Goal: Task Accomplishment & Management: Manage account settings

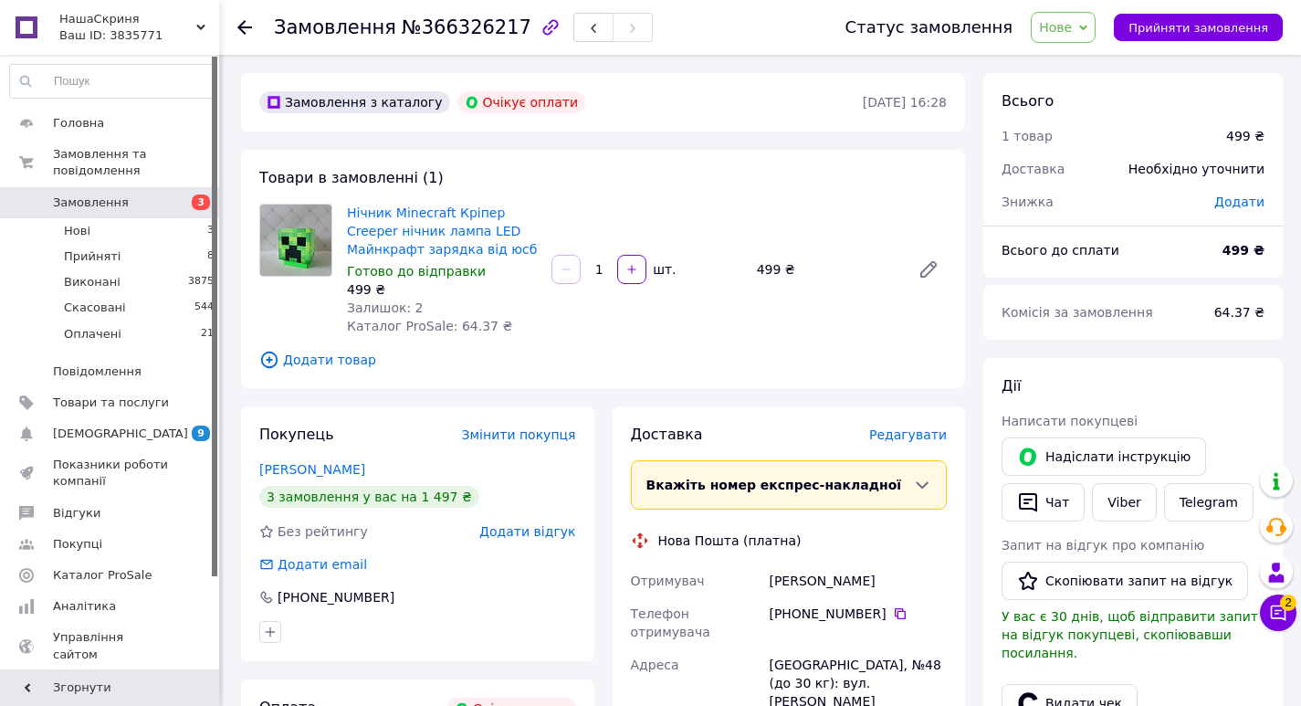
click at [118, 195] on span "Замовлення" at bounding box center [91, 203] width 76 height 16
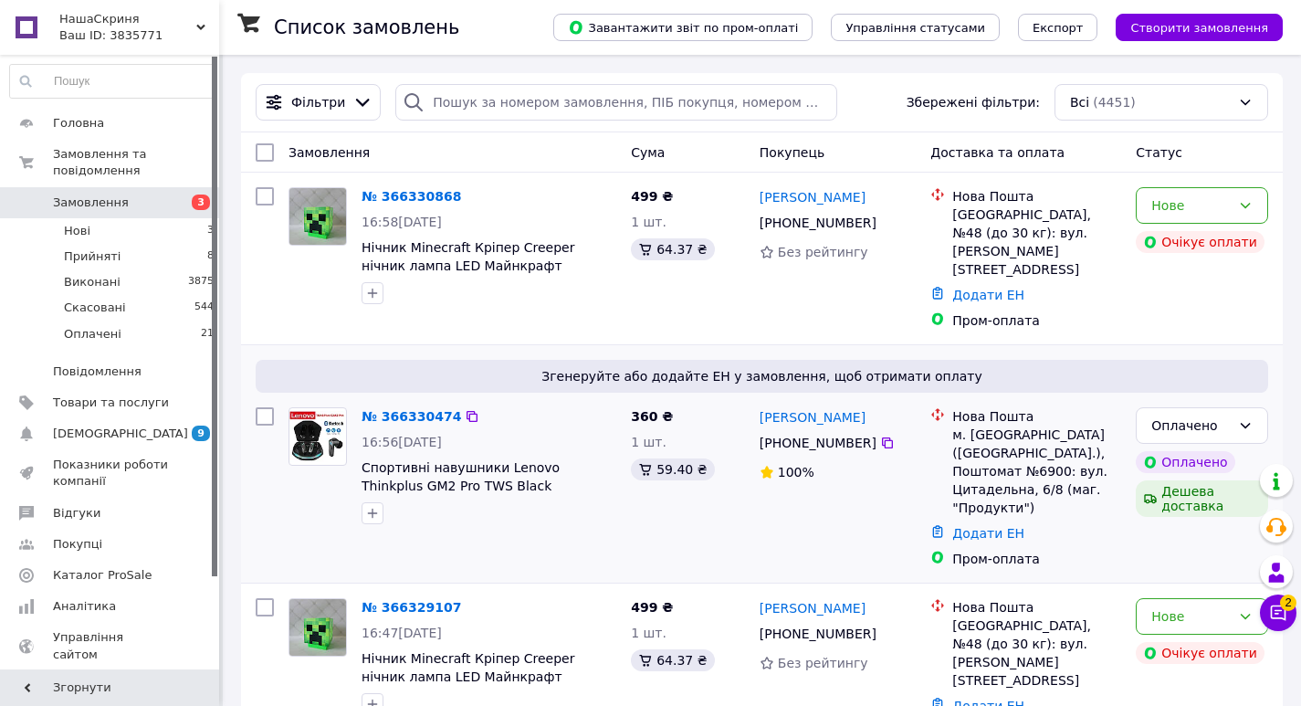
scroll to position [91, 0]
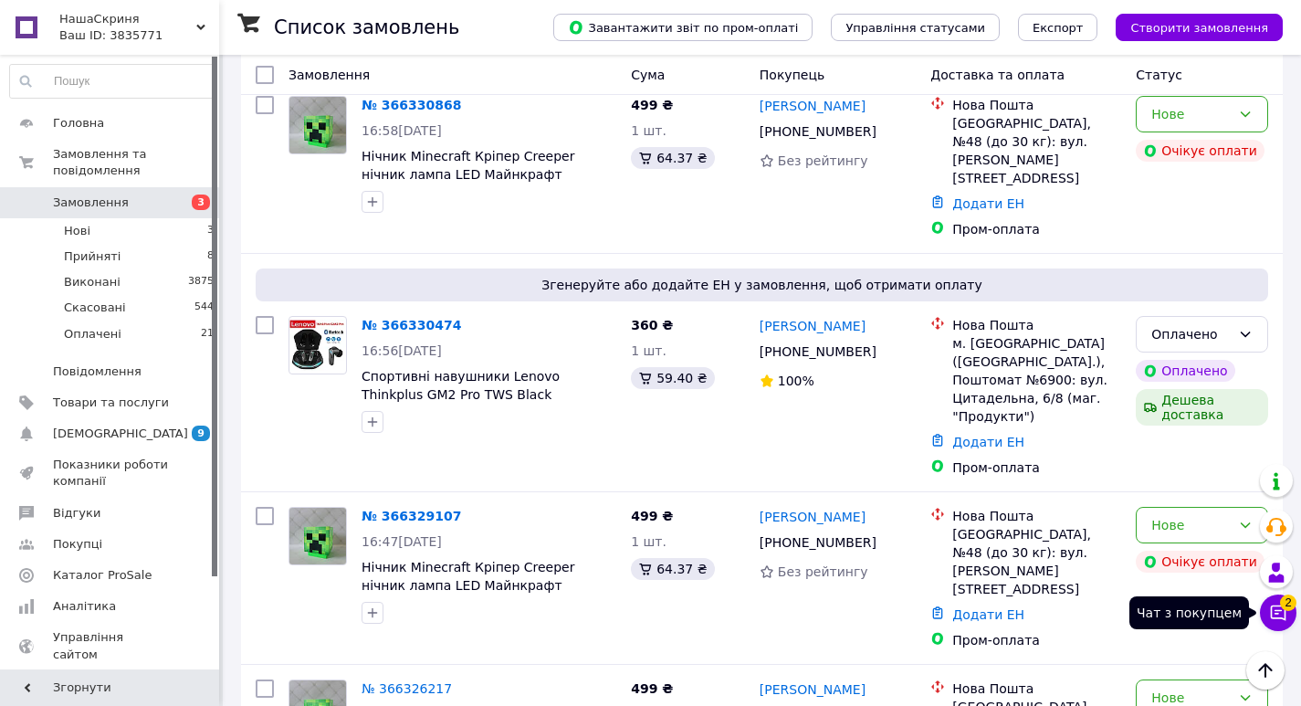
click at [1280, 614] on icon at bounding box center [1278, 613] width 18 height 18
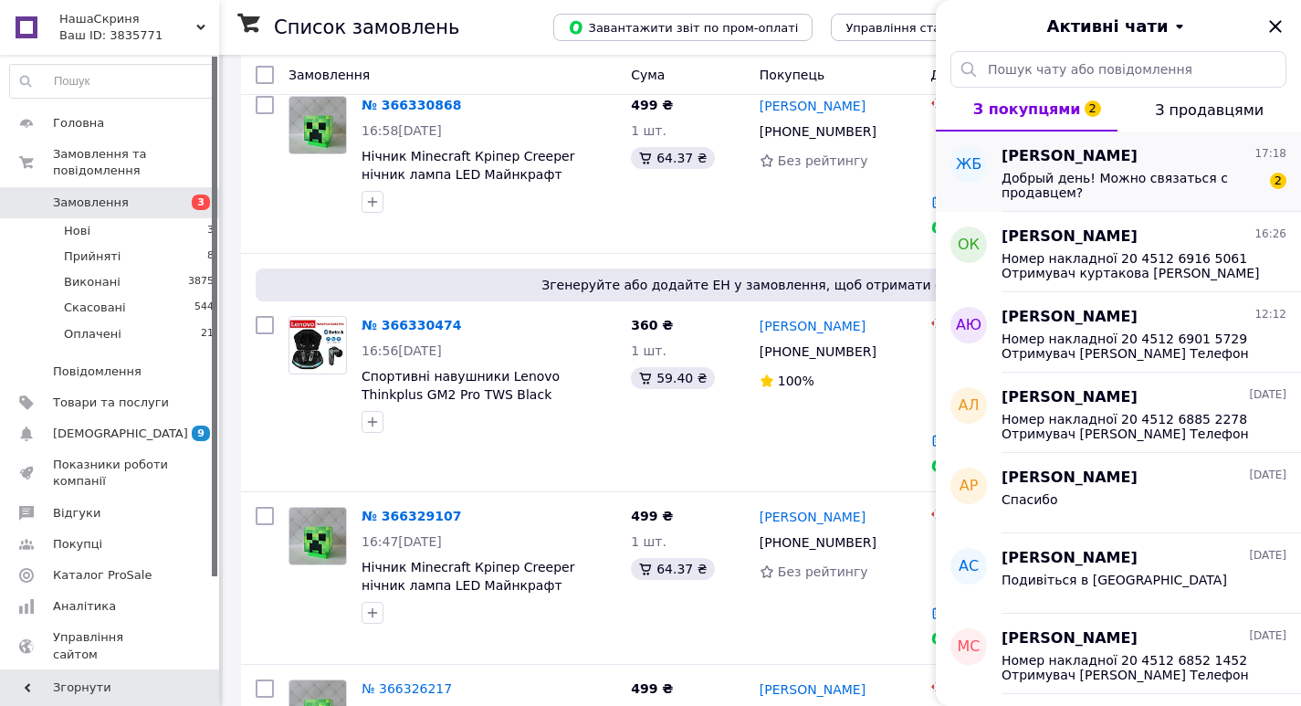
click at [1181, 195] on span "Добрый день! Можно связаться с продавцем?" at bounding box center [1131, 185] width 259 height 29
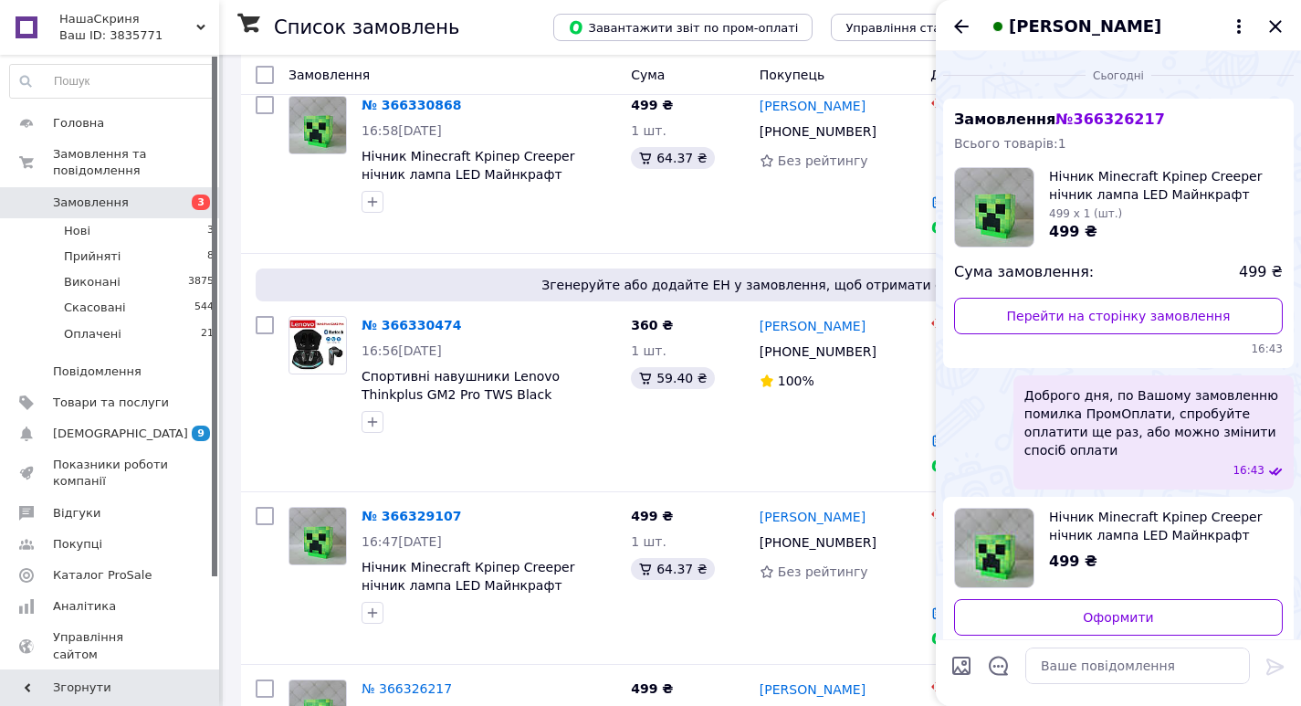
scroll to position [114, 0]
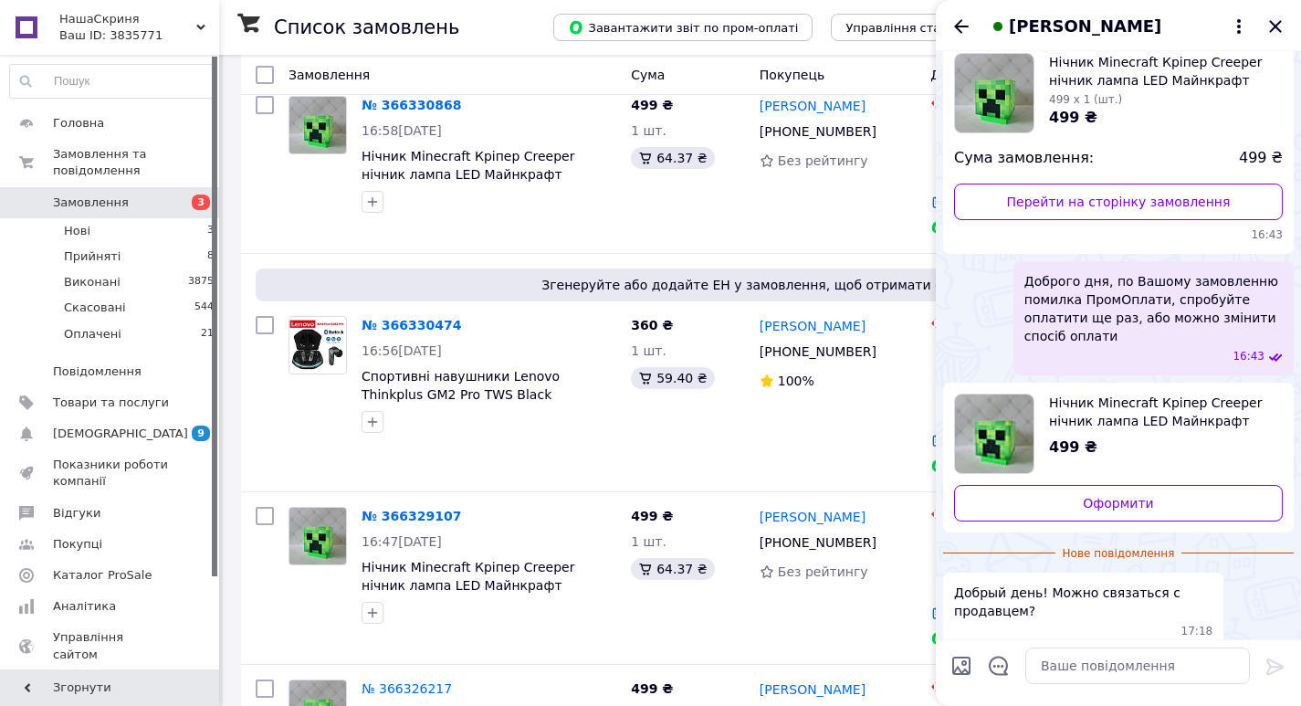
click at [1276, 28] on icon "Закрити" at bounding box center [1276, 27] width 22 height 22
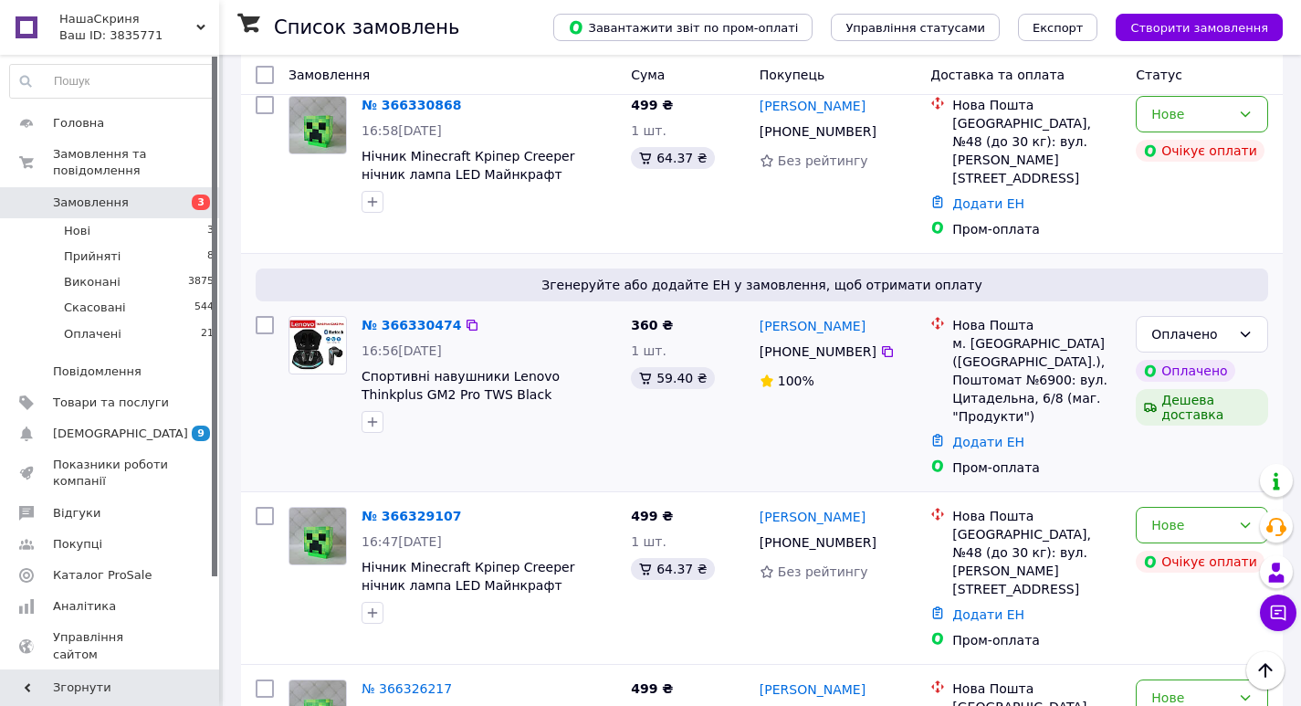
scroll to position [183, 0]
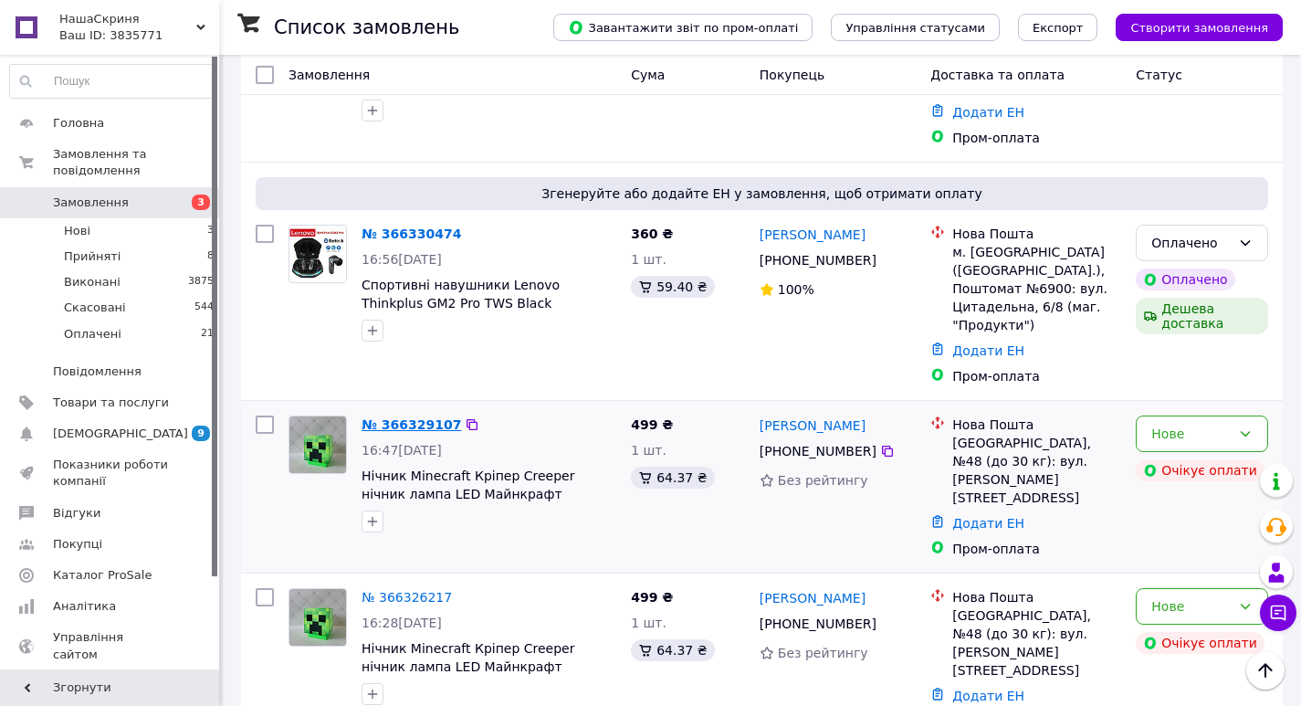
click at [412, 417] on link "№ 366329107" at bounding box center [412, 424] width 100 height 15
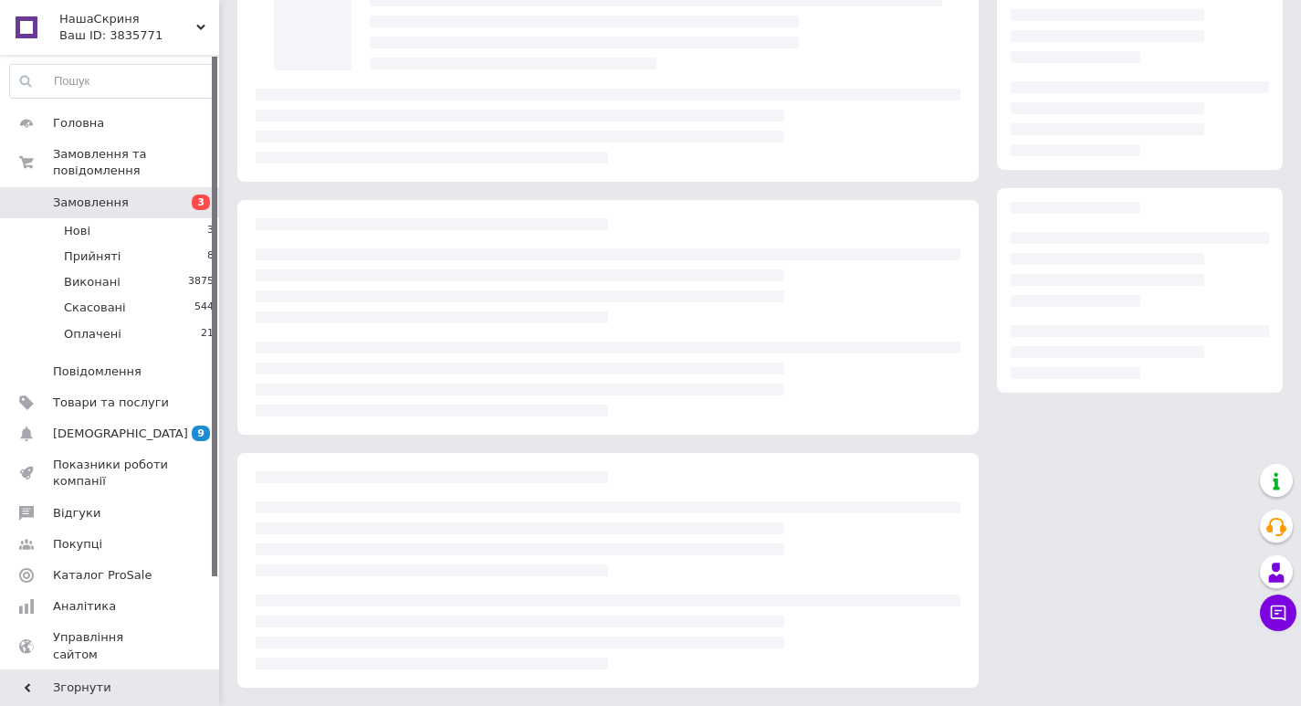
scroll to position [183, 0]
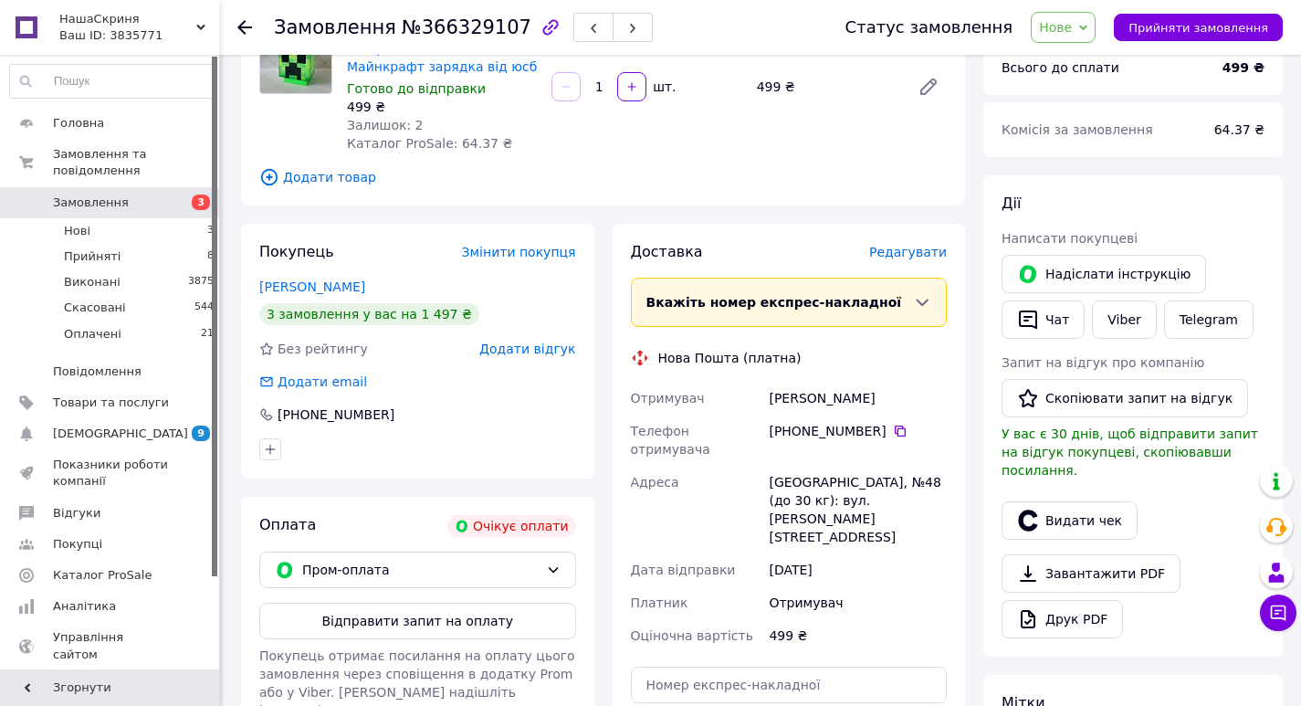
click at [1069, 268] on button "Надіслати інструкцію" at bounding box center [1104, 274] width 205 height 38
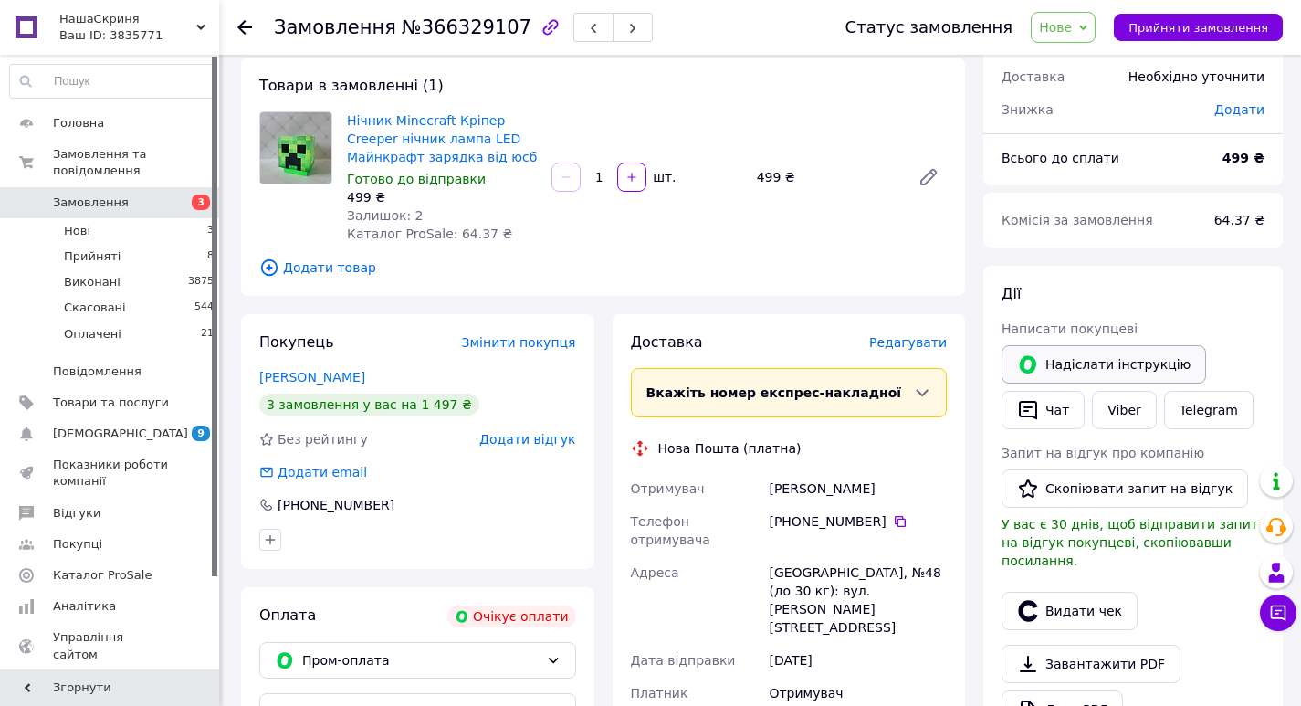
scroll to position [91, 0]
click at [1130, 416] on link "Viber" at bounding box center [1124, 411] width 64 height 38
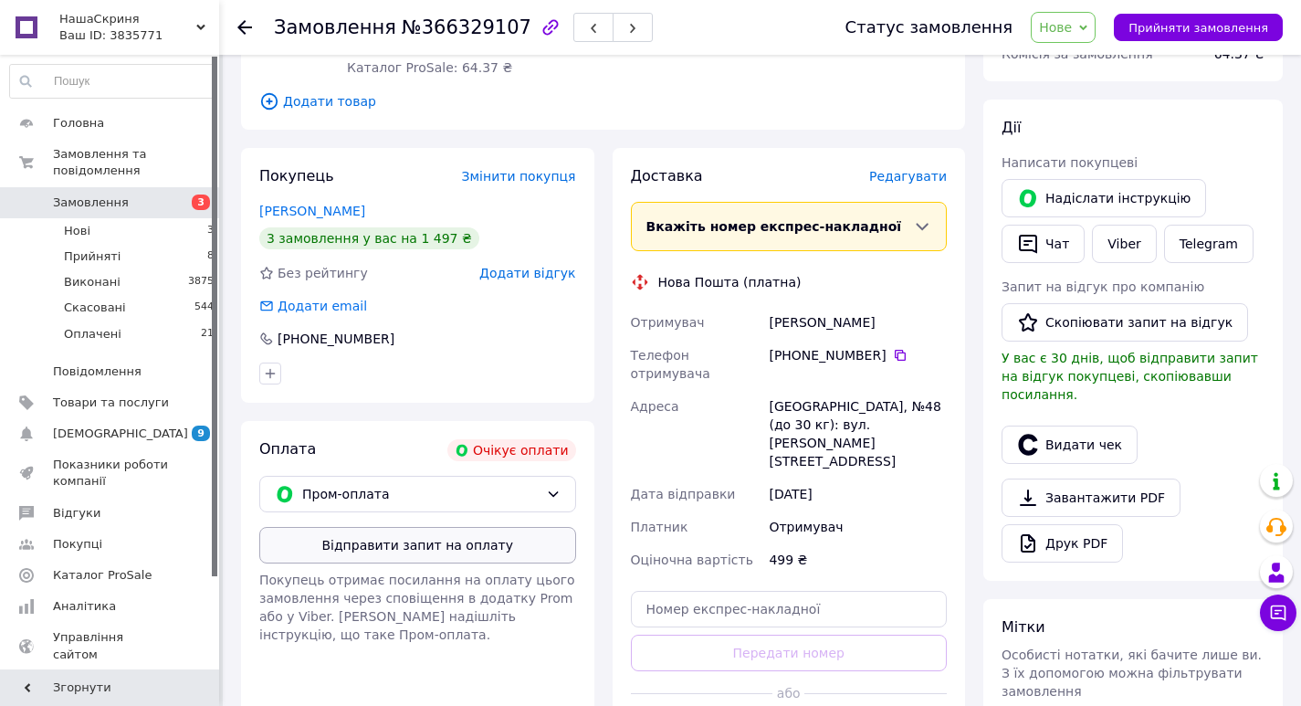
scroll to position [365, 0]
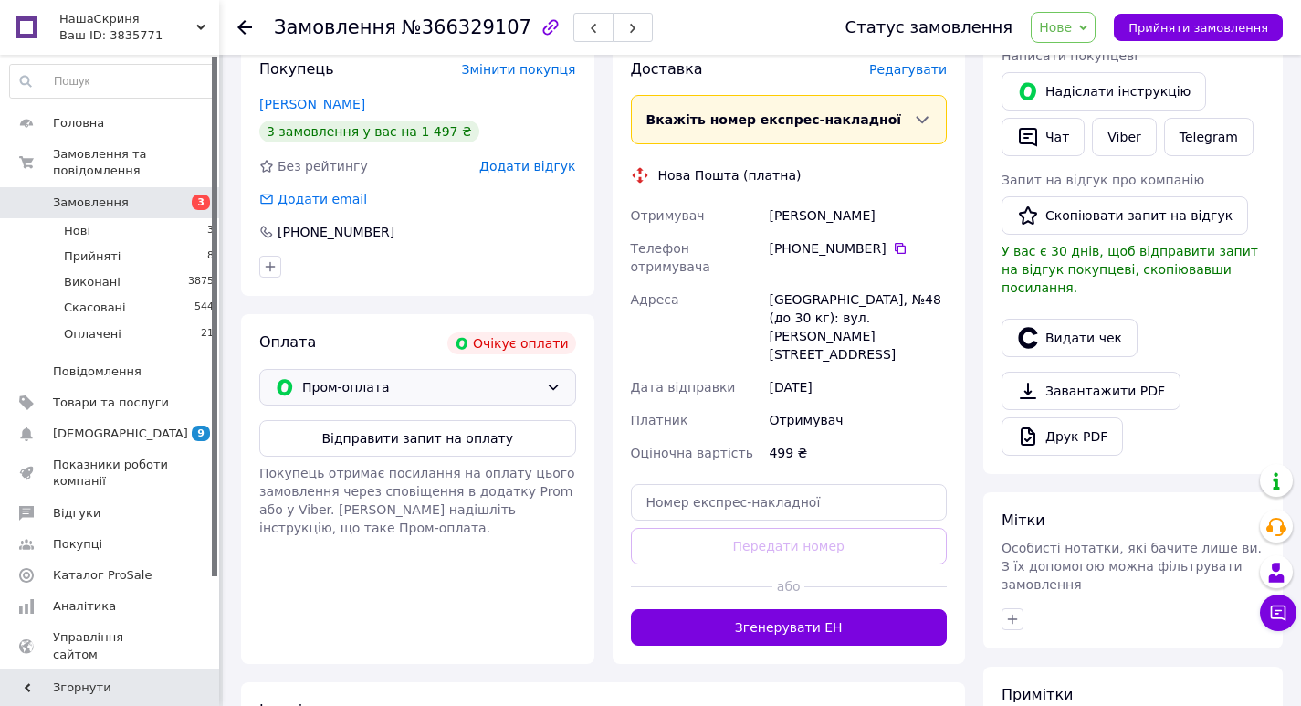
click at [531, 380] on span "Пром-оплата" at bounding box center [420, 387] width 237 height 20
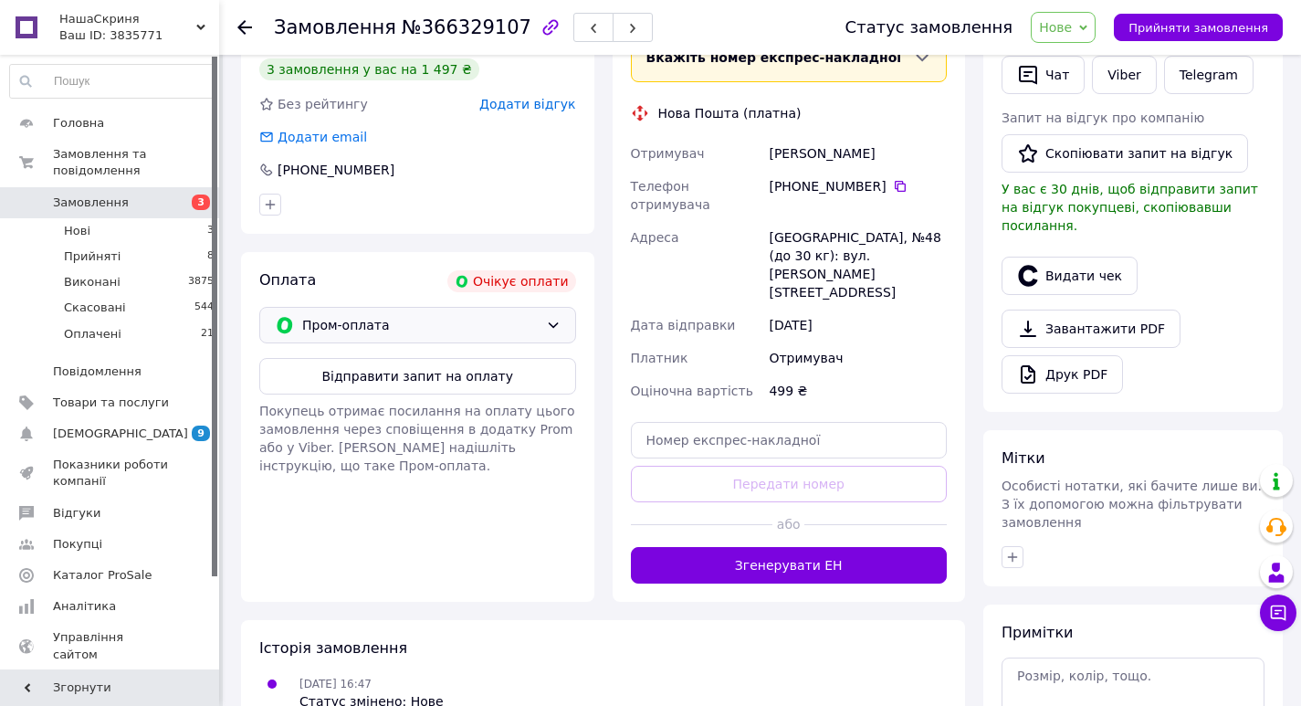
scroll to position [457, 0]
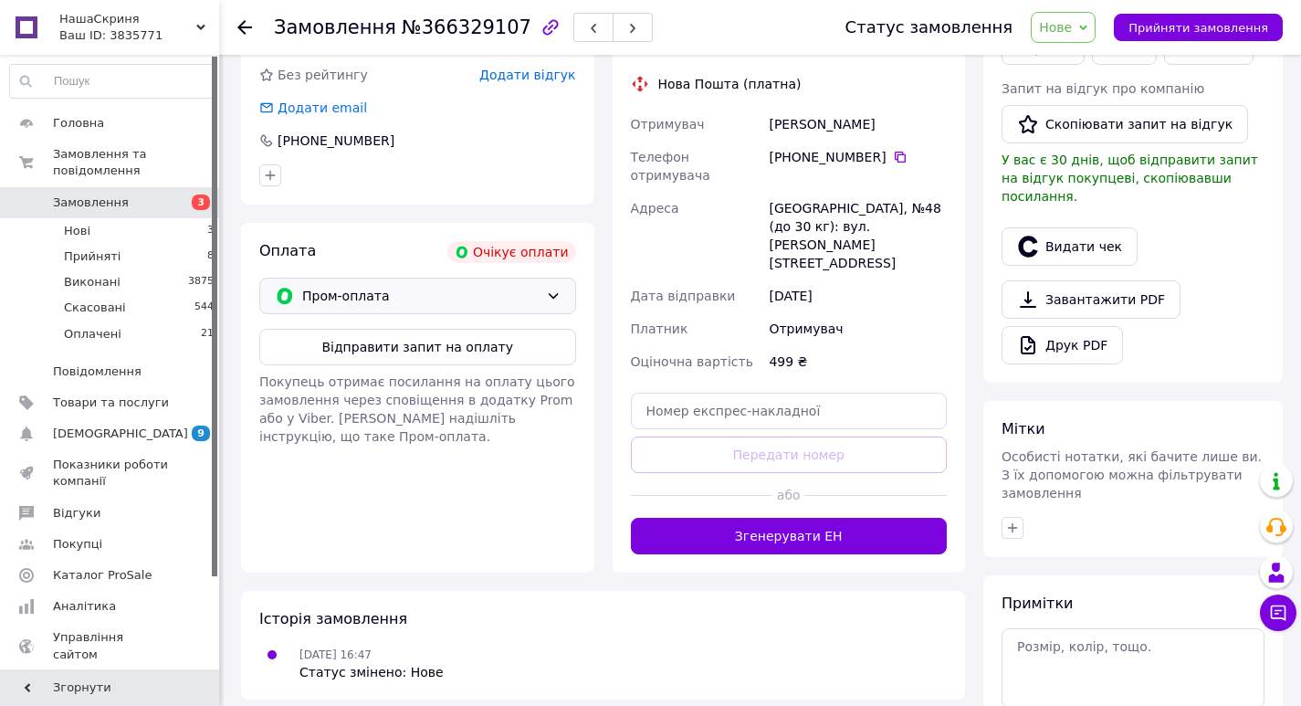
click at [535, 295] on span "Пром-оплата" at bounding box center [420, 296] width 237 height 20
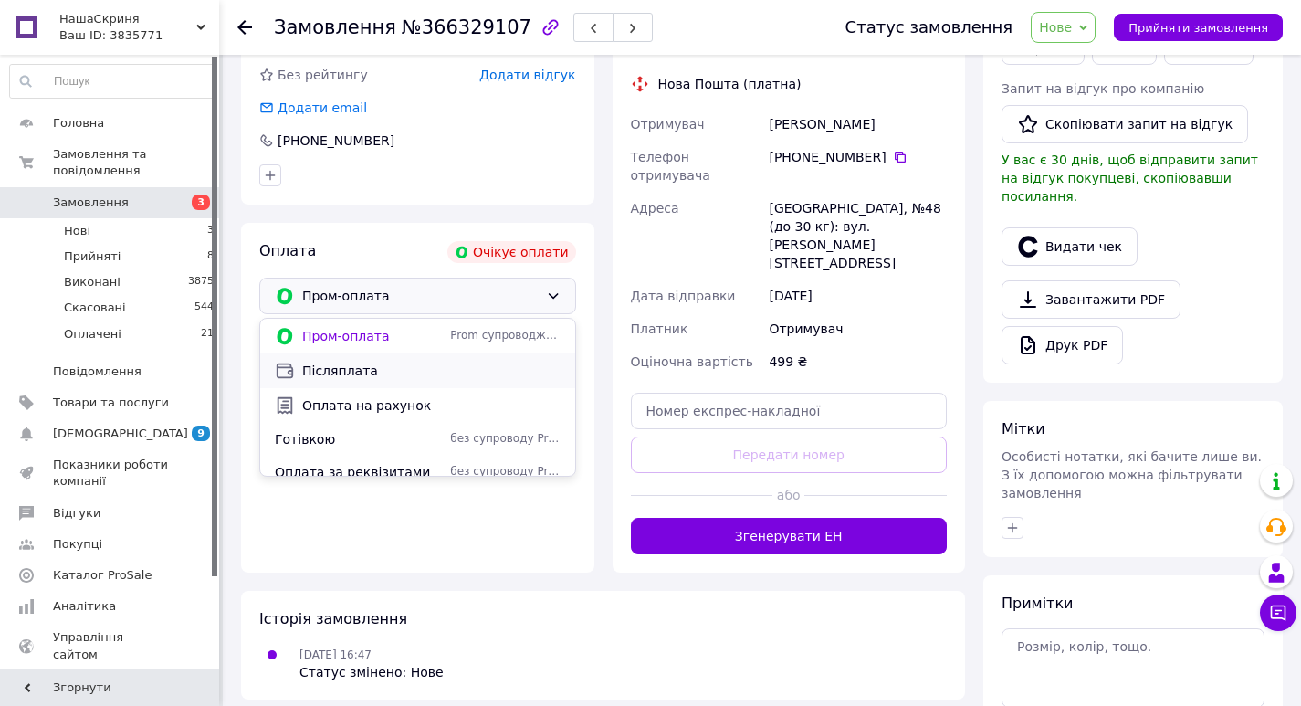
click at [443, 367] on span "Післяплата" at bounding box center [431, 371] width 258 height 18
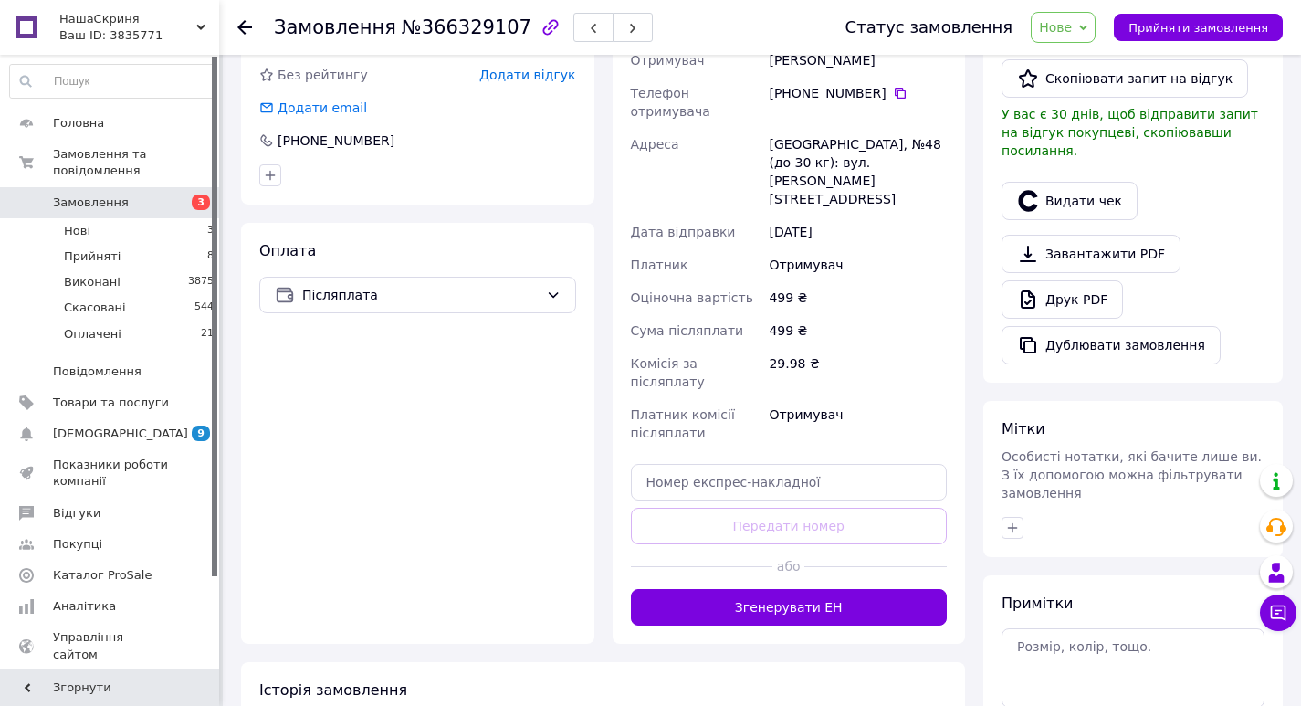
scroll to position [365, 0]
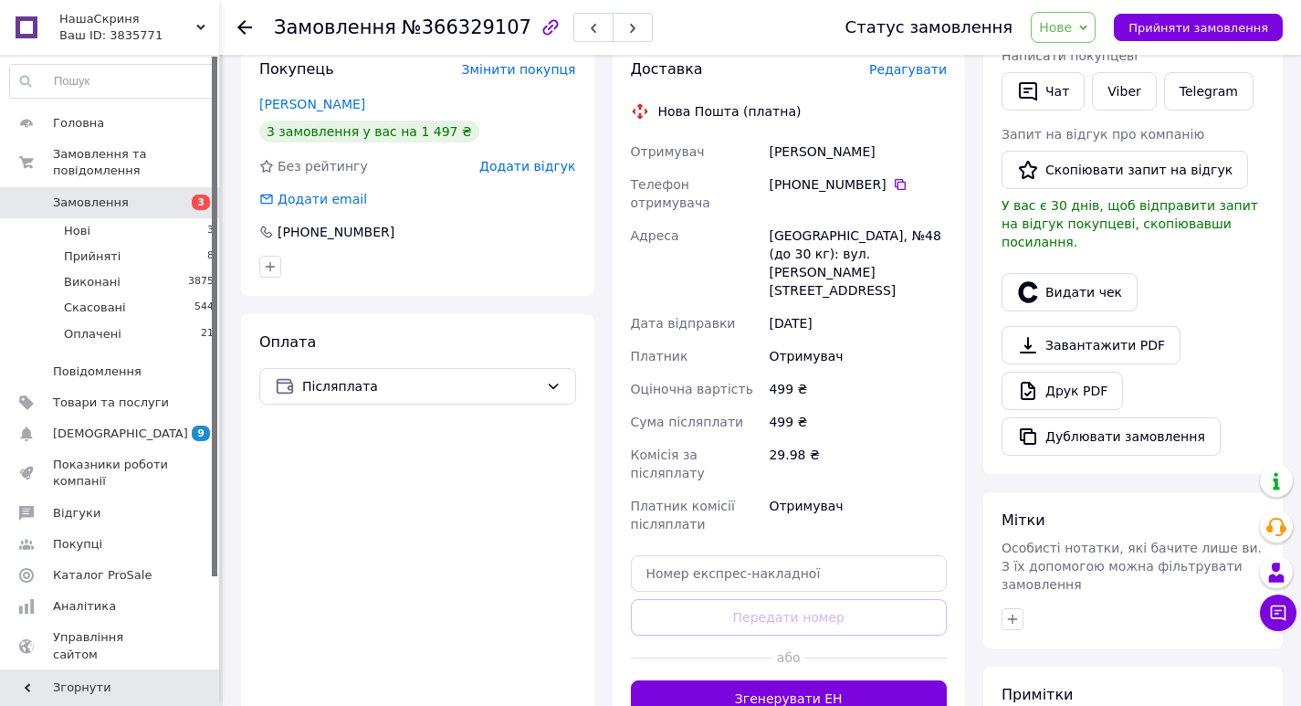
click at [1072, 26] on span "Нове" at bounding box center [1055, 27] width 33 height 15
click at [1082, 65] on li "Прийнято" at bounding box center [1074, 63] width 84 height 27
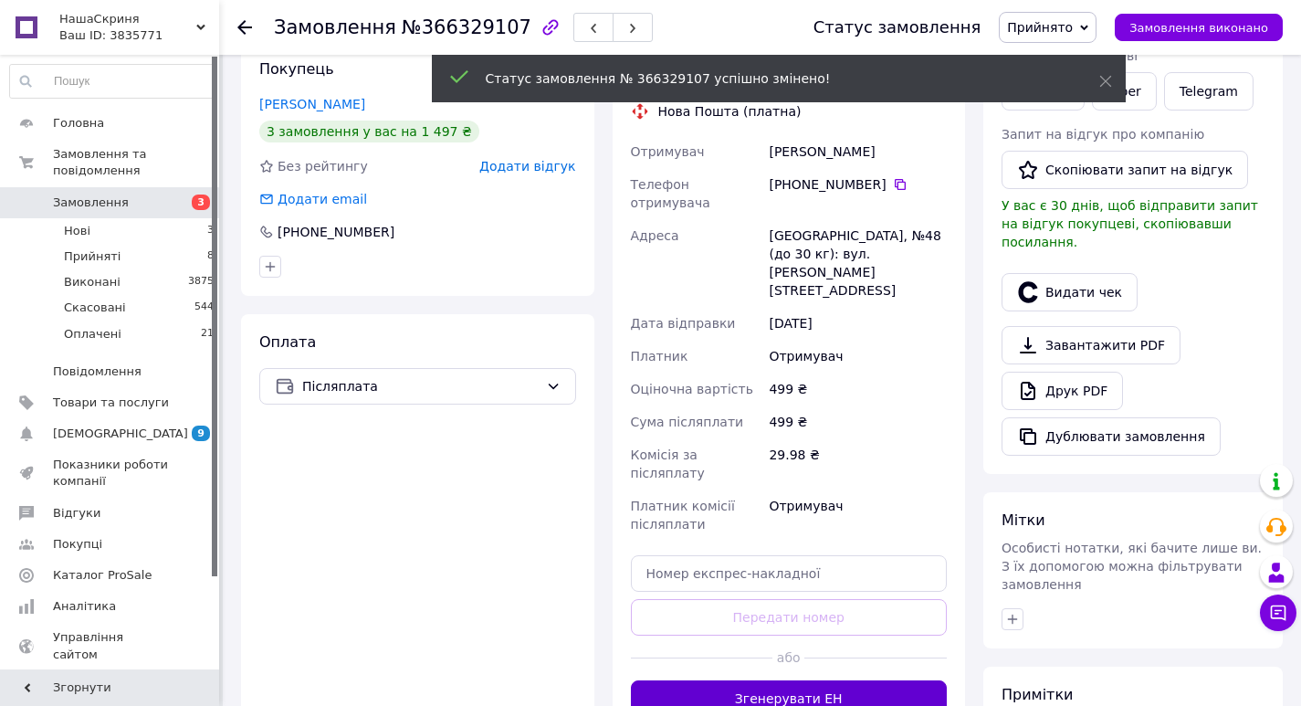
click at [848, 680] on button "Згенерувати ЕН" at bounding box center [789, 698] width 317 height 37
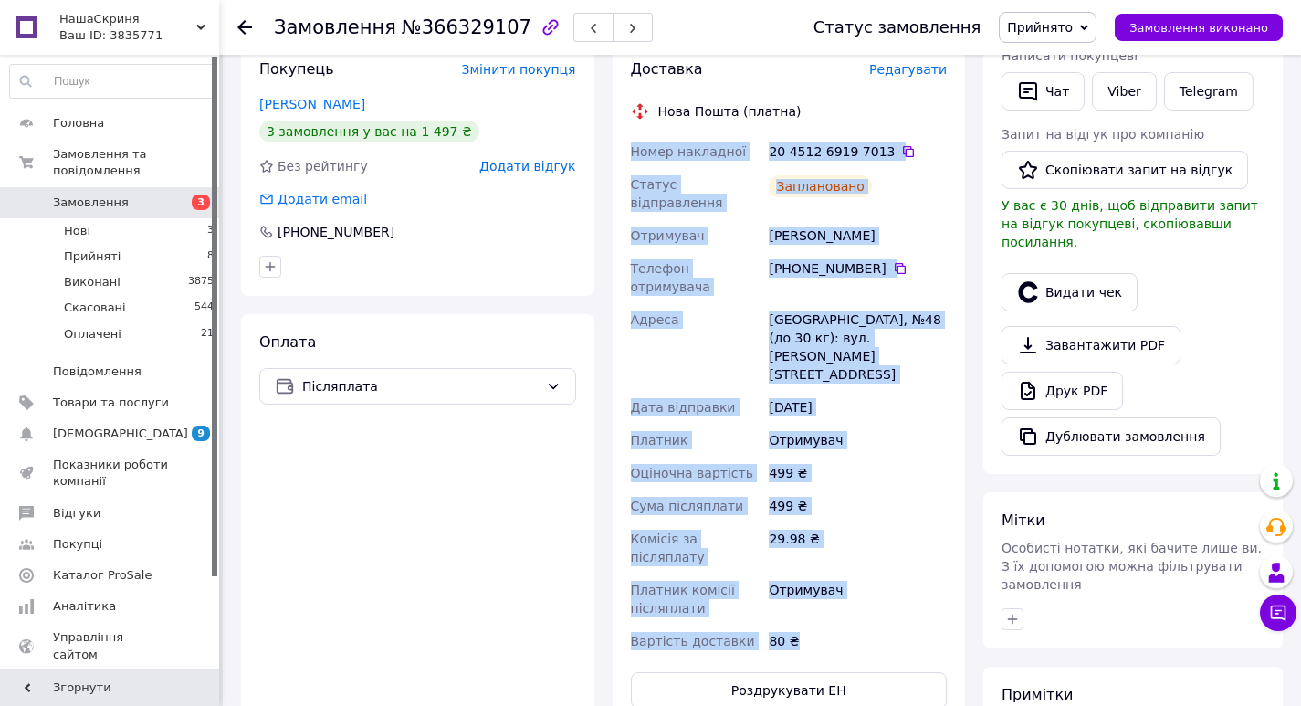
drag, startPoint x: 813, startPoint y: 554, endPoint x: 622, endPoint y: 160, distance: 438.2
click at [622, 160] on div "Доставка Редагувати Нова Пошта (платна) Номер накладної 20 4512 6919 7013   Ста…" at bounding box center [789, 384] width 353 height 686
copy div "Номер накладної 20 4512 6919 7013   Статус відправлення Заплановано Отримувач Б…"
click at [958, 157] on div "Доставка Редагувати Нова Пошта (платна) Номер накладної 20 4512 6919 7013   Ста…" at bounding box center [789, 384] width 353 height 686
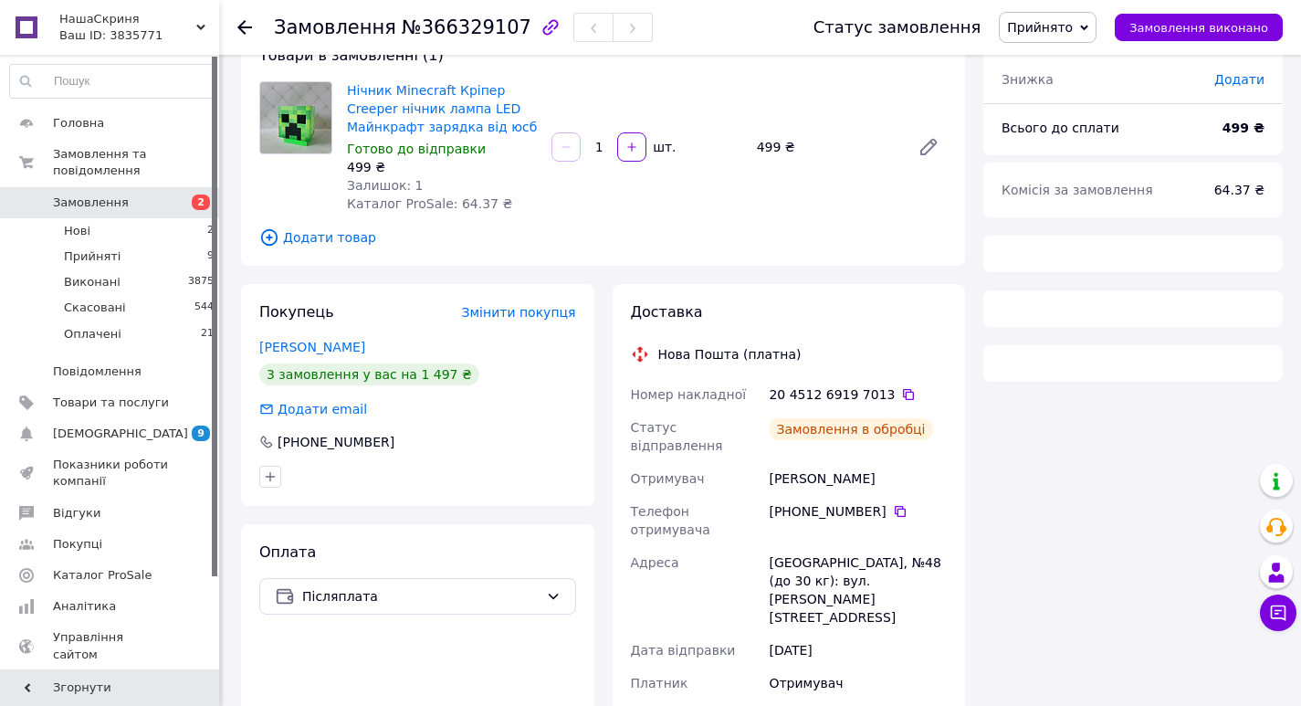
scroll to position [129, 0]
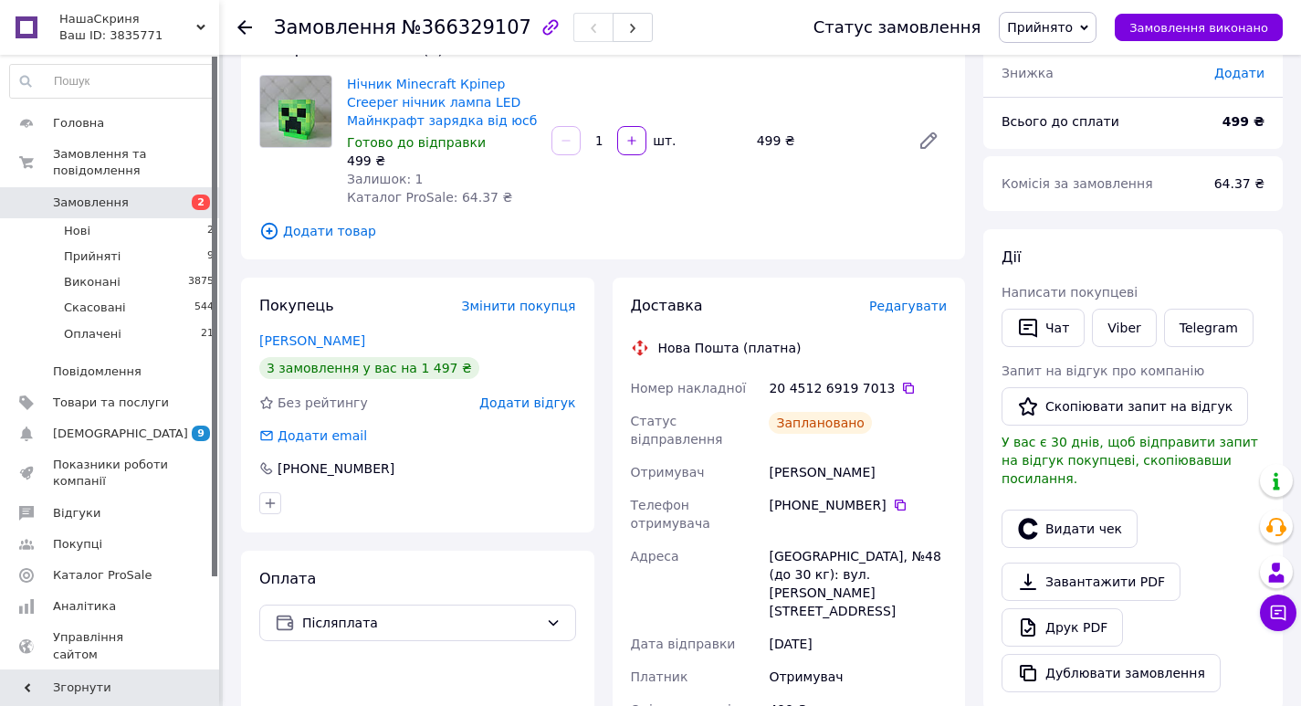
click at [241, 24] on use at bounding box center [244, 27] width 15 height 15
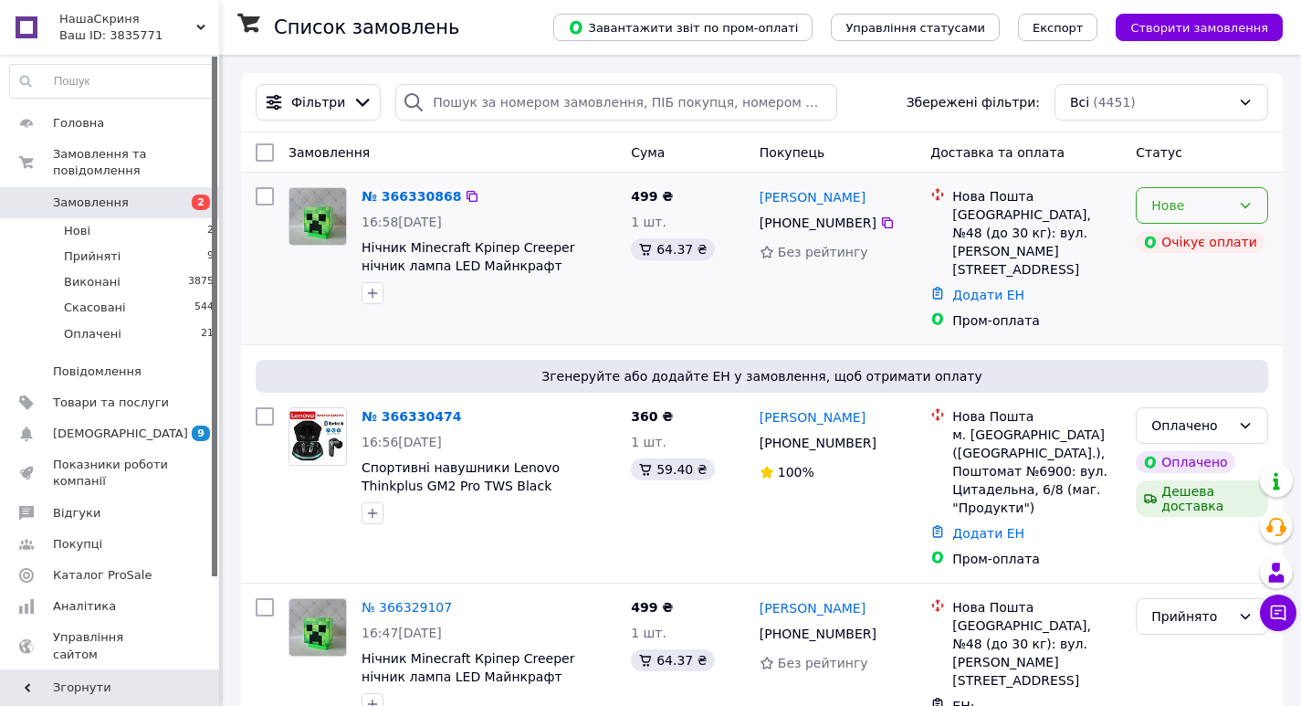
click at [1254, 203] on div "Нове" at bounding box center [1202, 205] width 132 height 37
click at [1230, 313] on li "Скасовано" at bounding box center [1202, 311] width 131 height 33
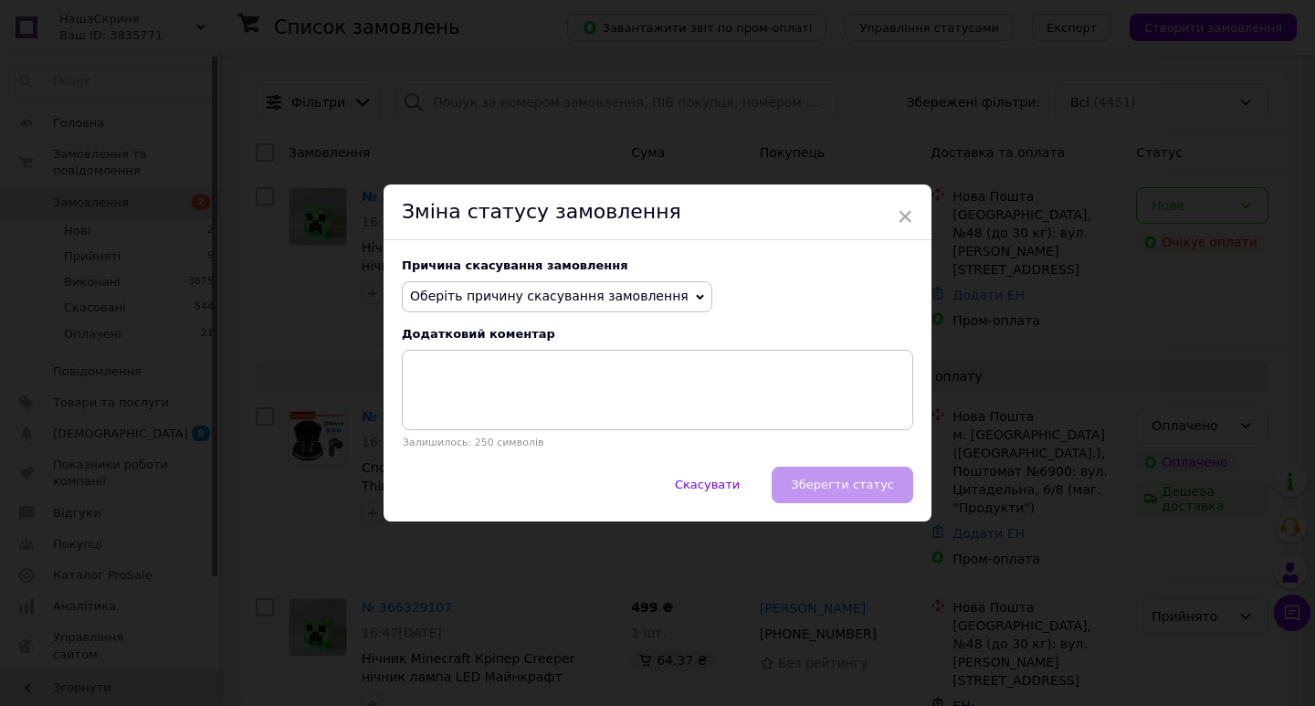
click at [595, 298] on span "Оберіть причину скасування замовлення" at bounding box center [549, 296] width 279 height 15
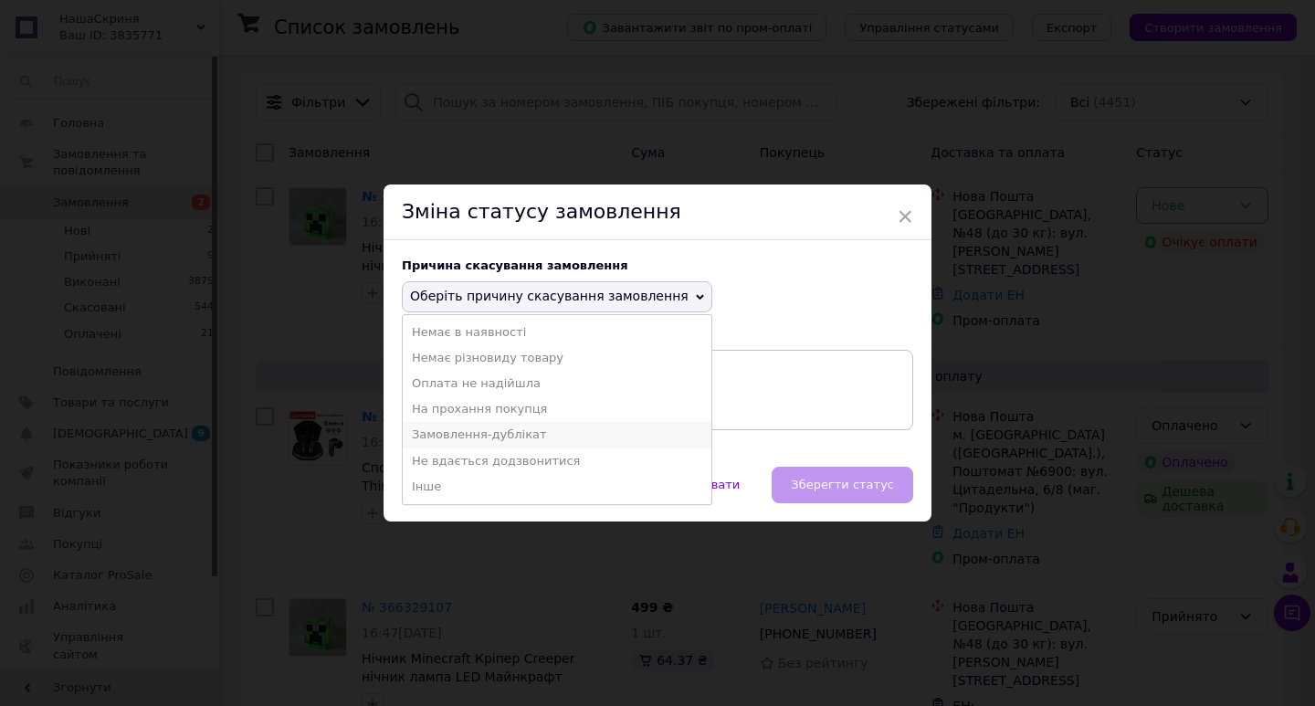
click at [495, 433] on li "Замовлення-дублікат" at bounding box center [557, 435] width 309 height 26
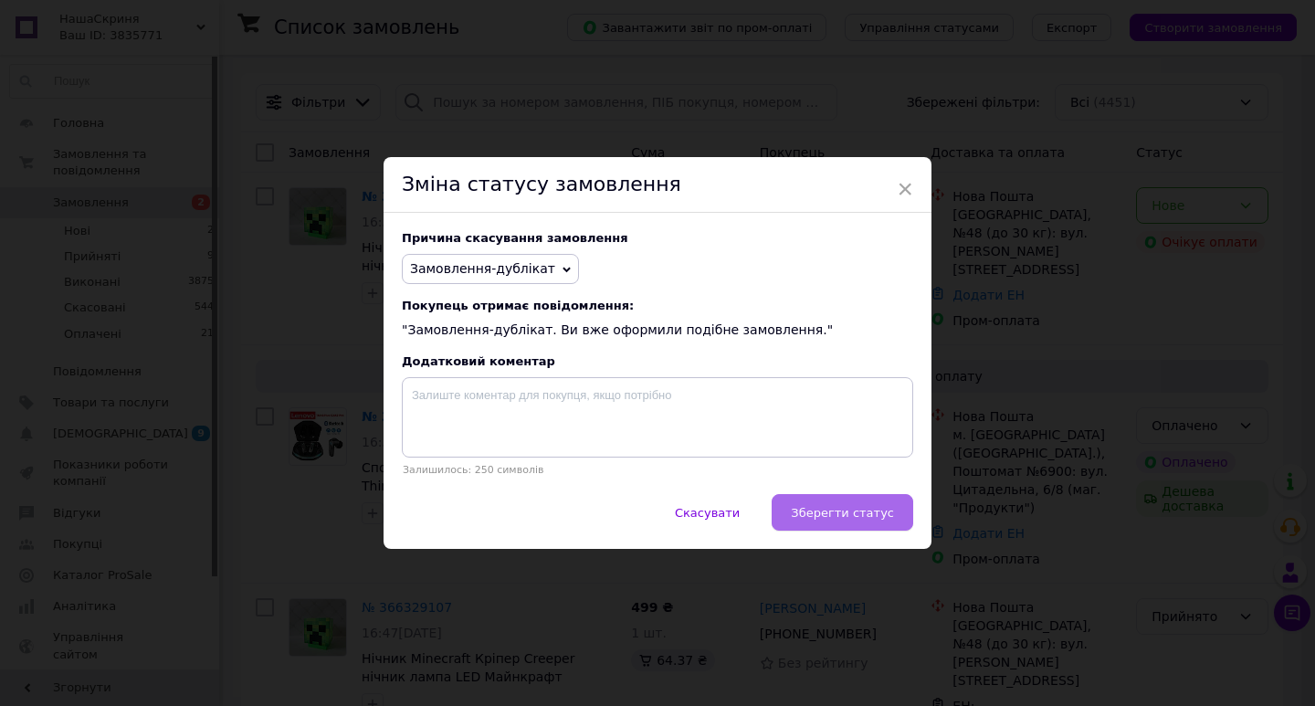
click at [870, 519] on span "Зберегти статус" at bounding box center [842, 513] width 103 height 14
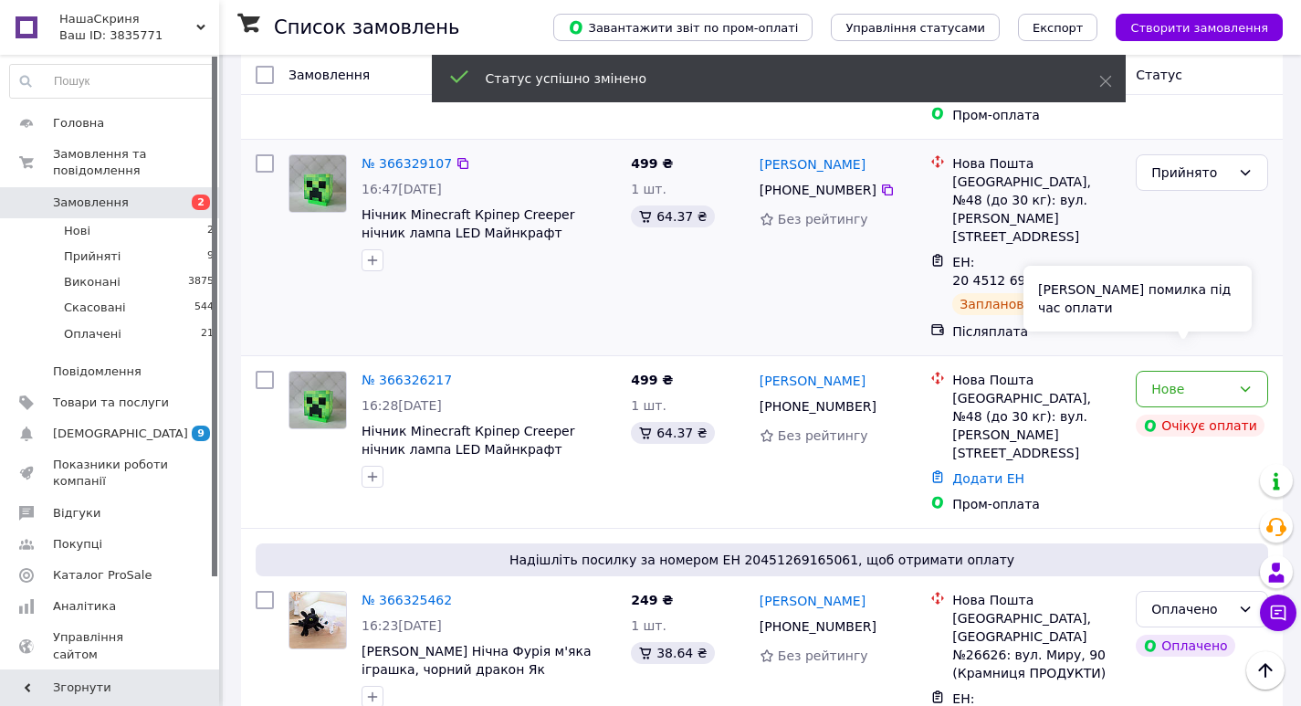
scroll to position [365, 0]
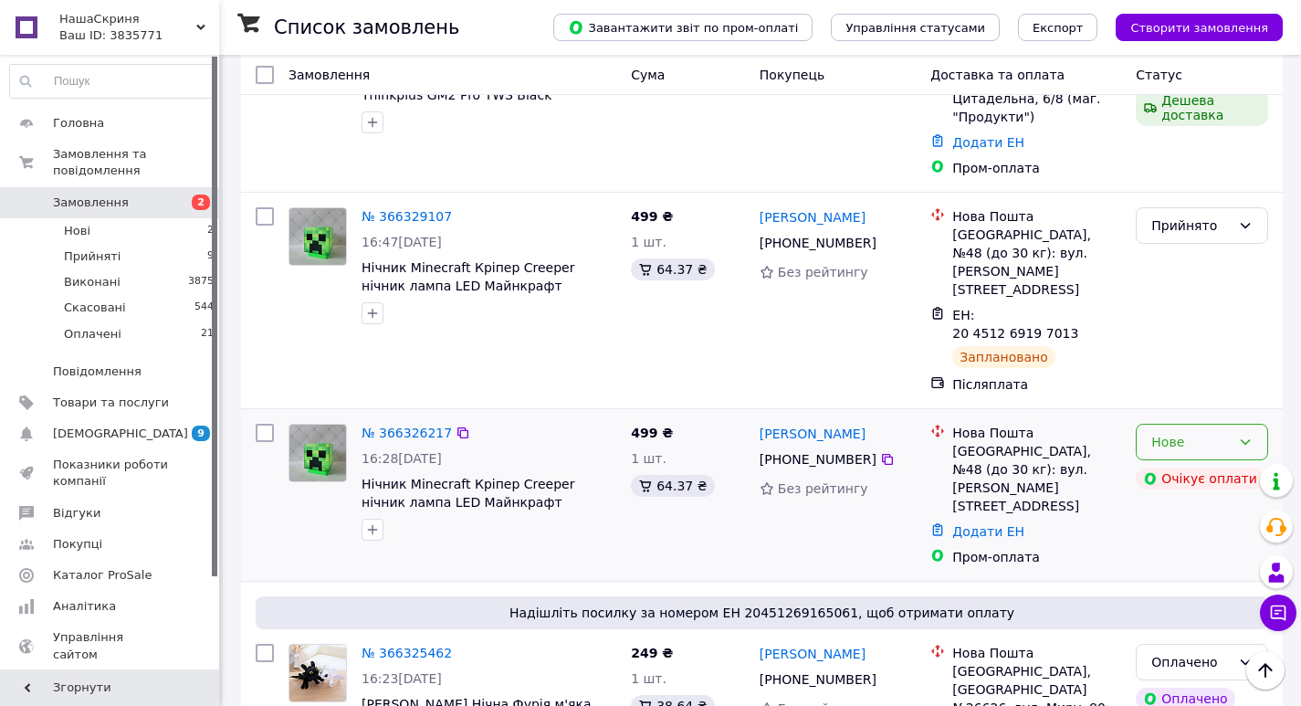
click at [1244, 439] on icon at bounding box center [1246, 441] width 10 height 5
click at [1194, 484] on li "Скасовано" at bounding box center [1202, 474] width 131 height 33
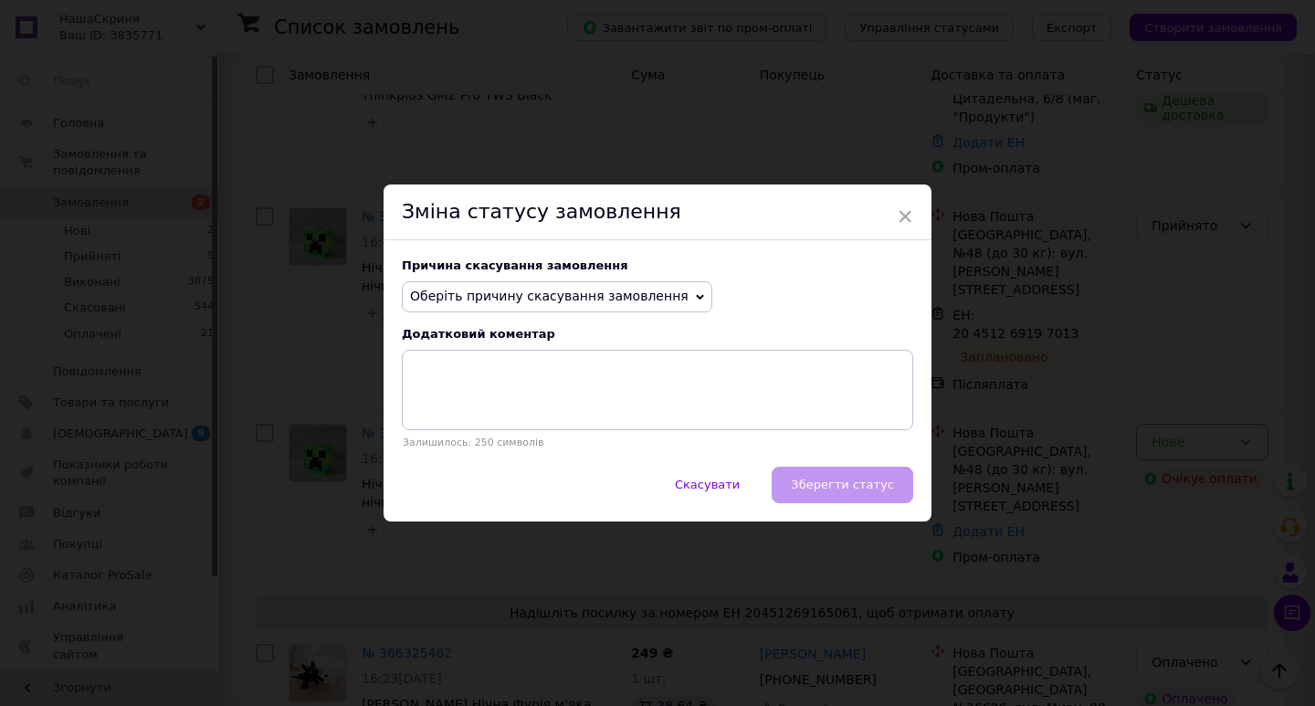
click at [639, 289] on span "Оберіть причину скасування замовлення" at bounding box center [549, 296] width 279 height 15
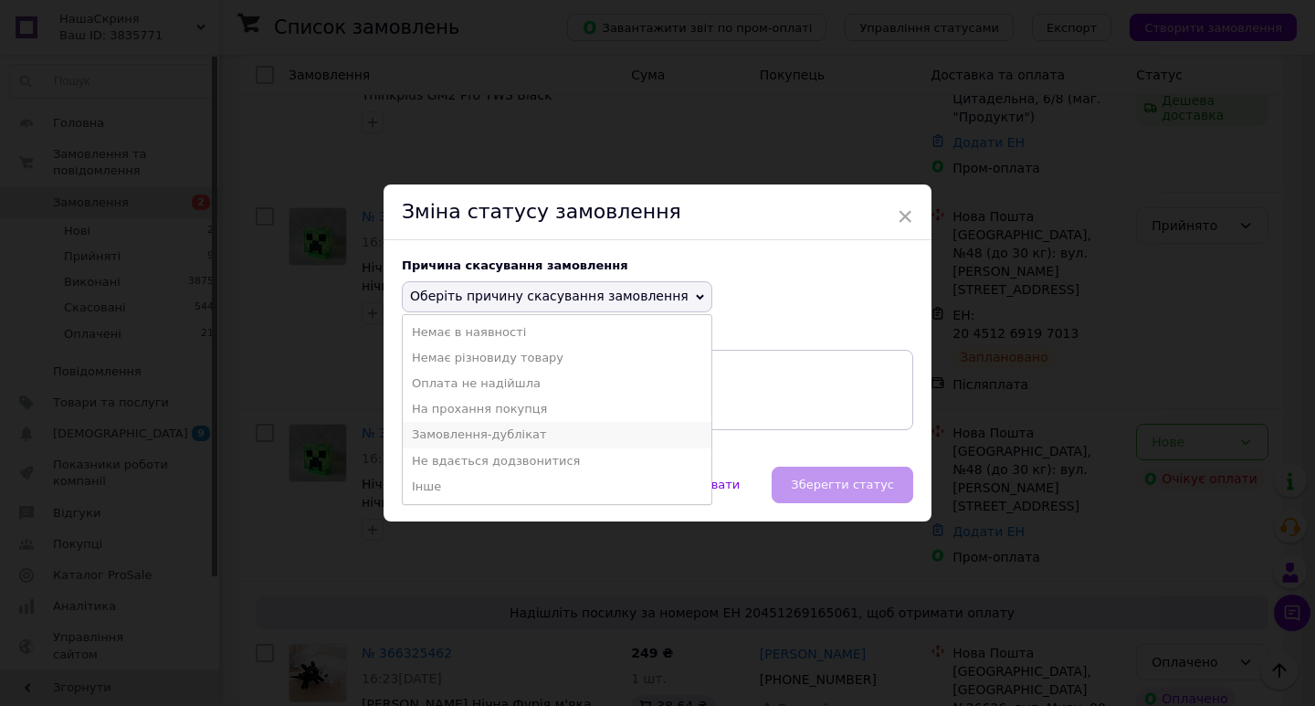
click at [482, 429] on li "Замовлення-дублікат" at bounding box center [557, 435] width 309 height 26
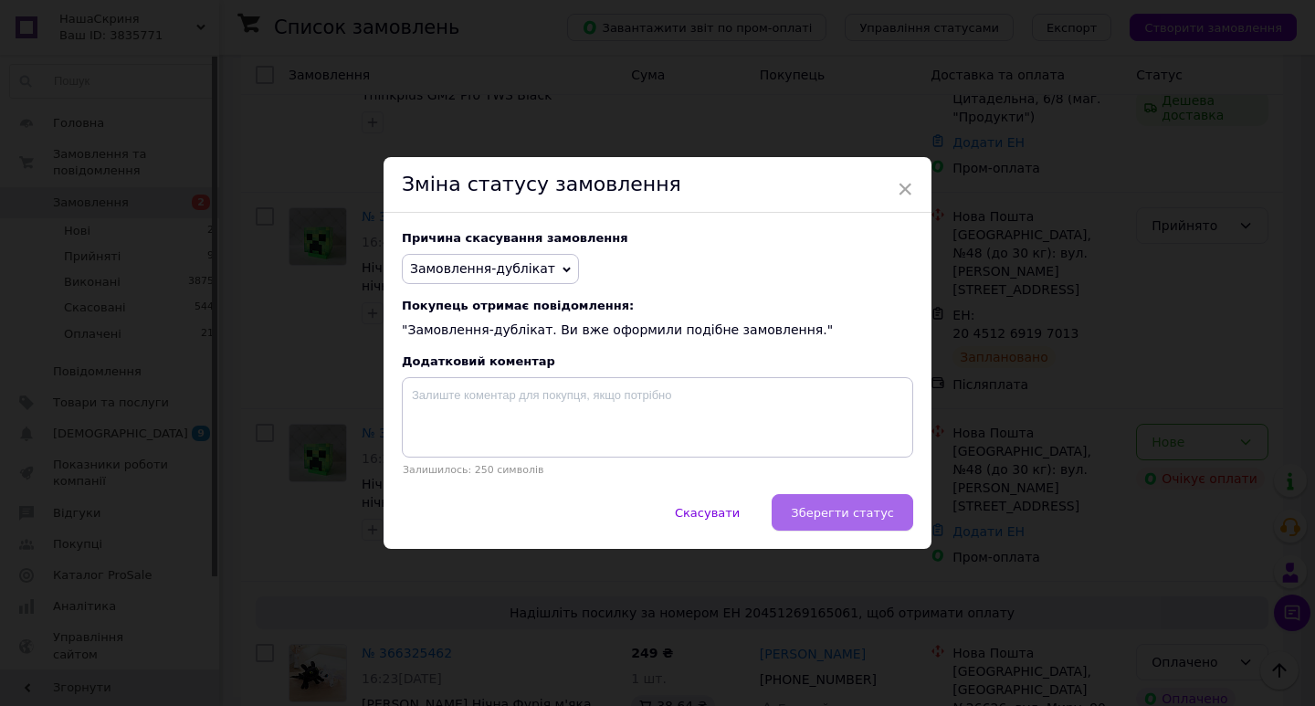
click at [834, 518] on span "Зберегти статус" at bounding box center [842, 513] width 103 height 14
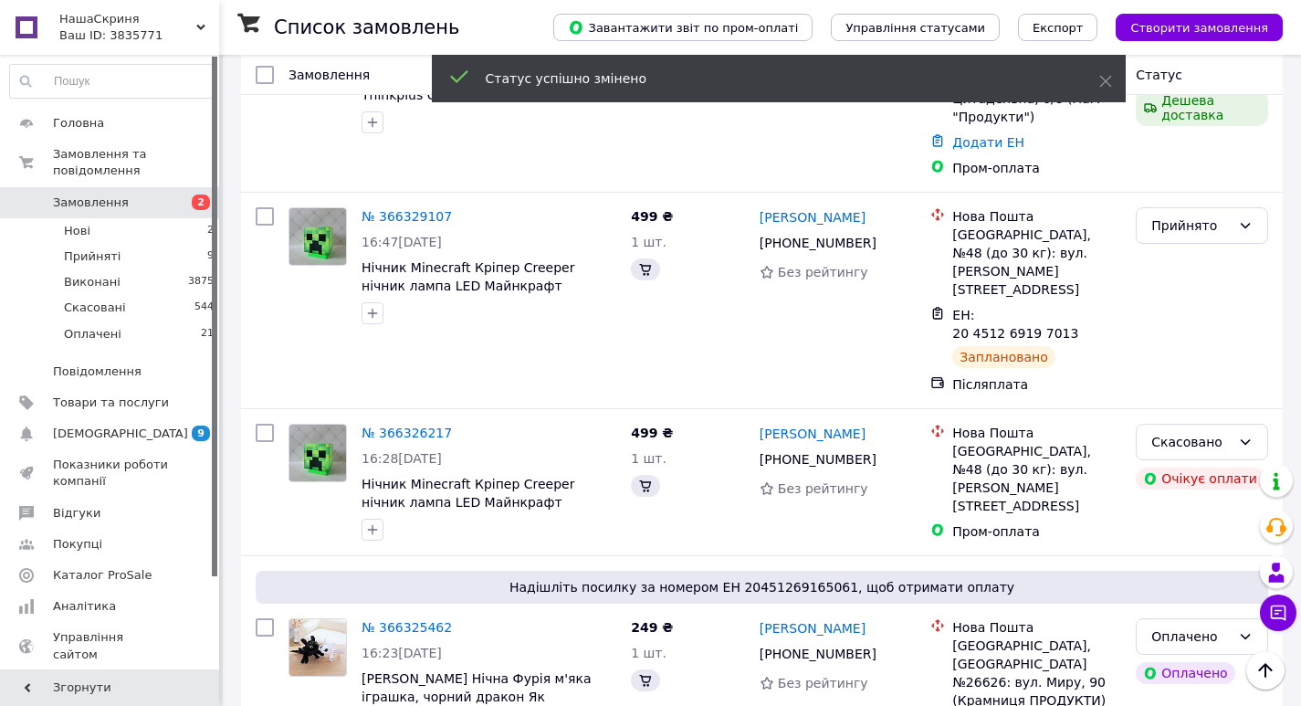
scroll to position [183, 0]
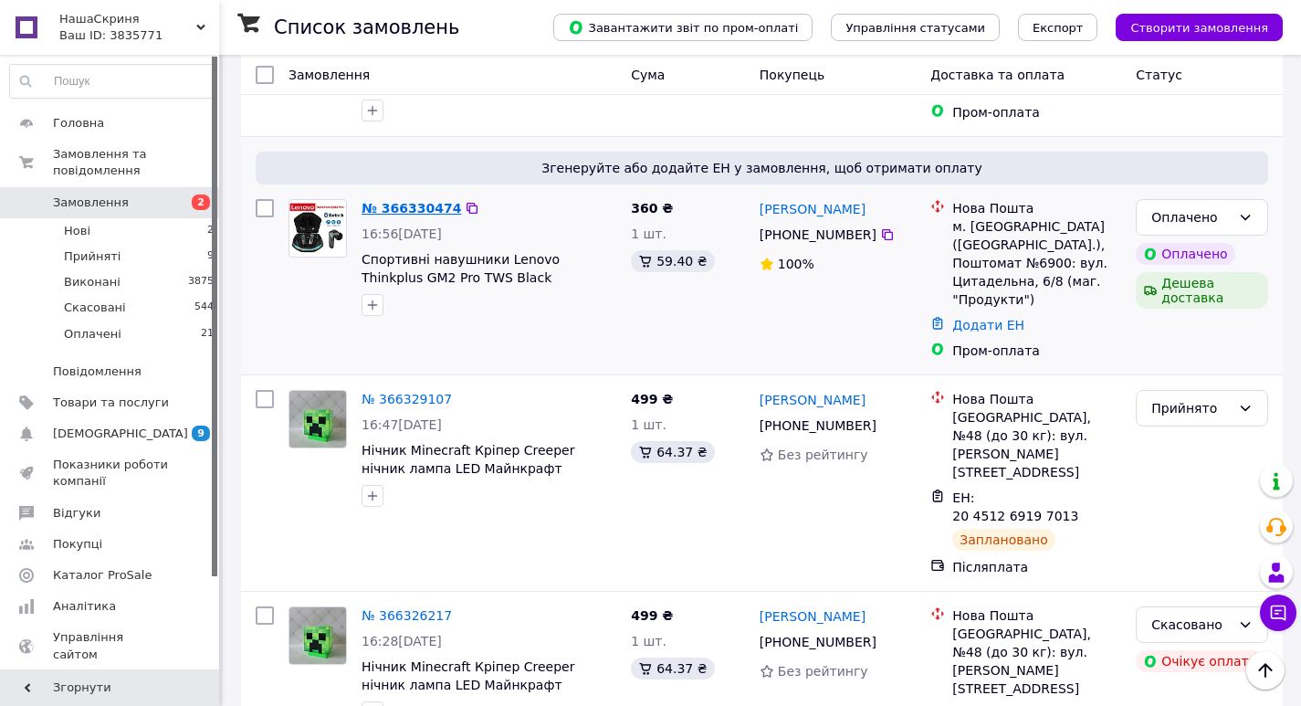
click at [414, 210] on link "№ 366330474" at bounding box center [412, 208] width 100 height 15
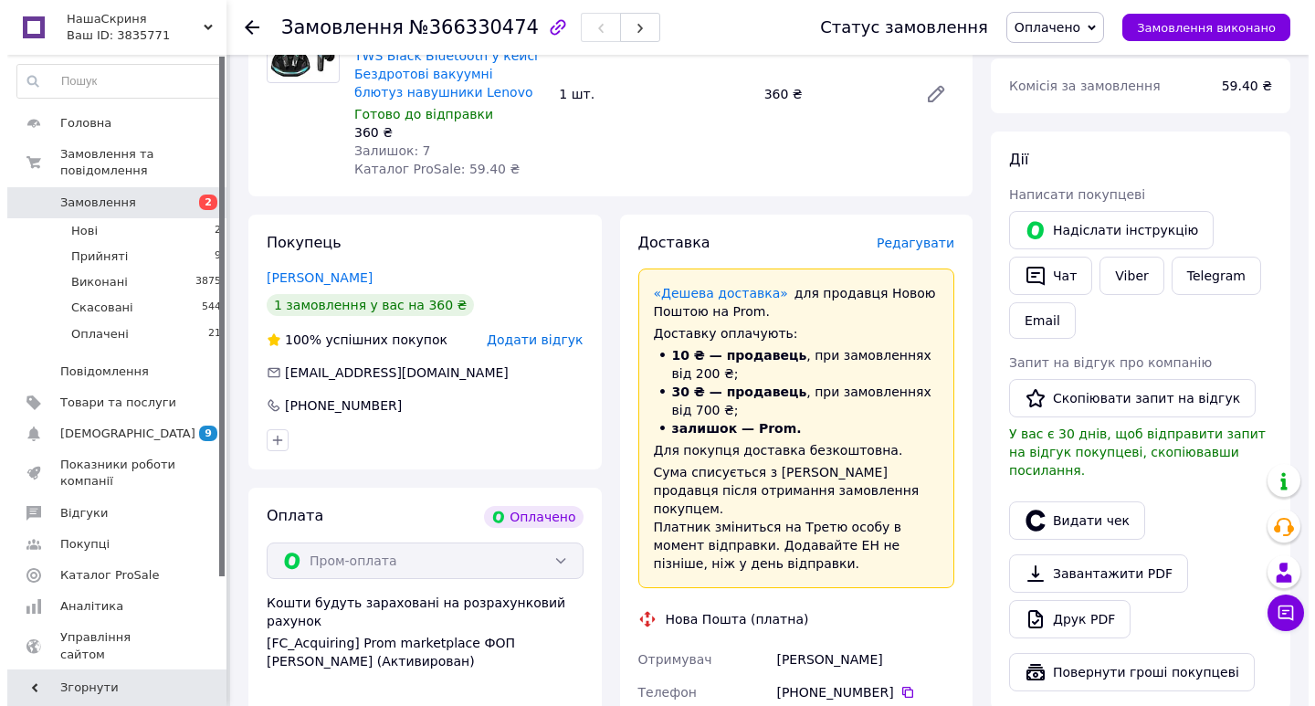
scroll to position [274, 0]
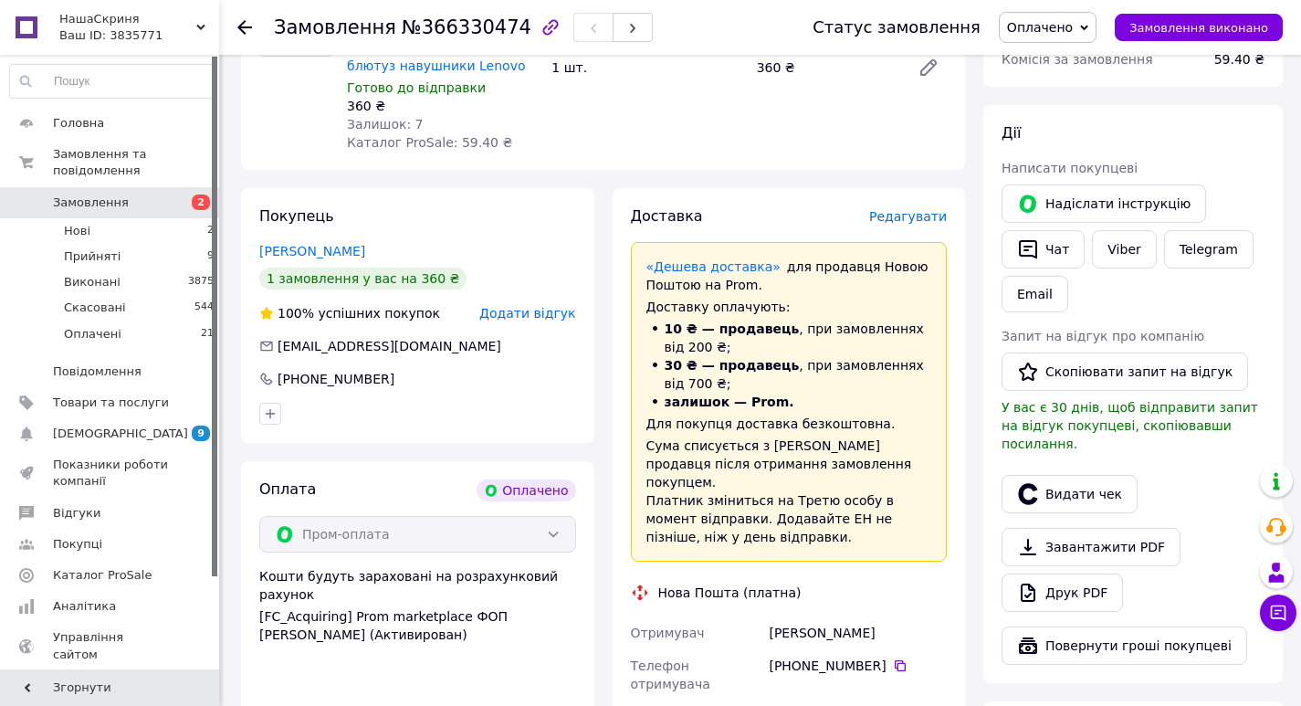
click at [917, 214] on span "Редагувати" at bounding box center [908, 216] width 78 height 15
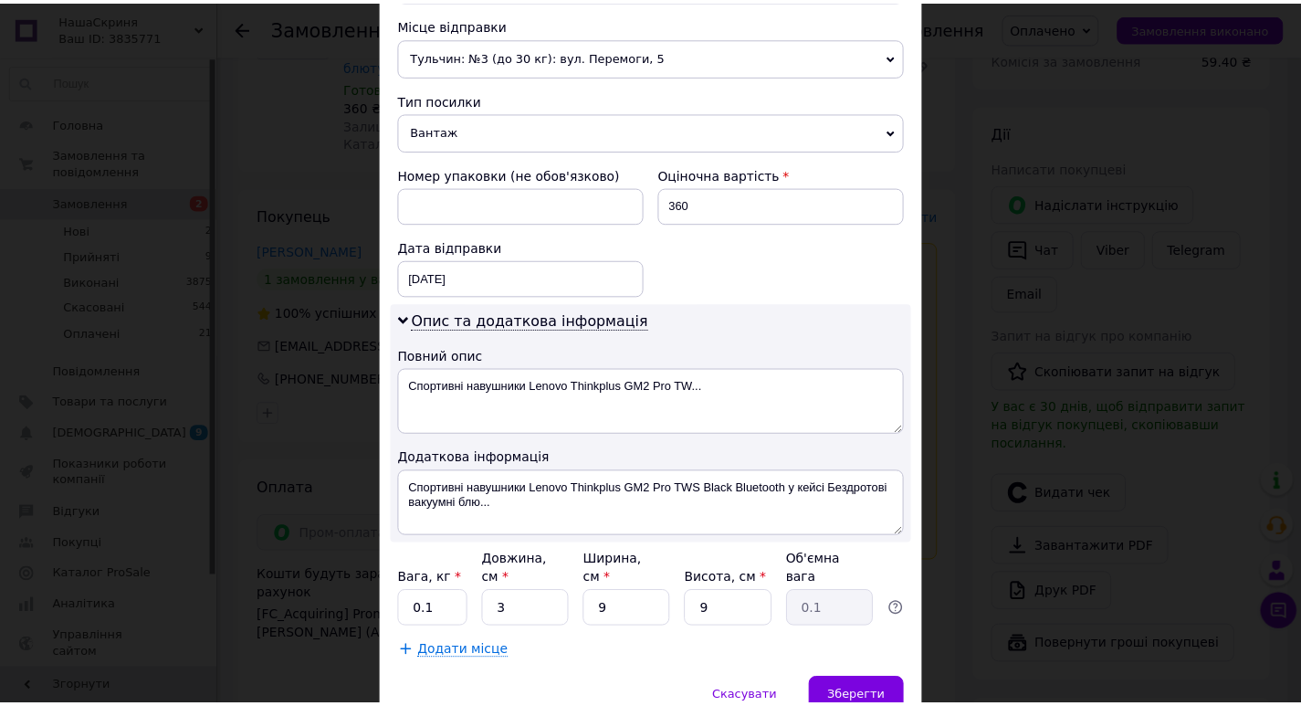
scroll to position [639, 0]
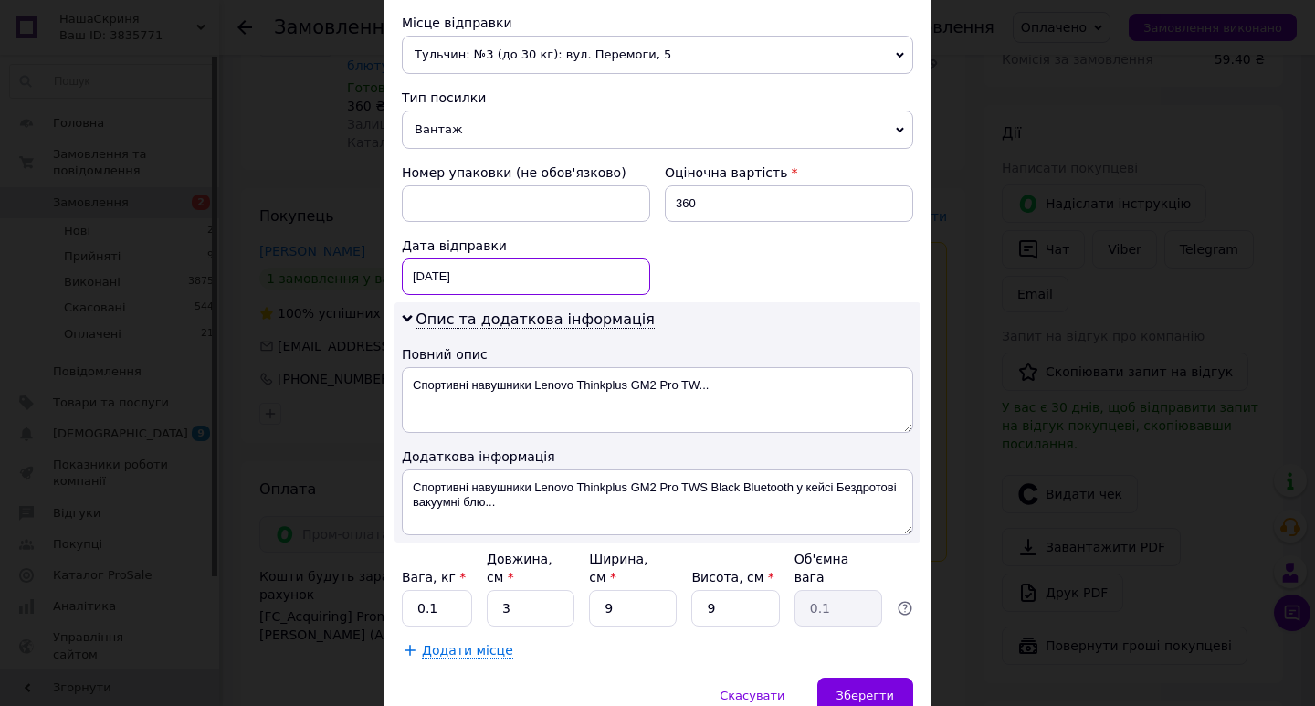
click at [562, 278] on div "12.10.2025 < 2025 > < Октябрь > Пн Вт Ср Чт Пт Сб Вс 29 30 1 2 3 4 5 6 7 8 9 10…" at bounding box center [526, 276] width 248 height 37
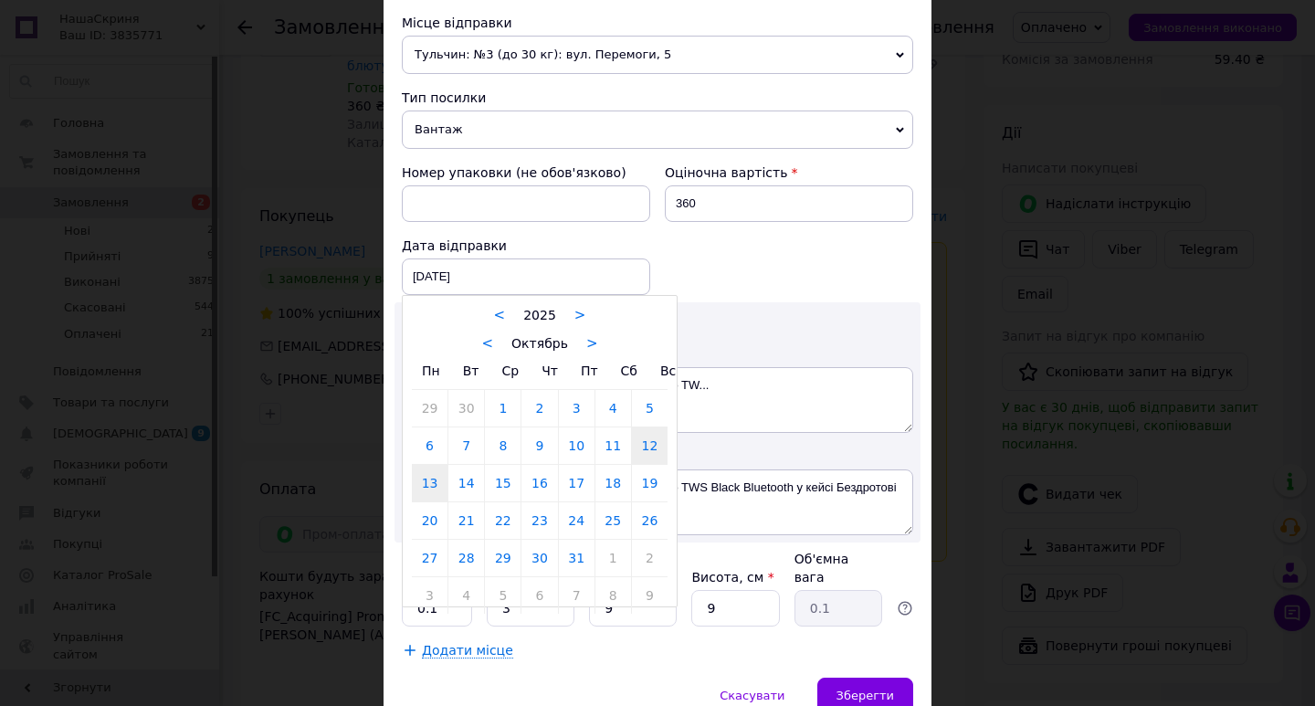
click at [425, 480] on link "13" at bounding box center [430, 483] width 36 height 37
type input "13.10.2025"
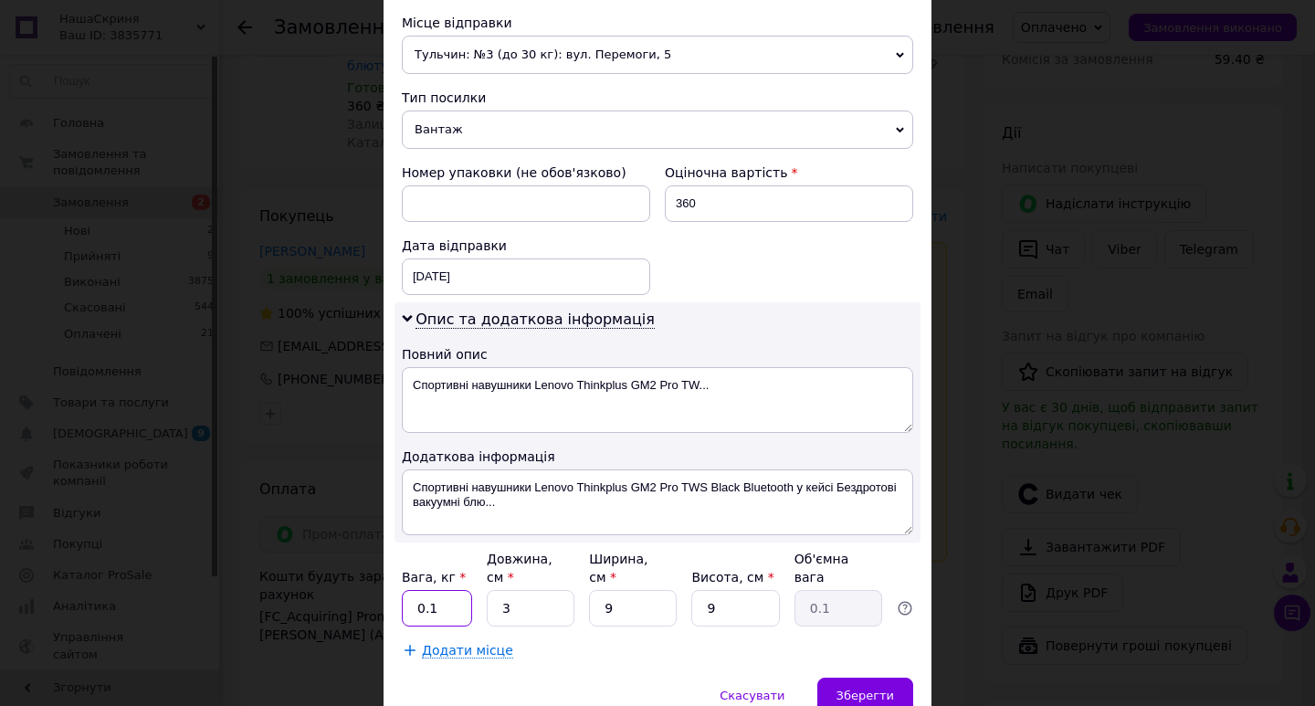
click at [444, 591] on input "0.1" at bounding box center [437, 608] width 70 height 37
type input "0.5"
drag, startPoint x: 528, startPoint y: 591, endPoint x: 490, endPoint y: 596, distance: 37.8
click at [490, 595] on input "3" at bounding box center [531, 608] width 88 height 37
type input "10"
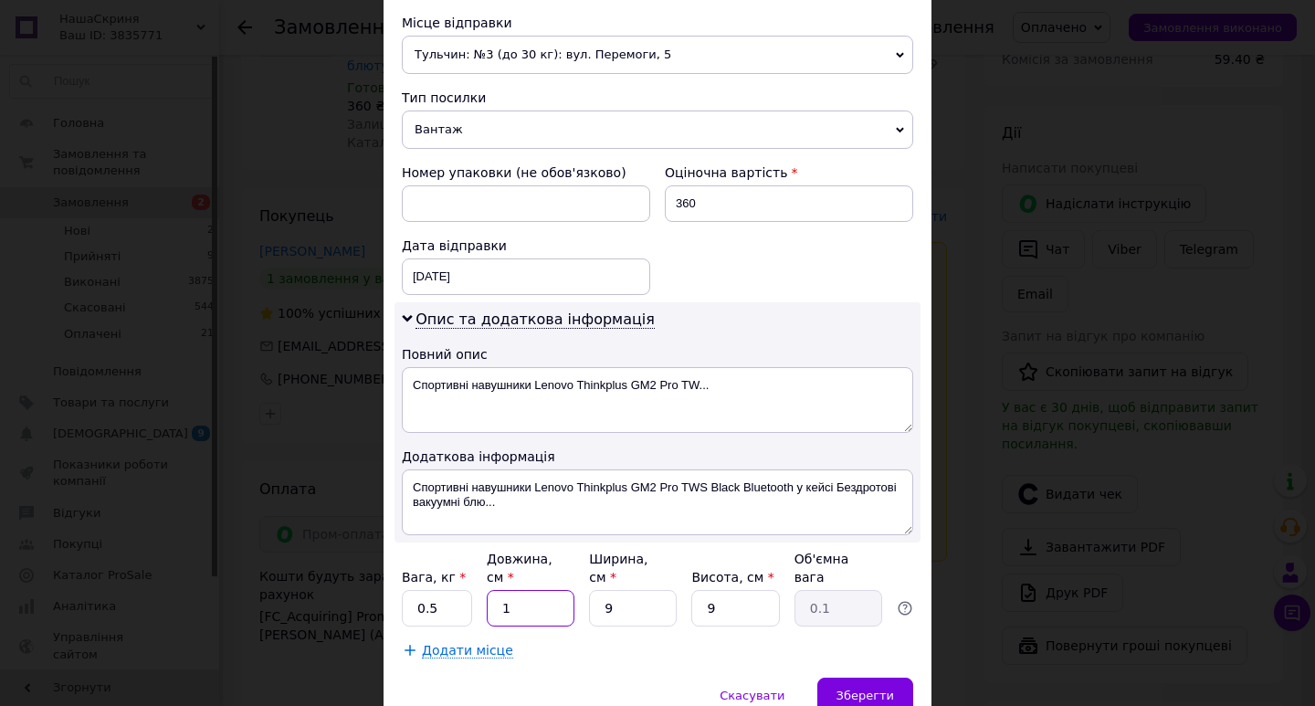
type input "0.2"
type input "10"
click at [860, 678] on div "Зберегти" at bounding box center [865, 696] width 96 height 37
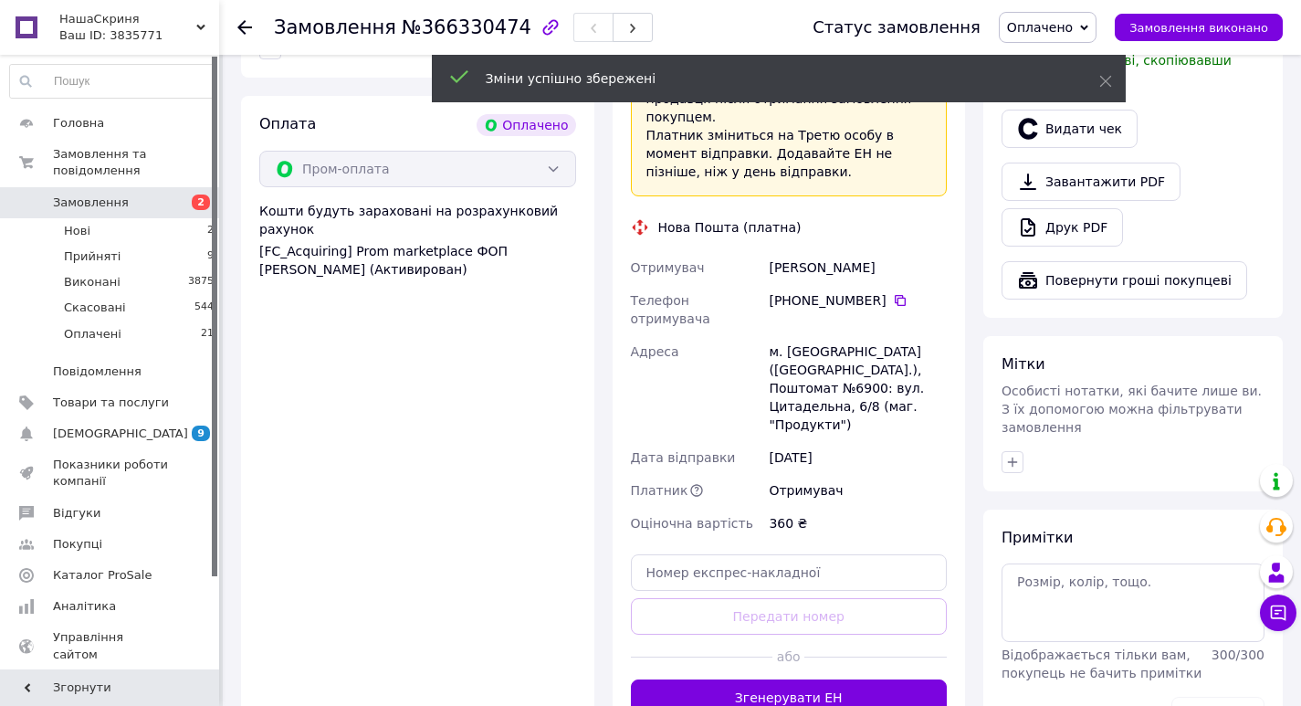
drag, startPoint x: 805, startPoint y: 634, endPoint x: 794, endPoint y: 628, distance: 11.4
click at [804, 679] on button "Згенерувати ЕН" at bounding box center [789, 697] width 317 height 37
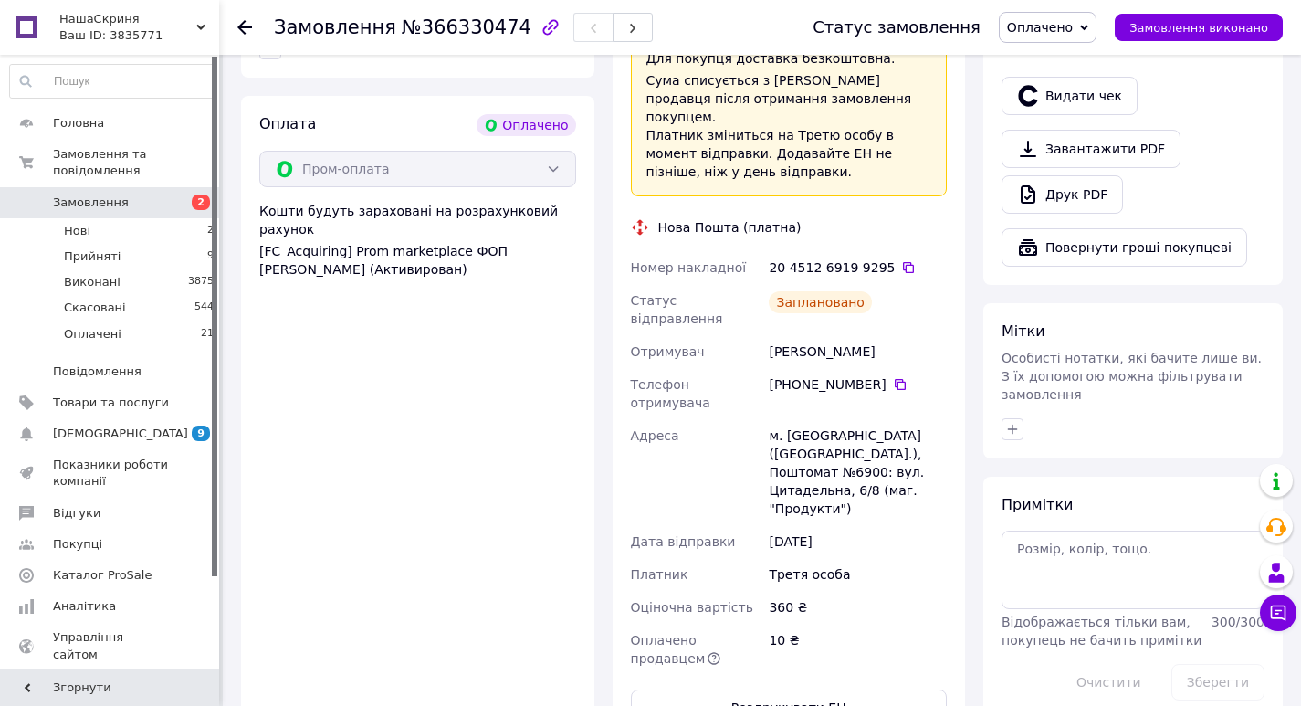
drag, startPoint x: 843, startPoint y: 467, endPoint x: 622, endPoint y: 254, distance: 306.8
click at [622, 254] on div "Доставка Редагувати «Дешева доставка»   для продавця Новою Поштою на Prom. Дост…" at bounding box center [789, 283] width 353 height 921
copy div "Номер накладної 20 4512 6919 9295   Статус відправлення Заплановано Отримувач Б…"
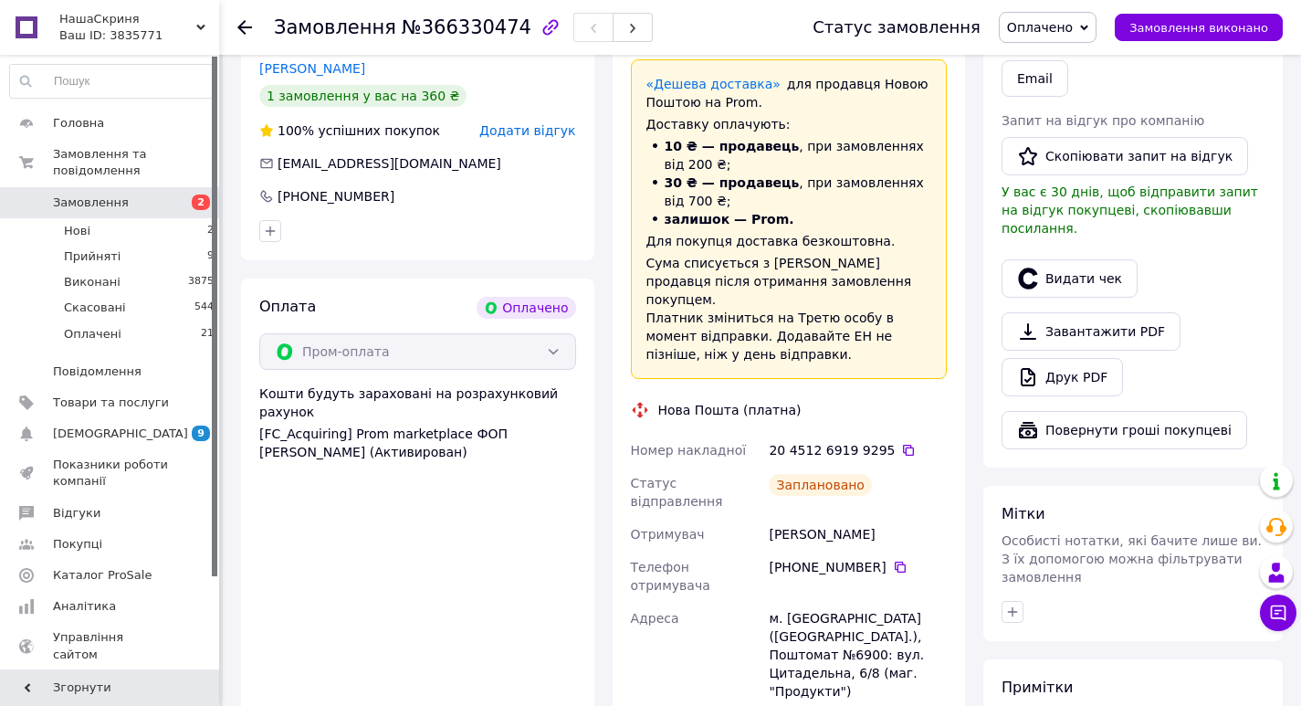
scroll to position [274, 0]
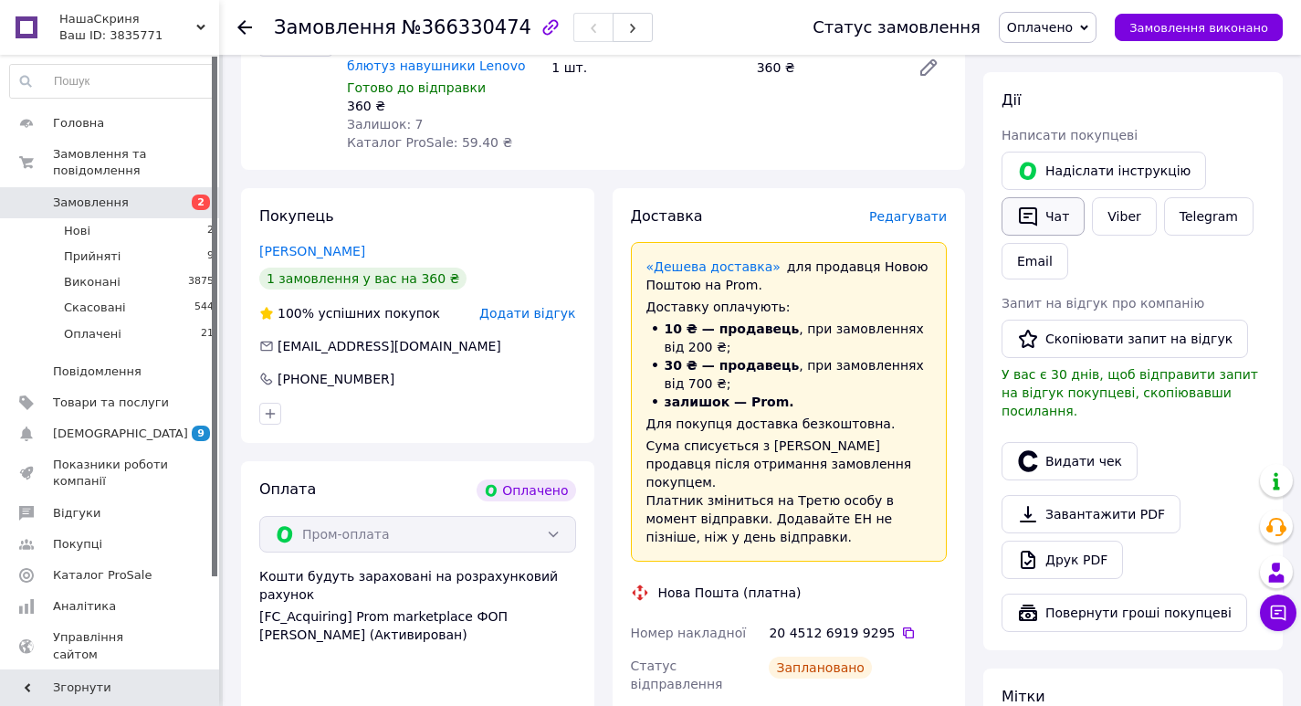
click at [1047, 215] on button "Чат" at bounding box center [1043, 216] width 83 height 38
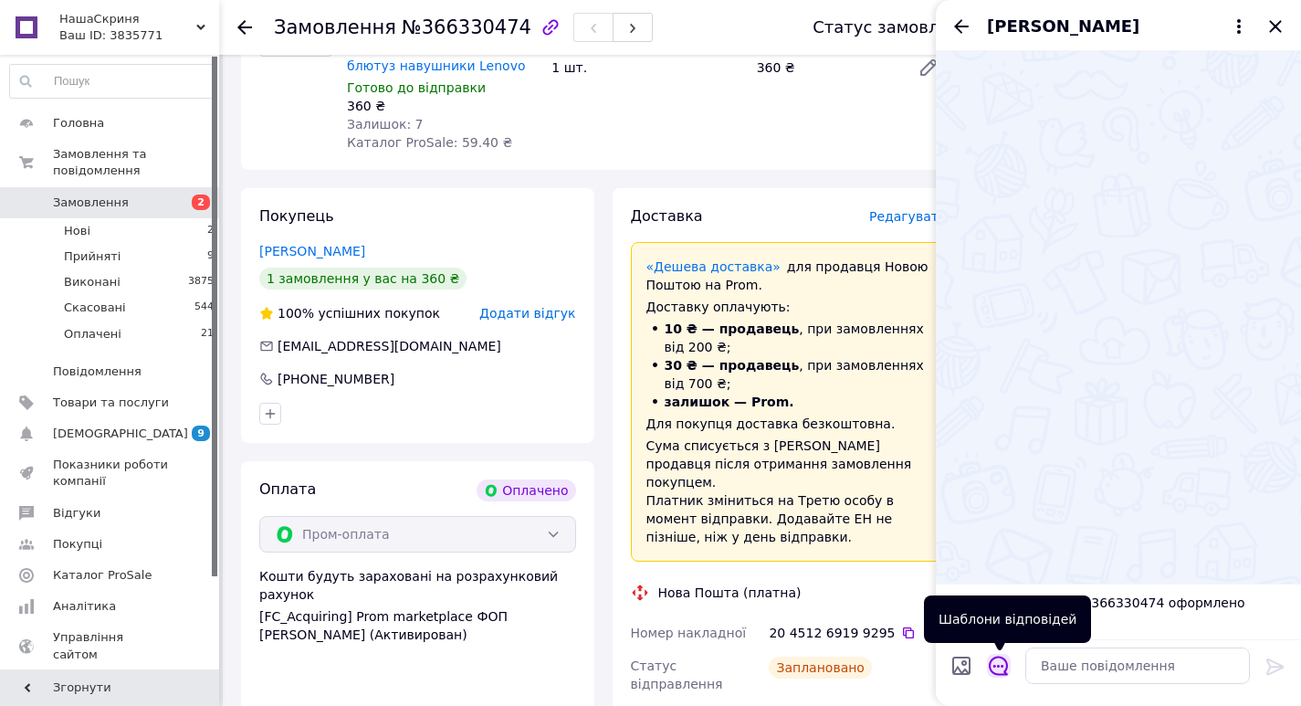
click at [1001, 670] on icon "Відкрити шаблони відповідей" at bounding box center [999, 666] width 20 height 20
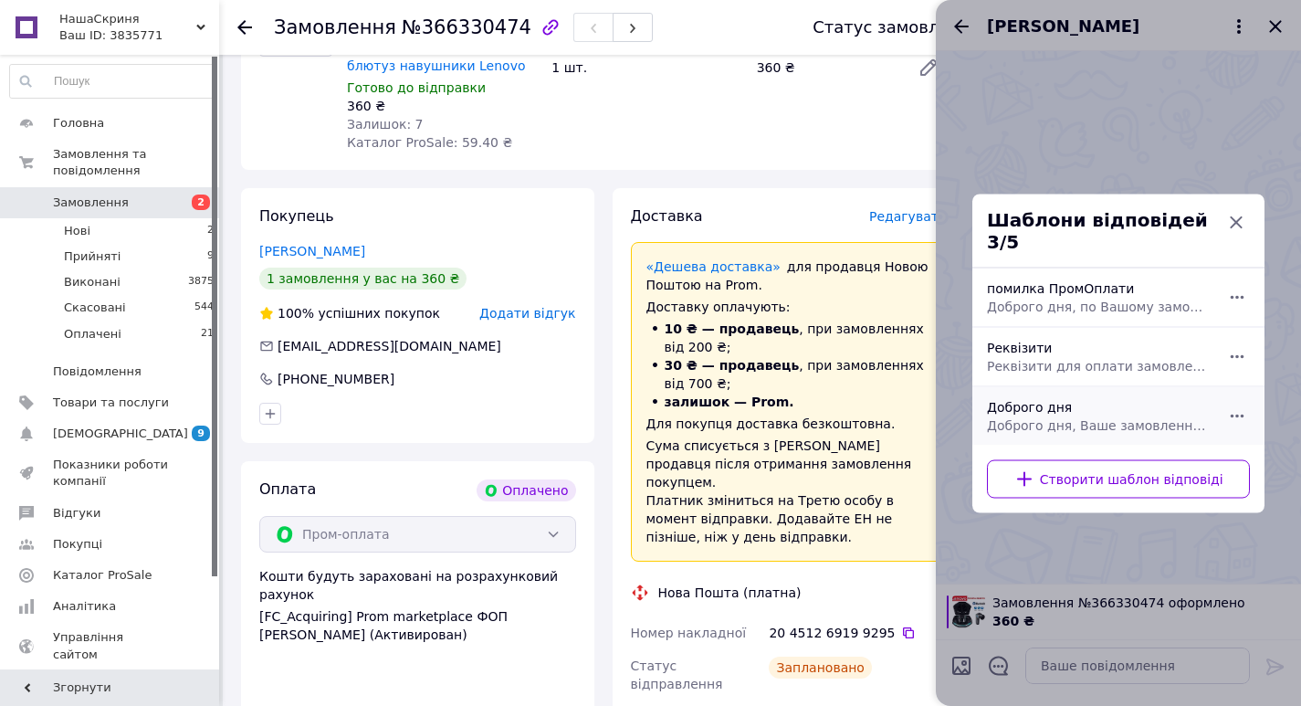
click at [1052, 416] on span "Доброго дня, Ваше замовлення прийнято та готується до відправки. Дякуємо, що об…" at bounding box center [1098, 425] width 223 height 18
type textarea "Доброго дня, Ваше замовлення прийнято та готується до відправки. Дякуємо, що об…"
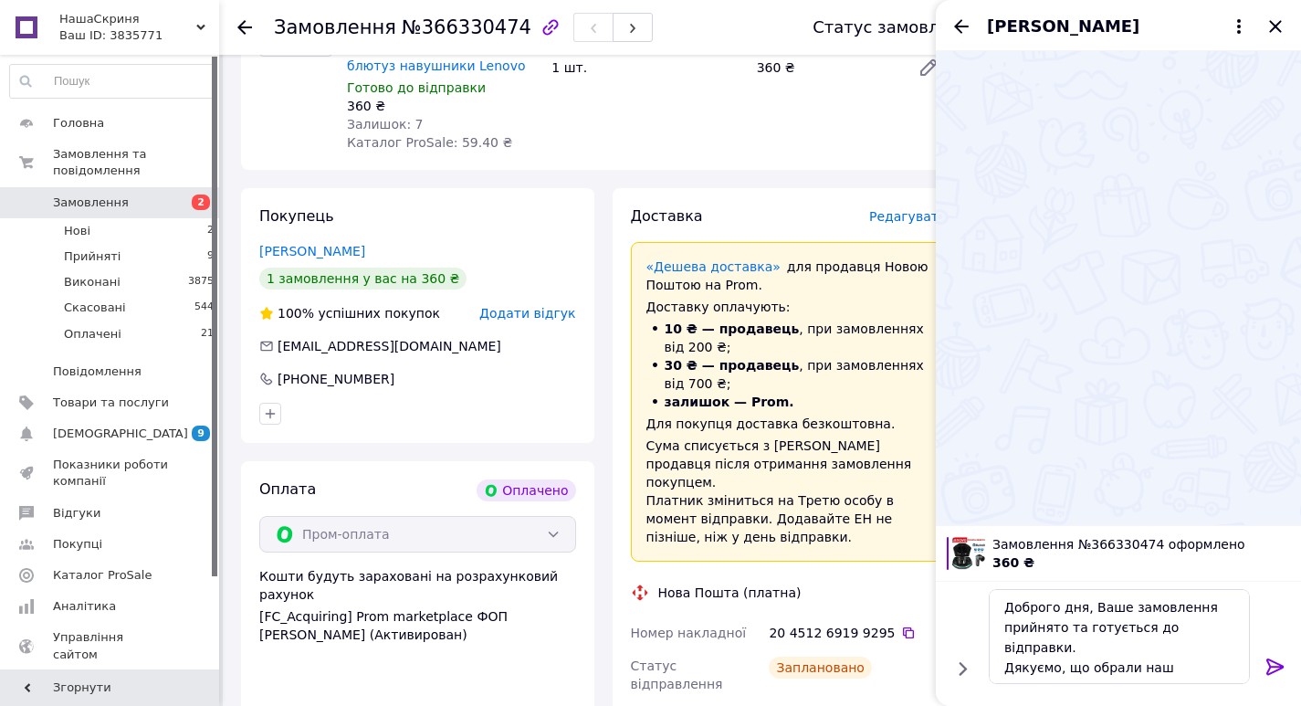
click at [1273, 661] on icon at bounding box center [1275, 666] width 17 height 16
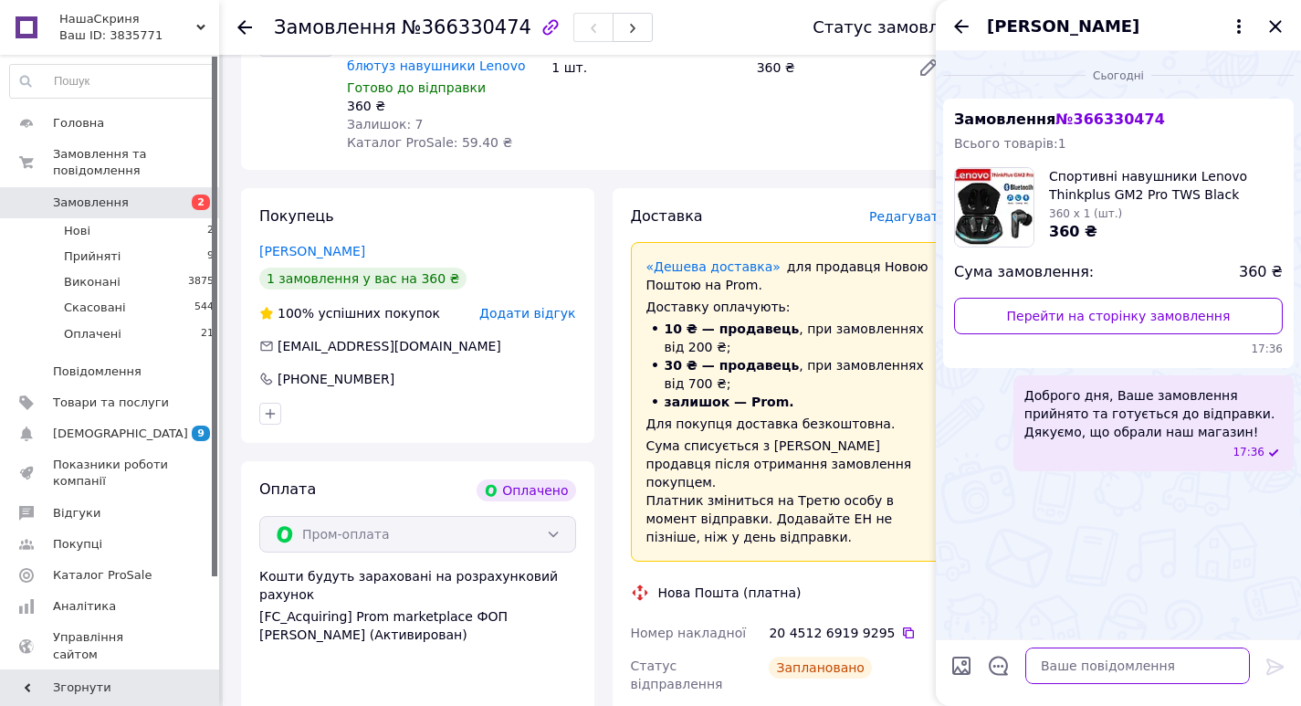
click at [1194, 665] on textarea at bounding box center [1138, 665] width 225 height 37
paste textarea "Номер накладної 20 4512 6919 9295 Статус відправлення Заплановано Отримувач Бой…"
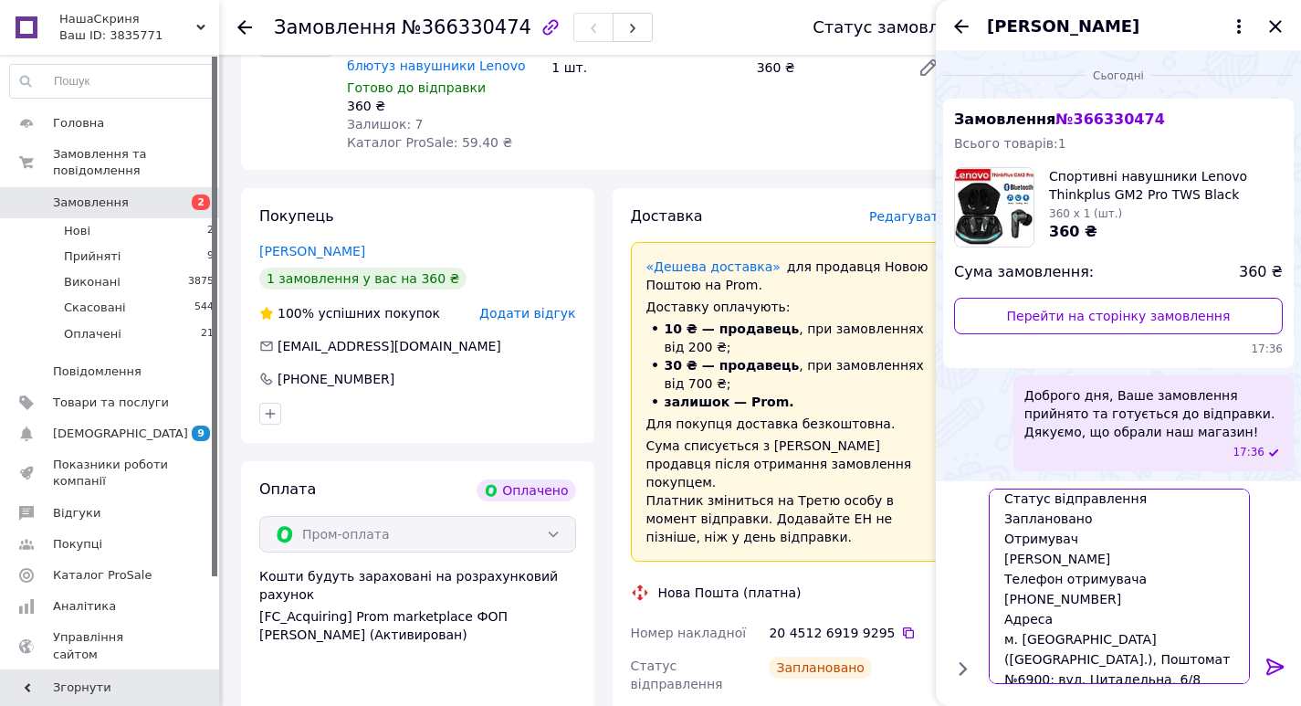
scroll to position [0, 0]
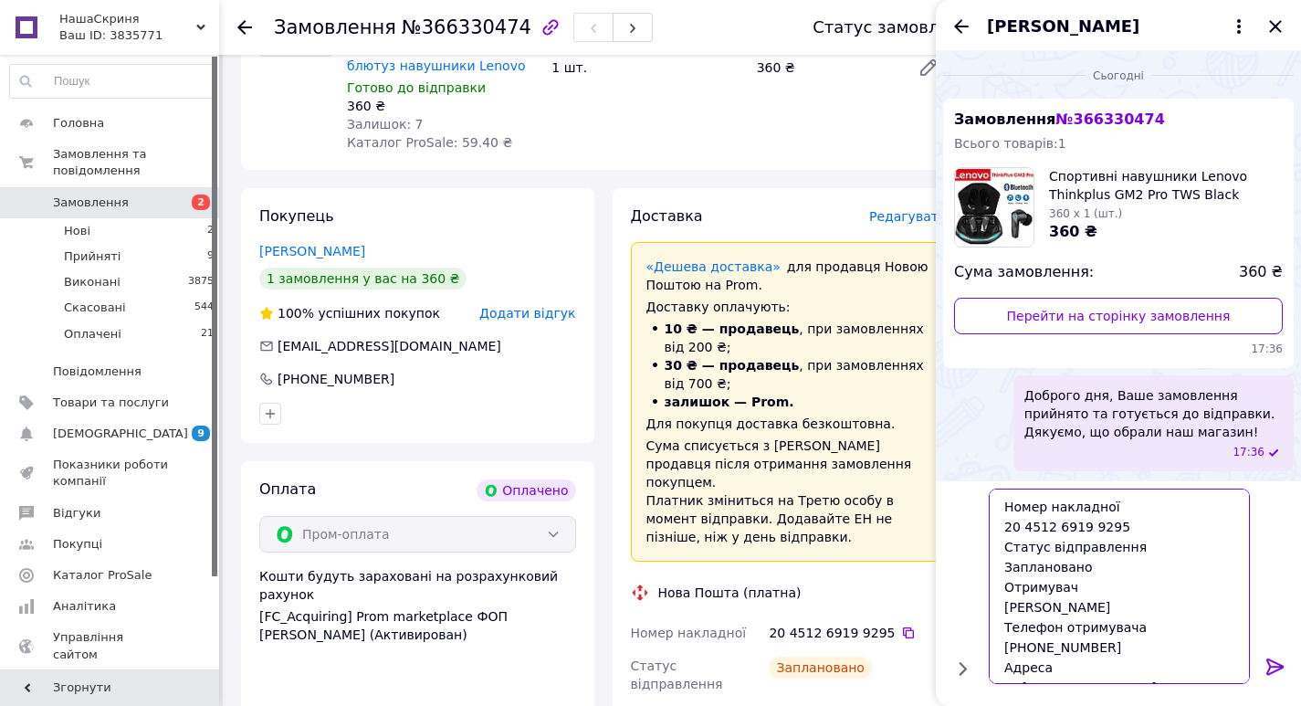
drag, startPoint x: 1093, startPoint y: 564, endPoint x: 945, endPoint y: 553, distance: 148.3
click at [945, 553] on div "Номер накладної 20 4512 6919 9295 Статус відправлення Заплановано Отримувач Бой…" at bounding box center [1118, 586] width 351 height 210
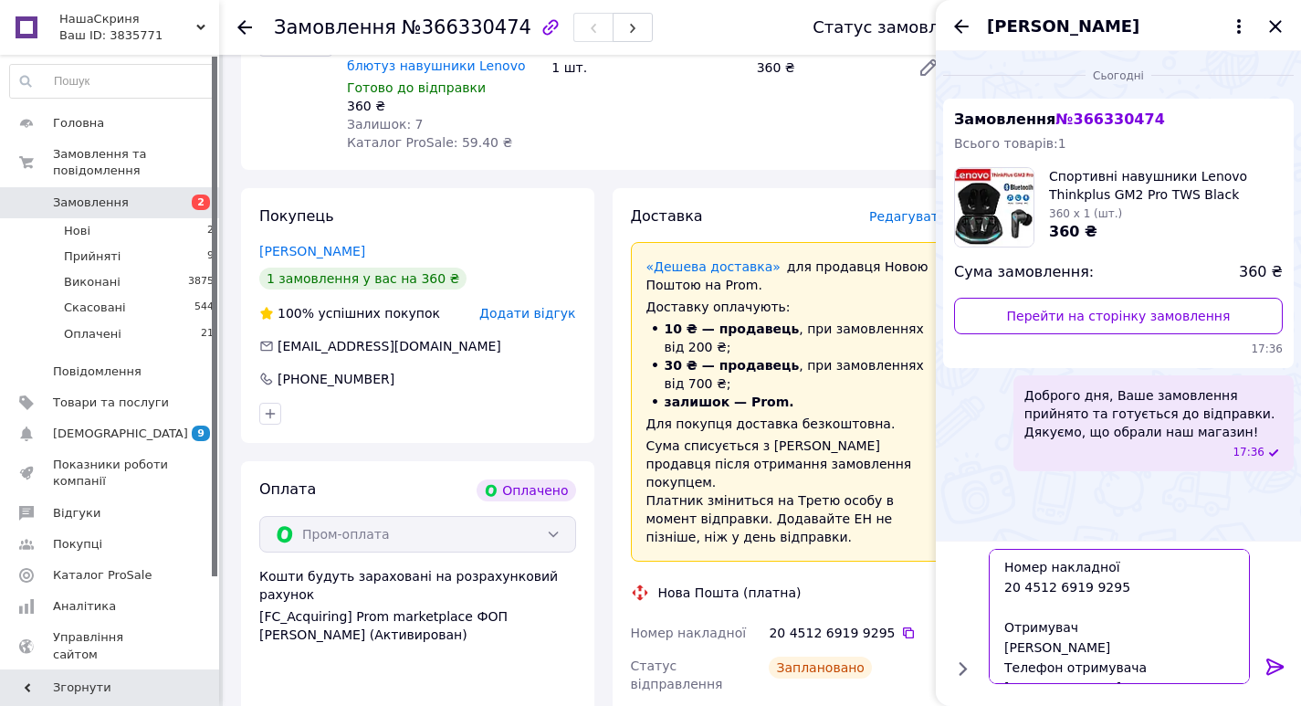
type textarea "Номер накладної 20 4512 6919 9295 Отримувач Бойко Юрій Телефон отримувача +380 …"
click at [1277, 662] on icon at bounding box center [1275, 666] width 17 height 16
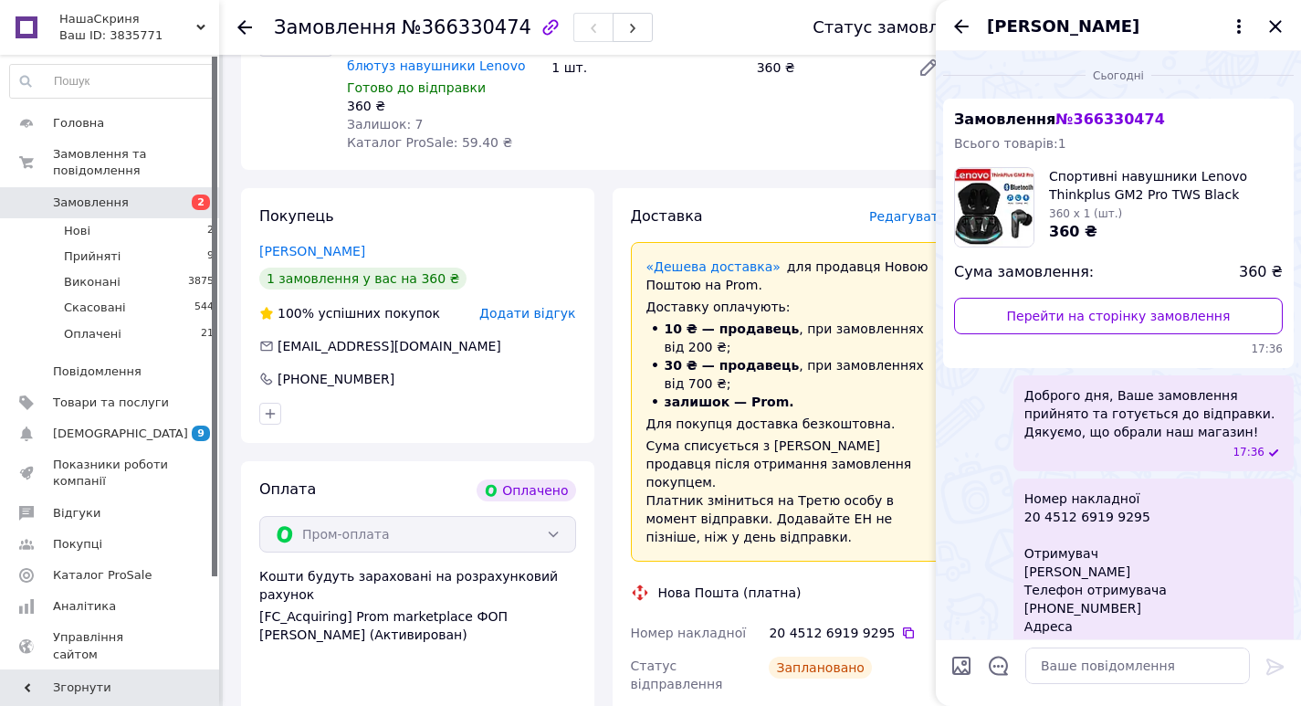
scroll to position [107, 0]
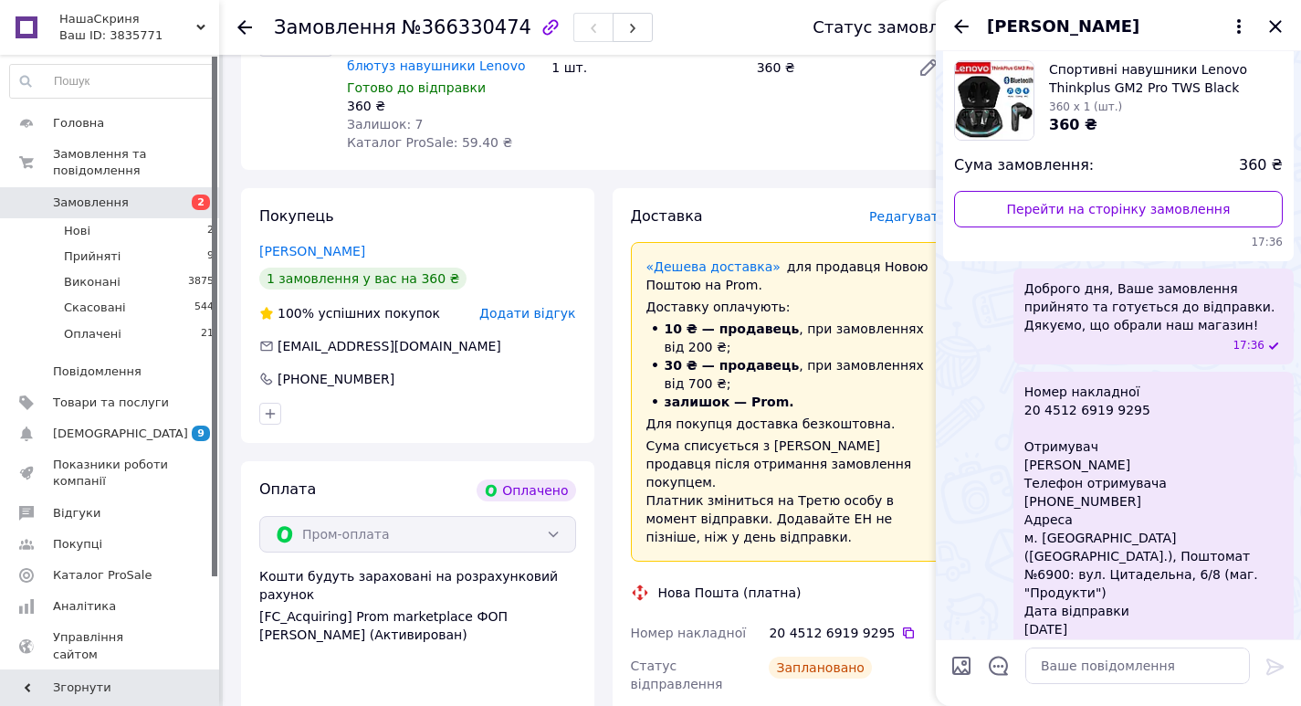
drag, startPoint x: 1098, startPoint y: 599, endPoint x: 1010, endPoint y: 287, distance: 324.4
click at [1010, 287] on ul "Замовлення № 366330474 Всього товарів: 1 Cпортивні навушники Lenovo Thinkplus G…" at bounding box center [1118, 330] width 351 height 677
copy ul "Доброго дня, Ваше замовлення прийнято та готується до відправки. Дякуємо, що об…"
click at [1275, 27] on icon "Закрити" at bounding box center [1275, 26] width 12 height 12
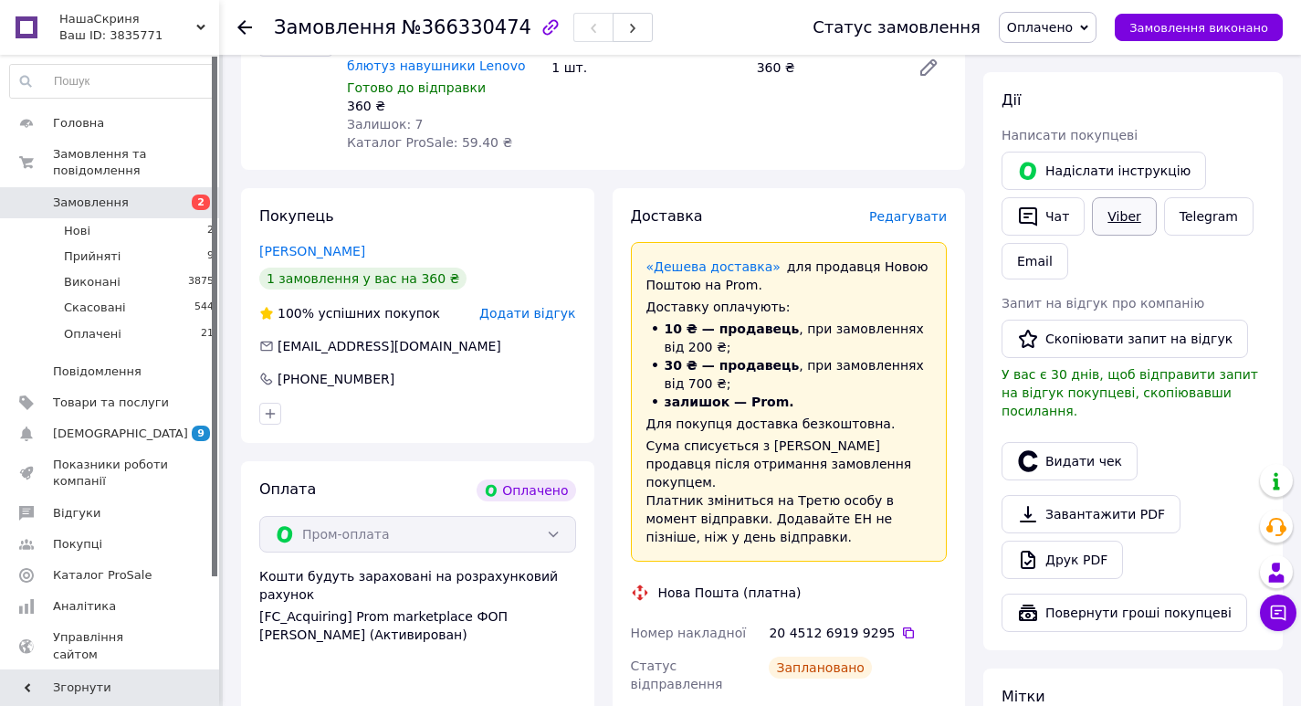
click at [1122, 209] on link "Viber" at bounding box center [1124, 216] width 64 height 38
drag, startPoint x: 1184, startPoint y: 428, endPoint x: 998, endPoint y: 426, distance: 186.3
click at [1184, 438] on div "Видати чек" at bounding box center [1133, 461] width 270 height 46
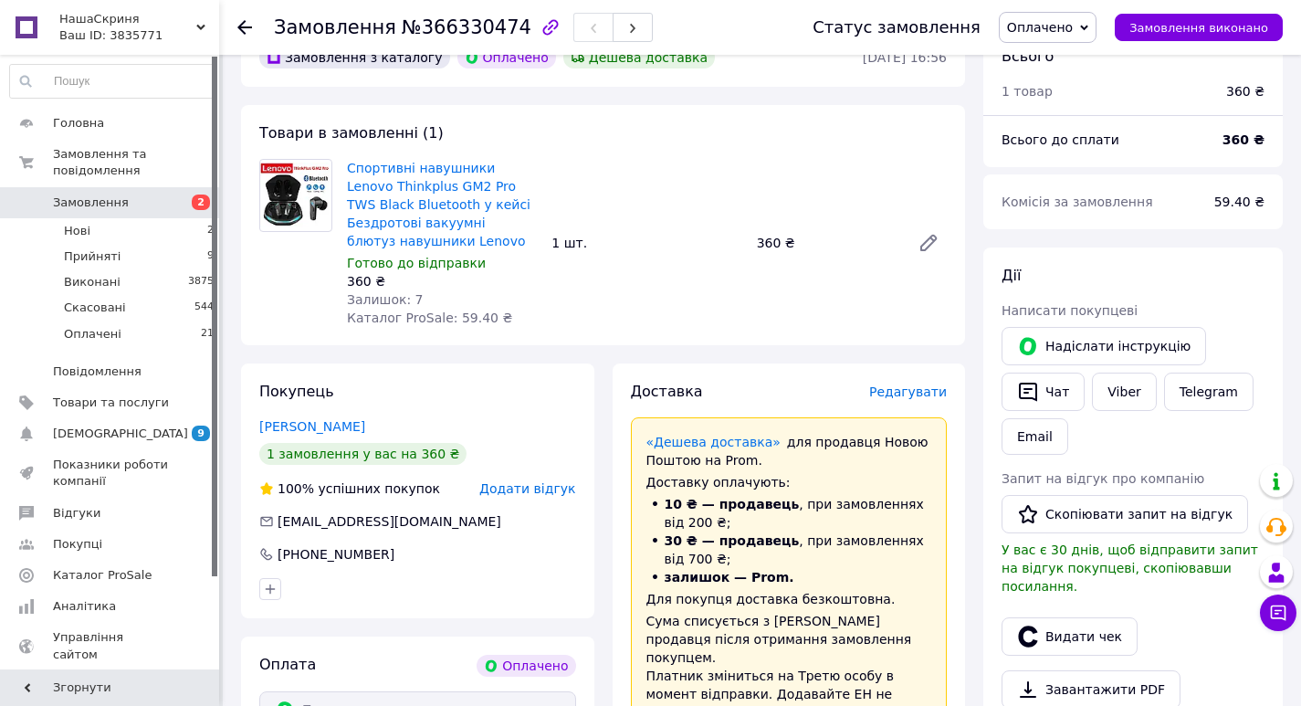
scroll to position [0, 0]
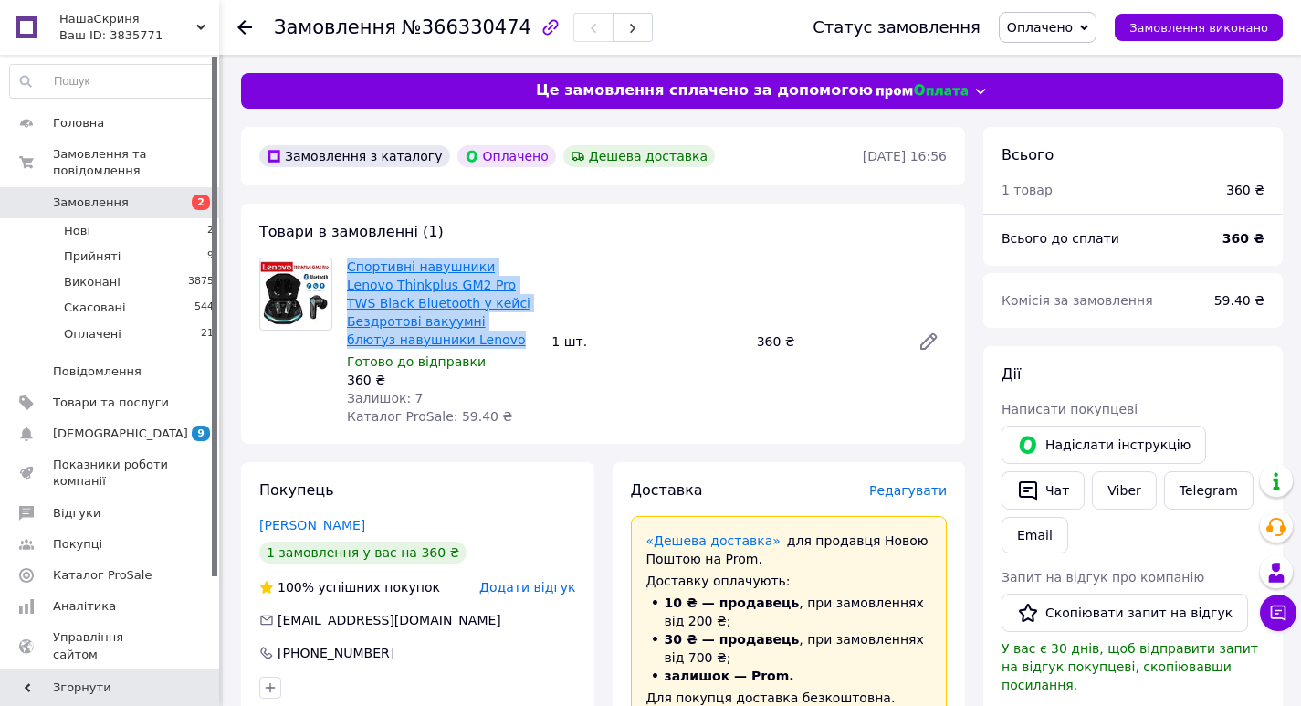
drag, startPoint x: 395, startPoint y: 335, endPoint x: 348, endPoint y: 266, distance: 84.1
click at [348, 266] on span "Cпортивні навушники Lenovo Thinkplus GM2 Pro TWS Black Bluetooth у кейсі Бездро…" at bounding box center [442, 303] width 190 height 91
copy link "Cпортивні навушники Lenovo Thinkplus GM2 Pro TWS Black Bluetooth у кейсі Бездро…"
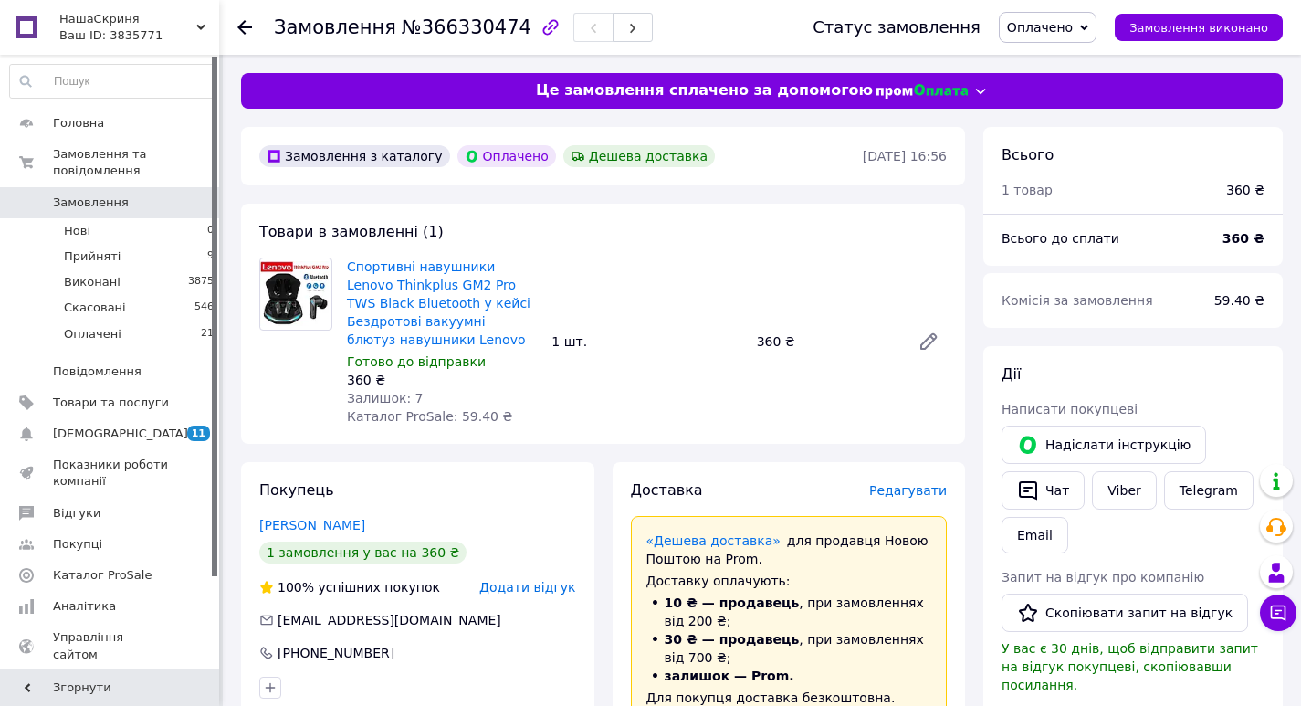
click at [240, 24] on icon at bounding box center [244, 27] width 15 height 15
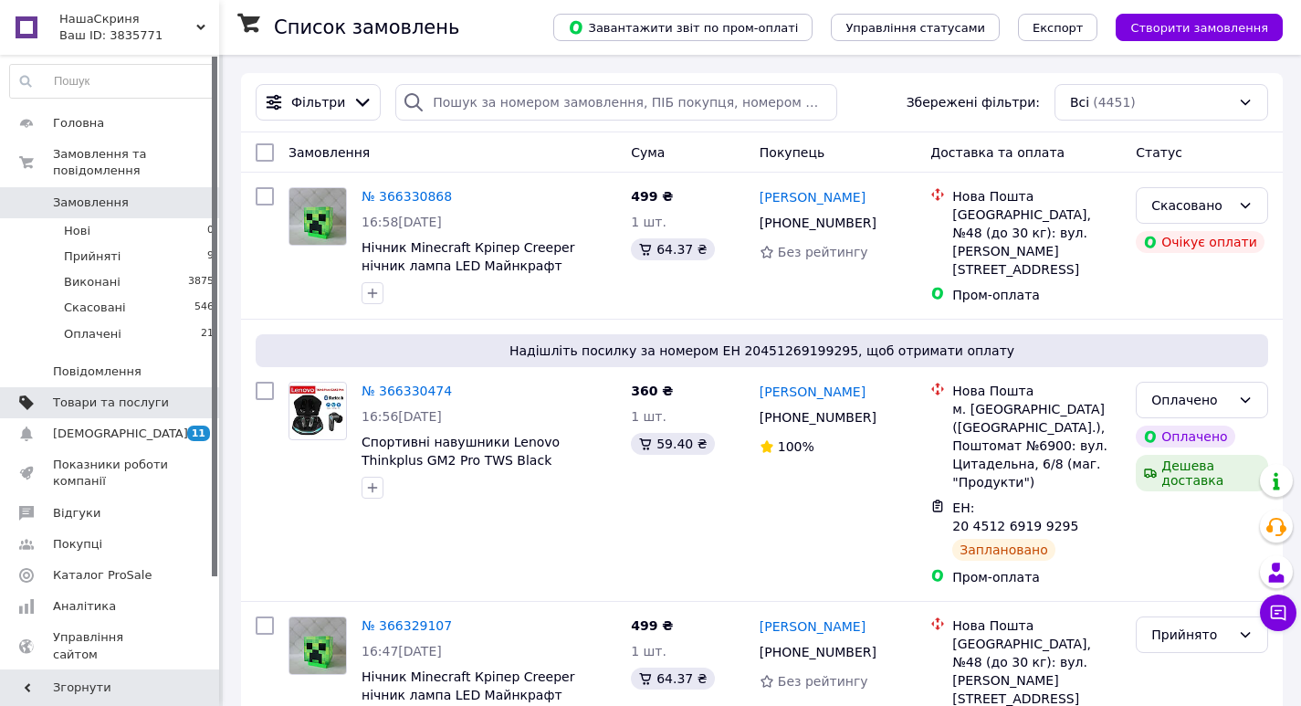
click at [121, 395] on span "Товари та послуги" at bounding box center [111, 403] width 116 height 16
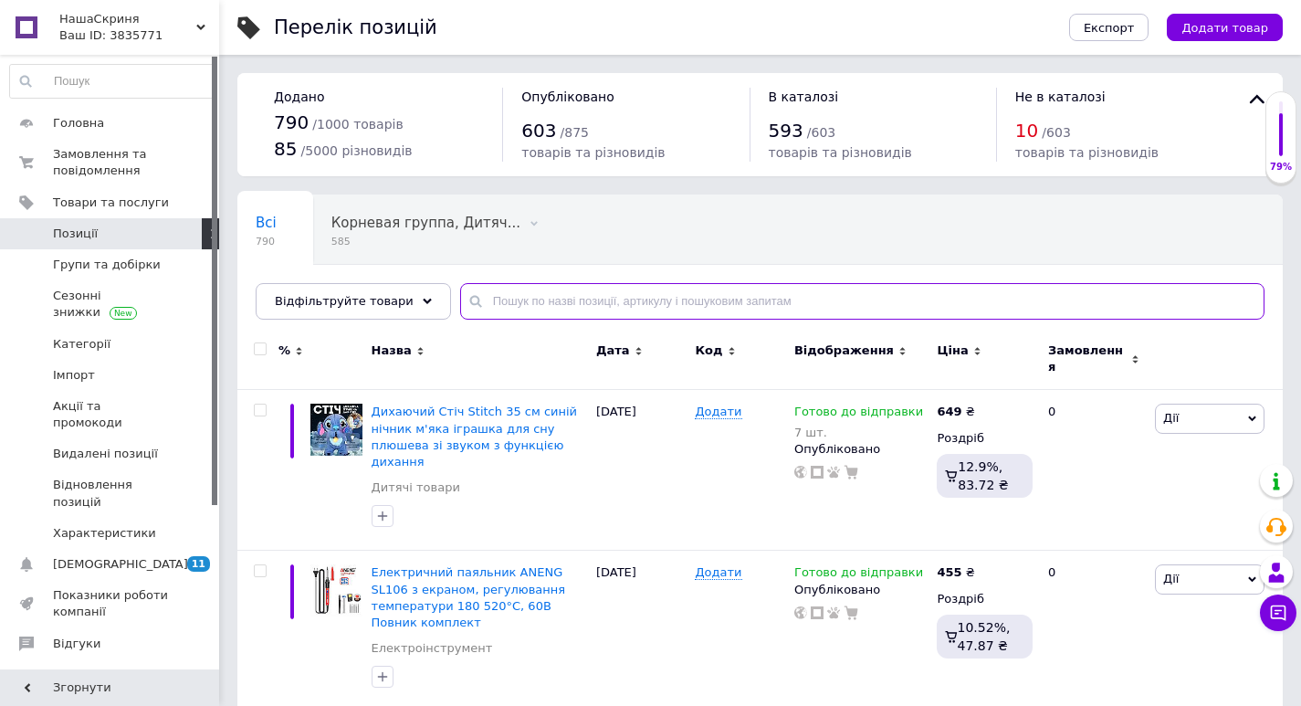
click at [520, 301] on input "text" at bounding box center [862, 301] width 805 height 37
paste input "Наушники XT-53"
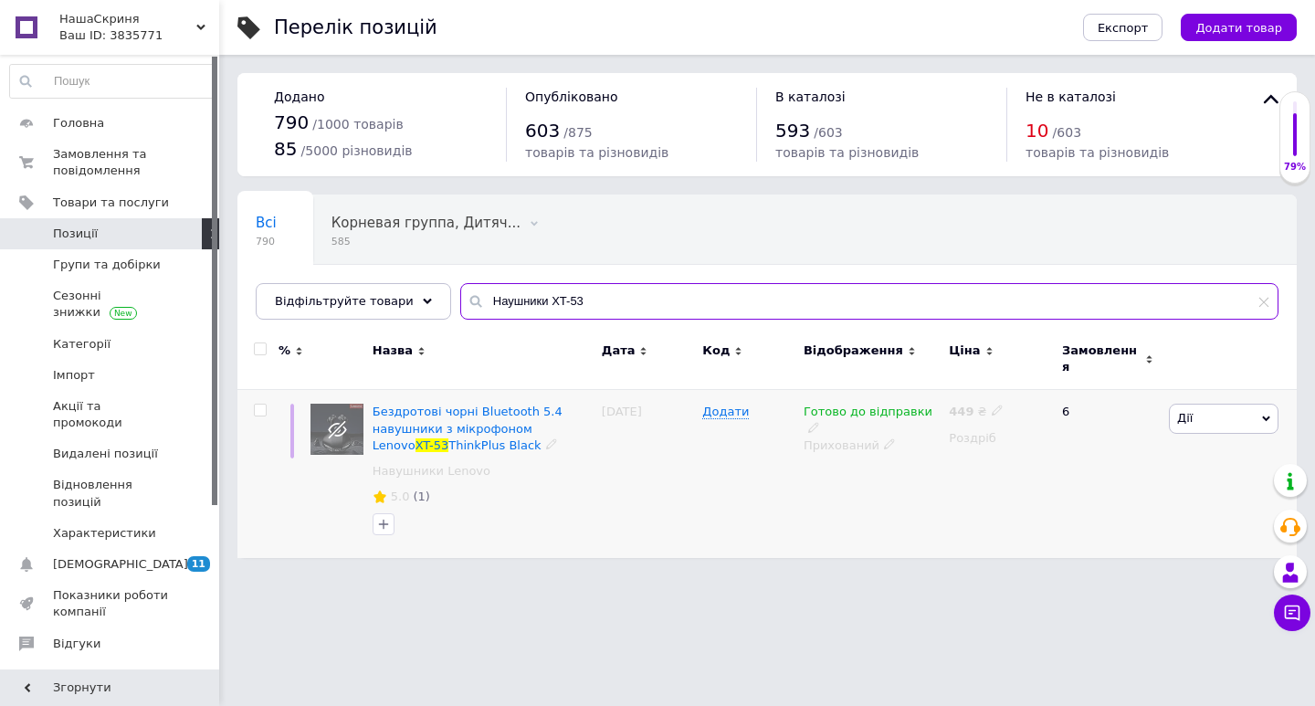
type input "Наушники XT-53"
click at [884, 438] on icon at bounding box center [889, 443] width 11 height 11
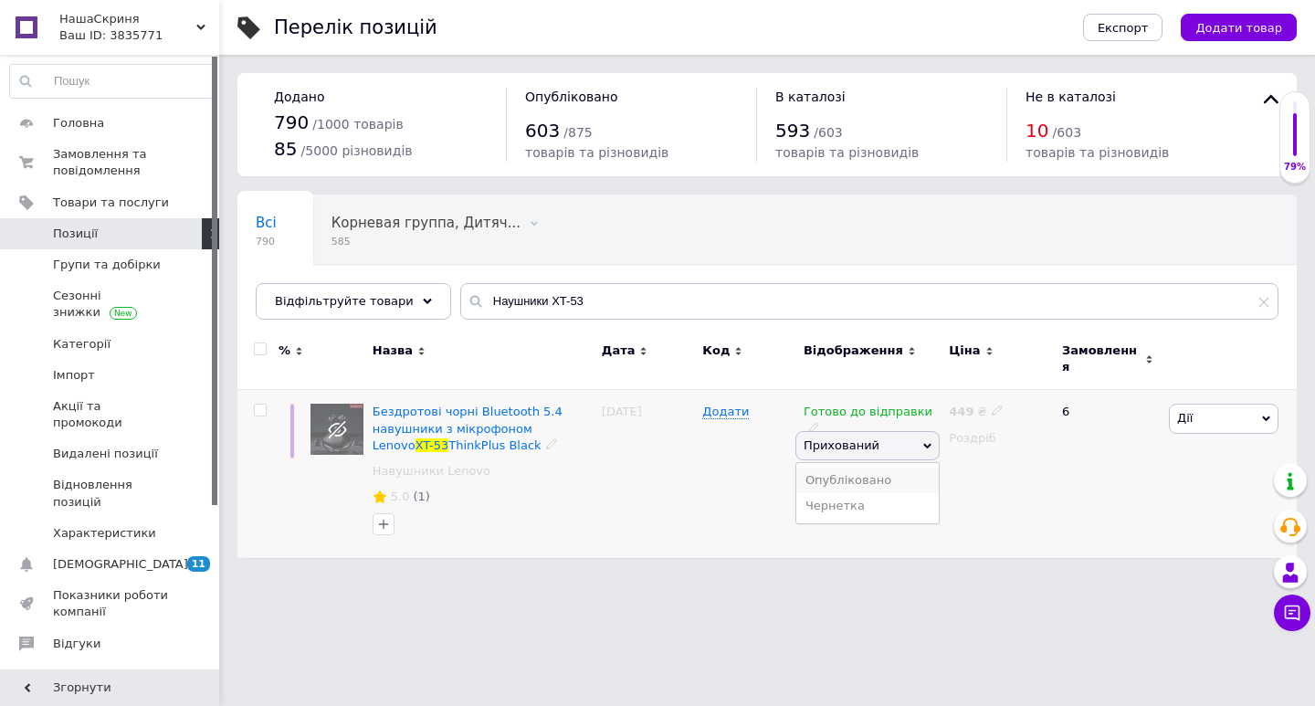
click at [861, 468] on li "Опубліковано" at bounding box center [867, 481] width 142 height 26
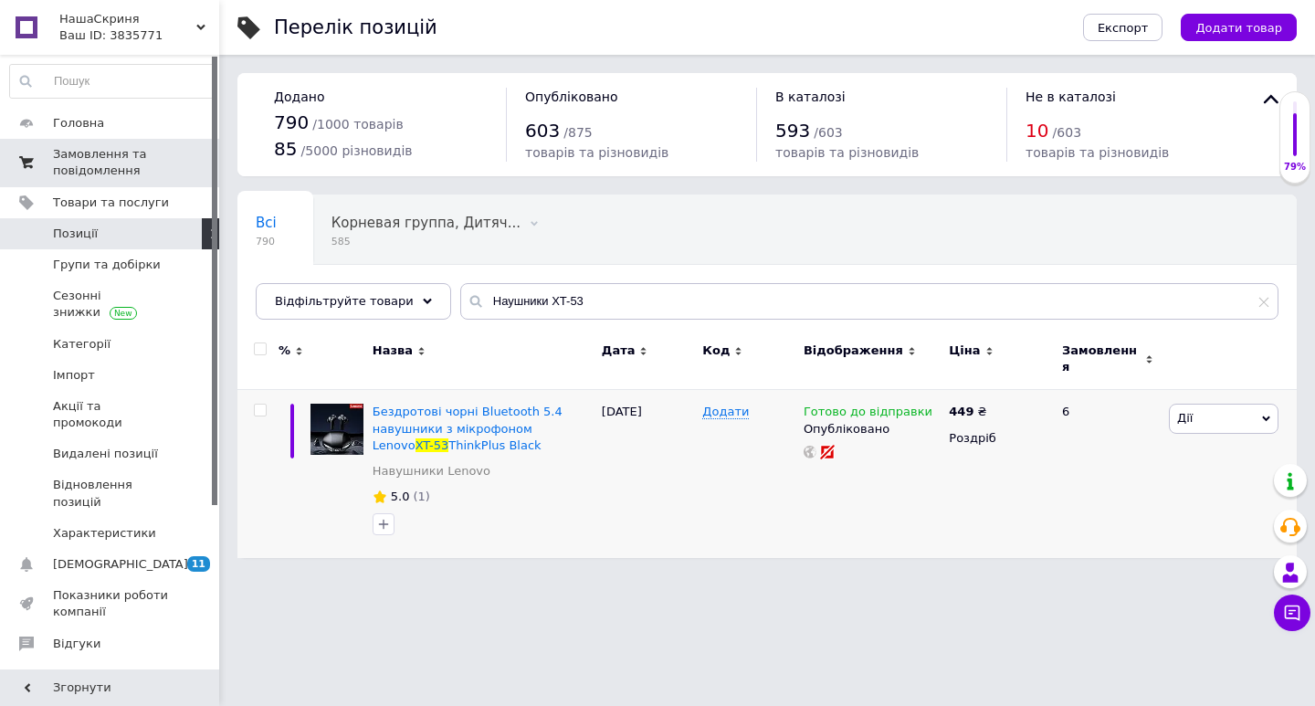
click at [113, 159] on span "Замовлення та повідомлення" at bounding box center [111, 162] width 116 height 33
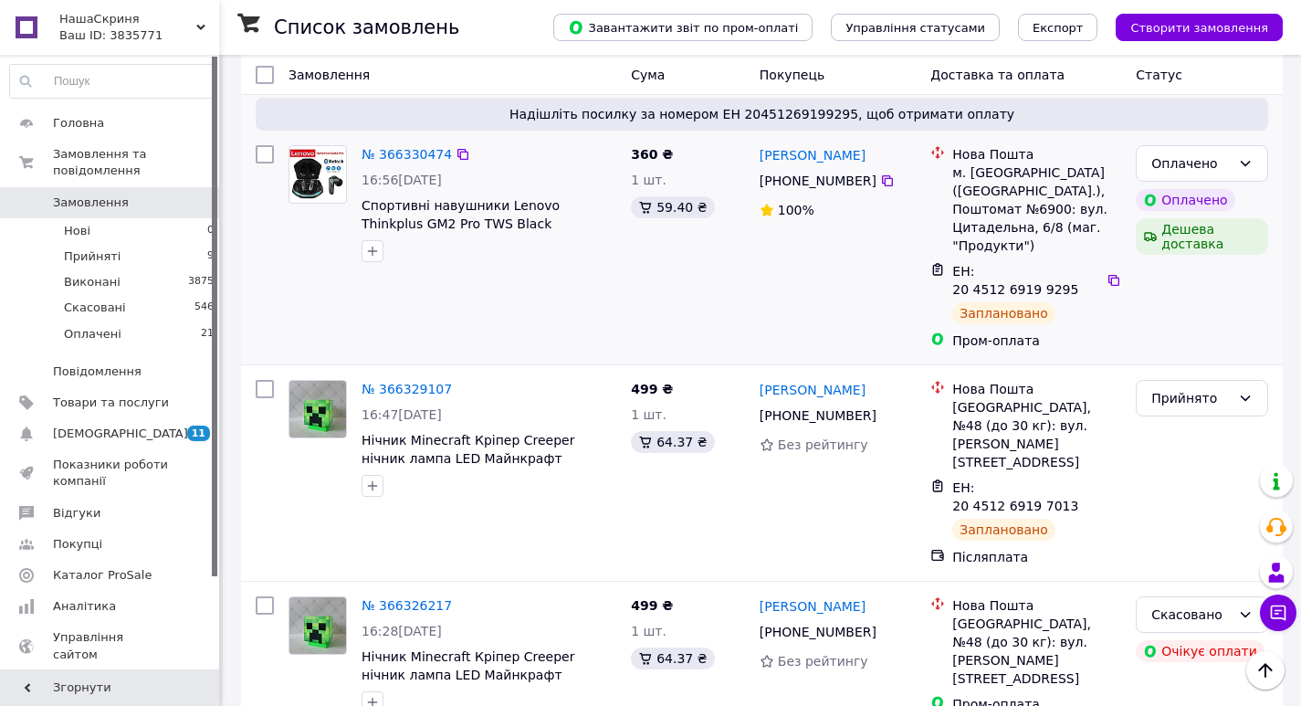
scroll to position [274, 0]
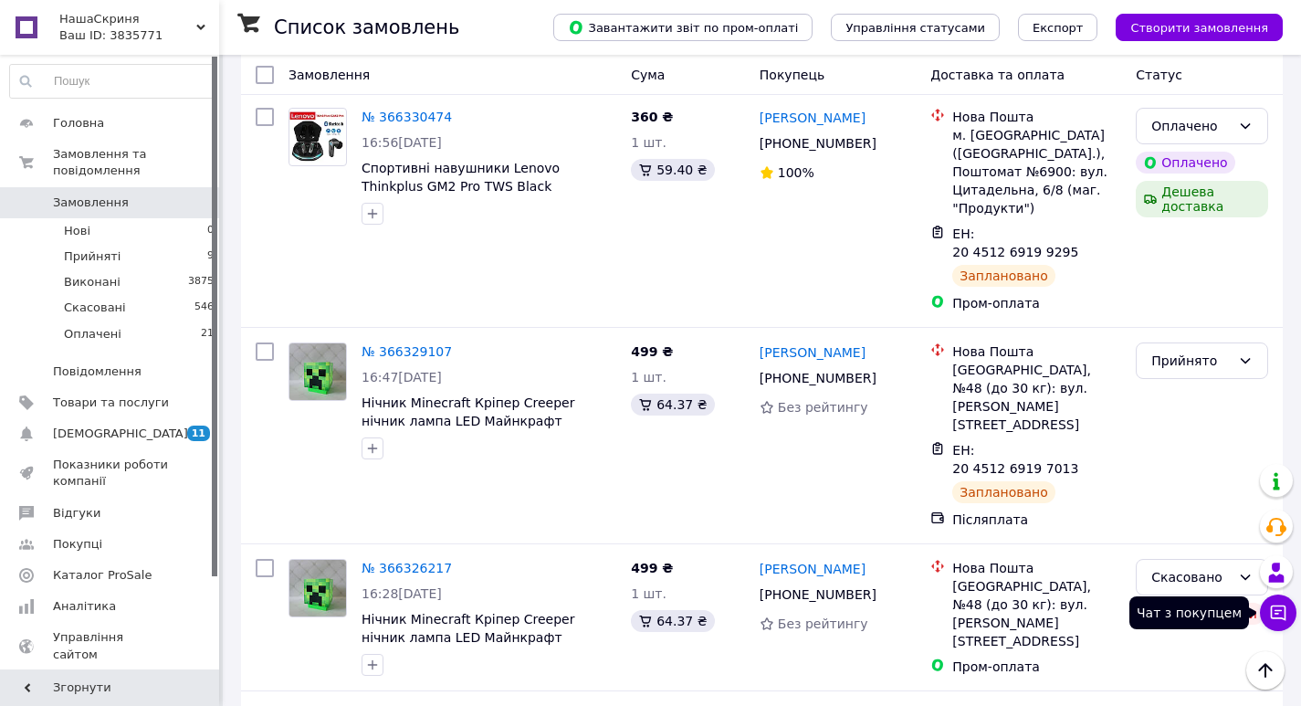
click at [1287, 622] on button "Чат з покупцем" at bounding box center [1278, 612] width 37 height 37
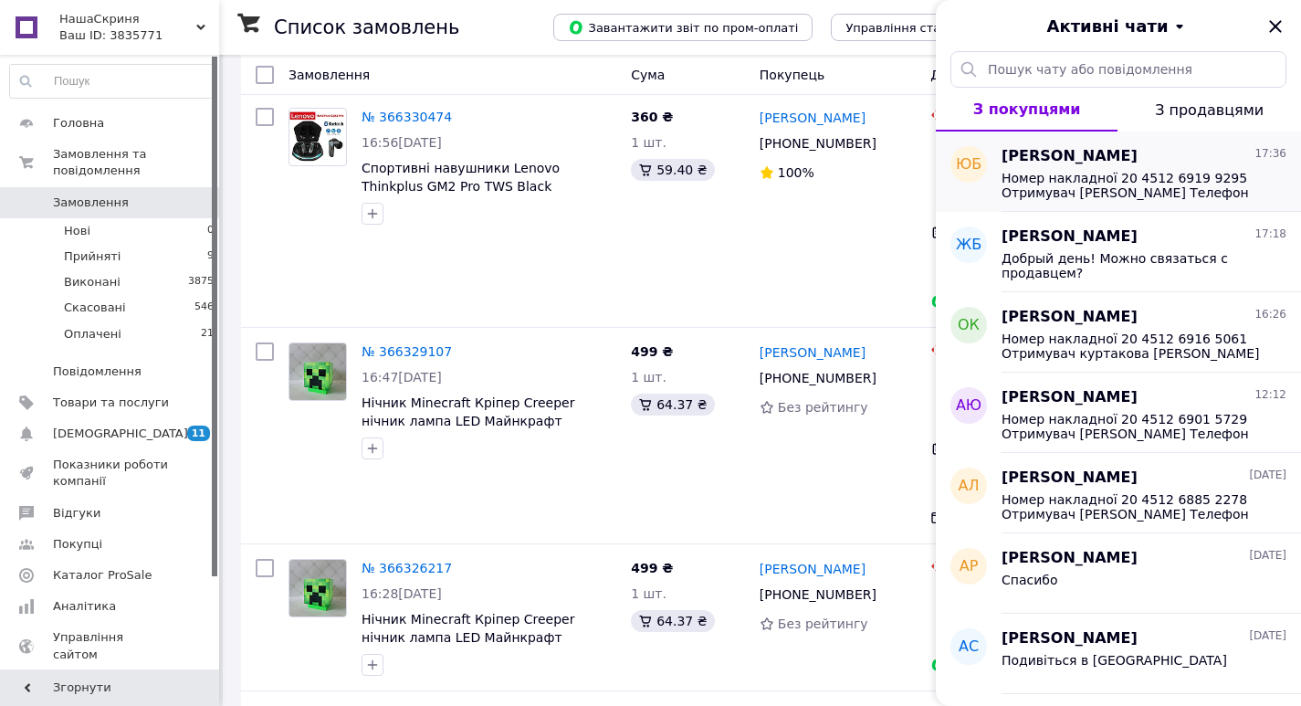
click at [1126, 193] on span "Номер накладної 20 4512 6919 9295 Отримувач Бойко Юрій Телефон отримувача +380 …" at bounding box center [1131, 185] width 259 height 29
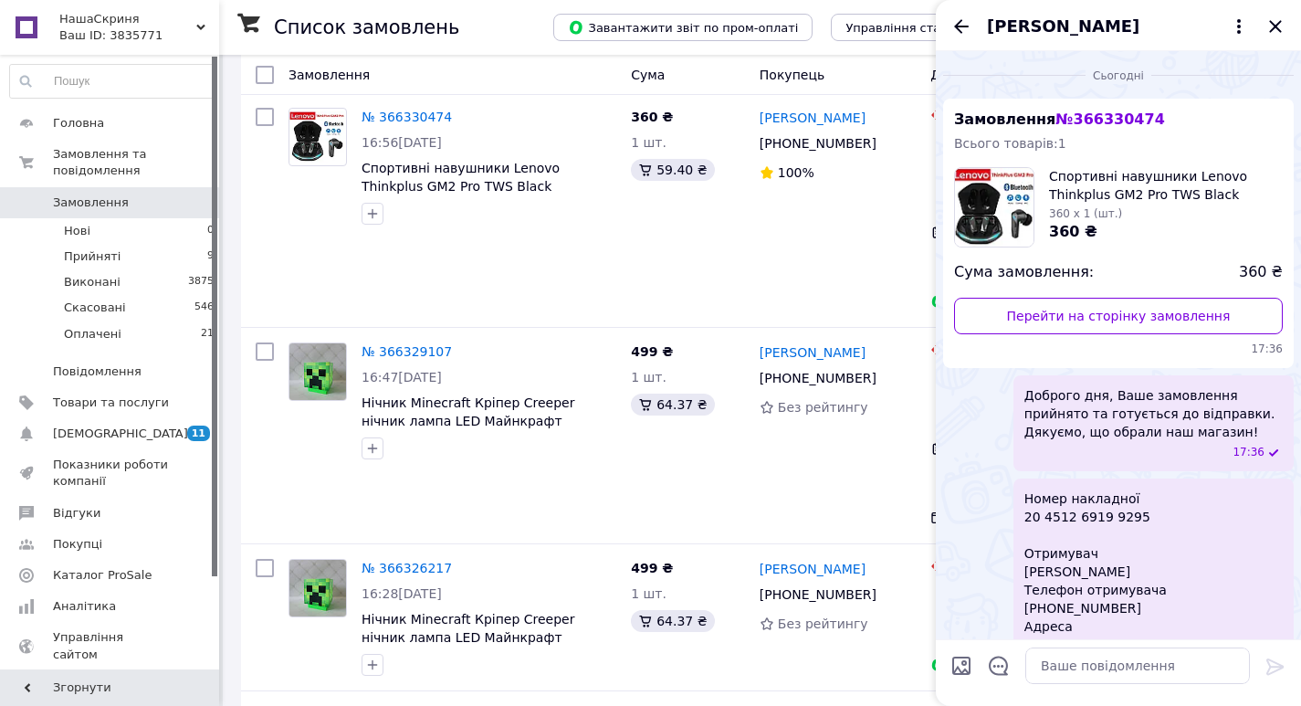
scroll to position [107, 0]
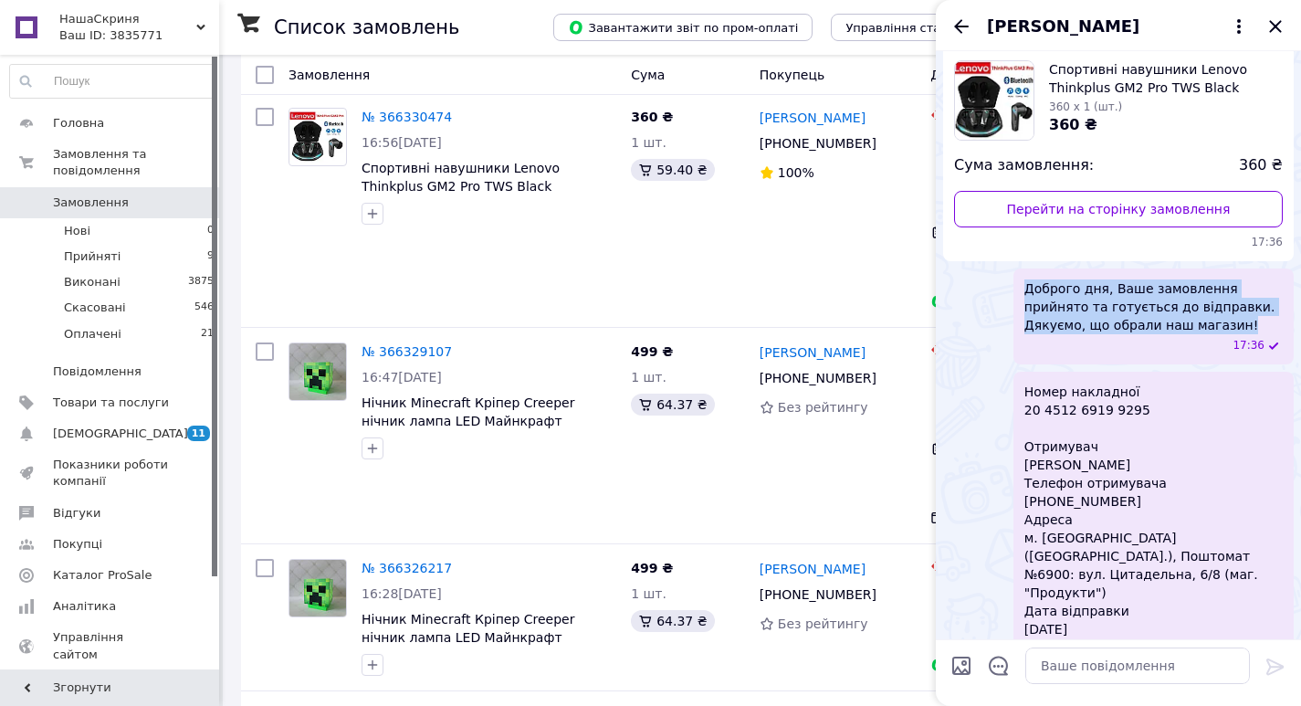
drag, startPoint x: 1233, startPoint y: 327, endPoint x: 1025, endPoint y: 289, distance: 211.7
click at [1025, 289] on span "Доброго дня, Ваше замовлення прийнято та готується до відправки. Дякуємо, що об…" at bounding box center [1154, 306] width 258 height 55
copy span "Доброго дня, Ваше замовлення прийнято та готується до відправки. Дякуємо, що об…"
click at [1280, 20] on icon "Закрити" at bounding box center [1276, 27] width 22 height 22
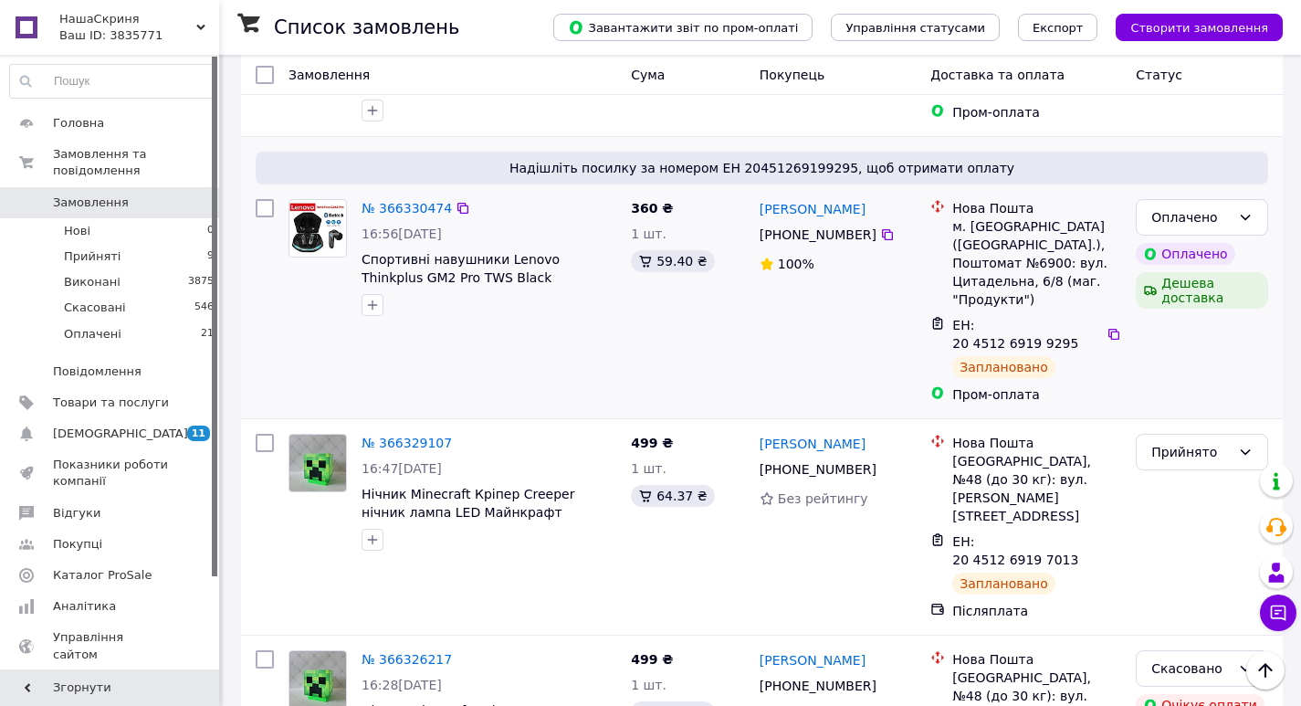
scroll to position [0, 0]
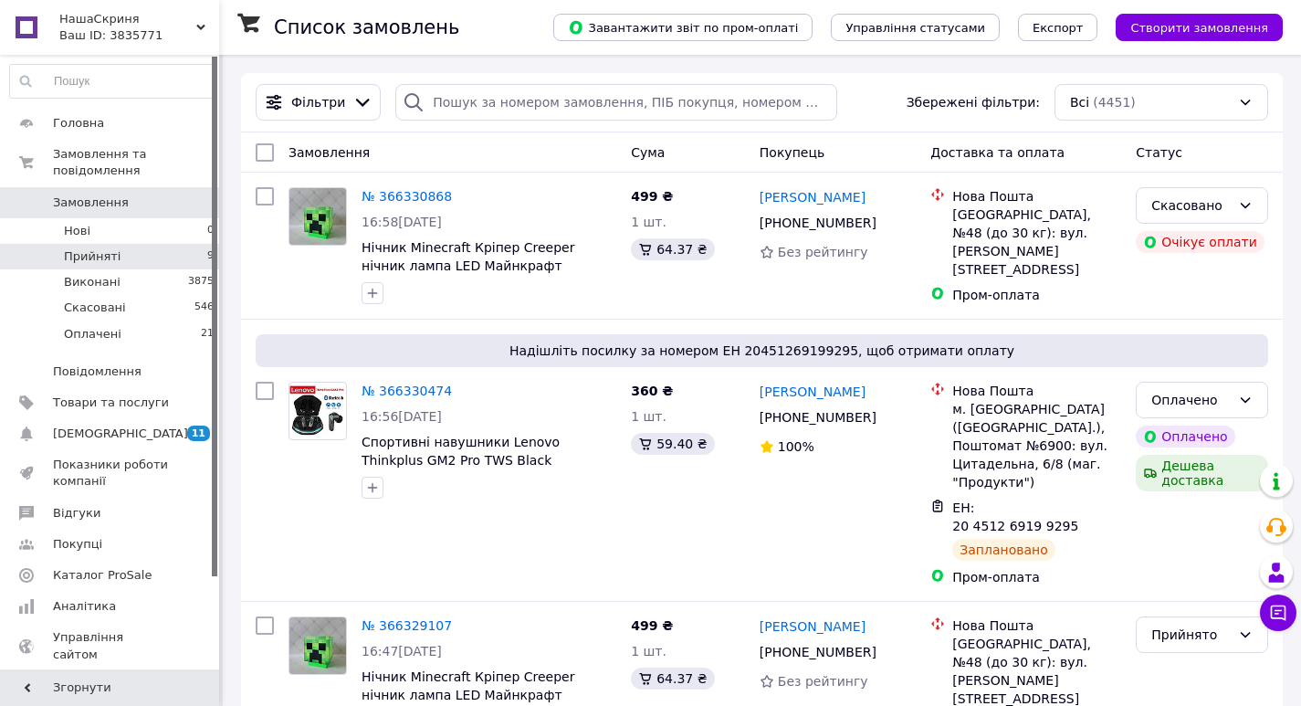
click at [158, 244] on li "Прийняті 9" at bounding box center [112, 257] width 225 height 26
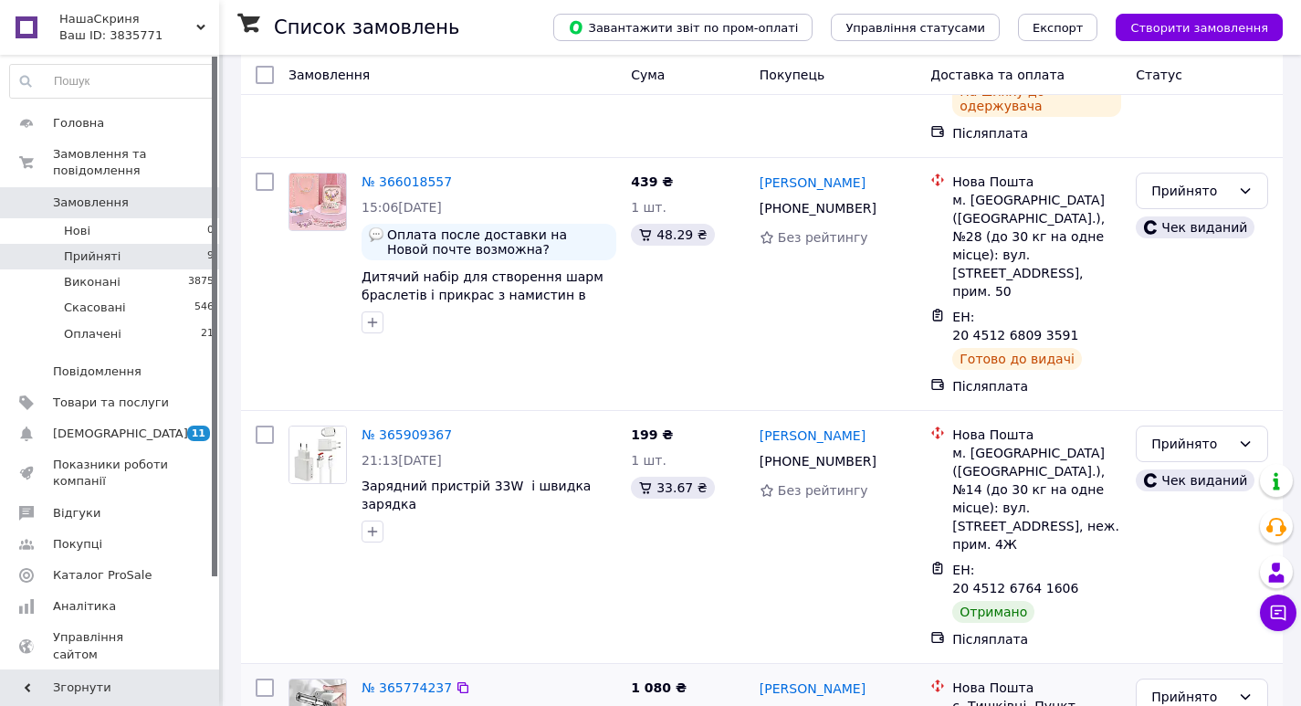
scroll to position [1090, 0]
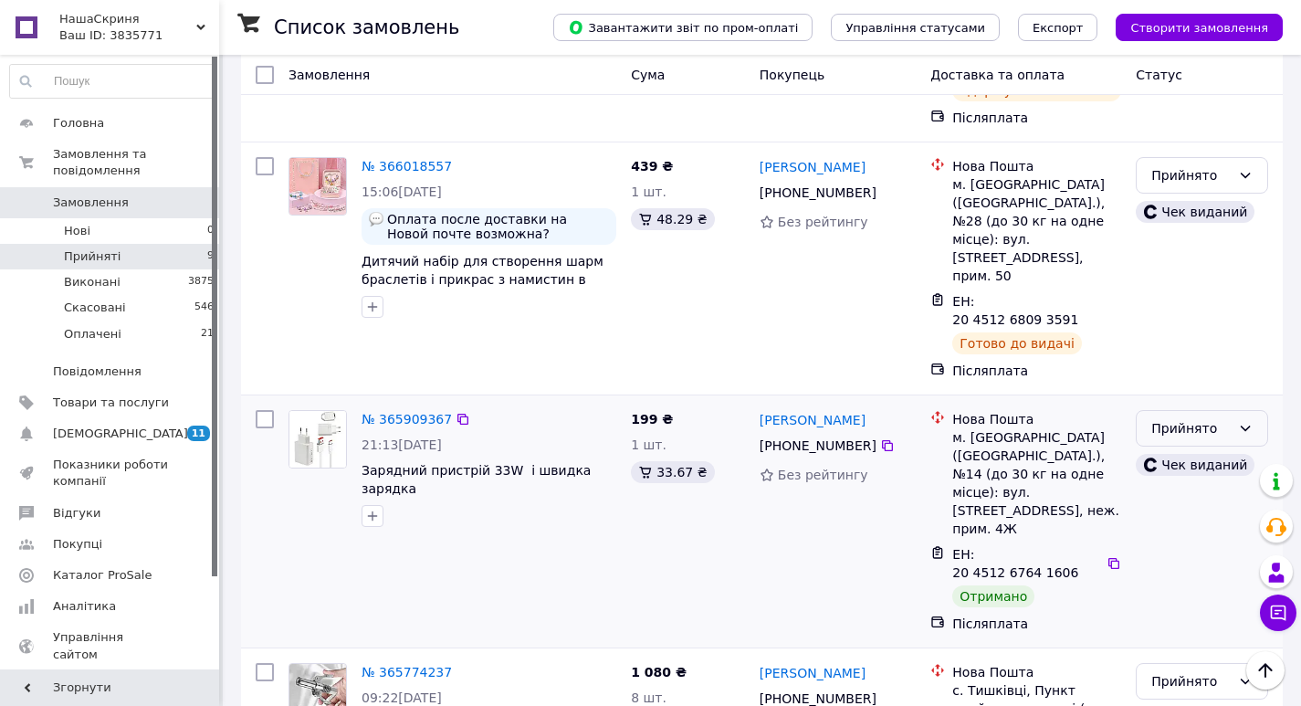
click at [1150, 410] on div "Прийнято" at bounding box center [1202, 428] width 132 height 37
click at [1161, 223] on li "Виконано" at bounding box center [1202, 223] width 131 height 33
click at [1163, 671] on div "Прийнято" at bounding box center [1191, 681] width 79 height 20
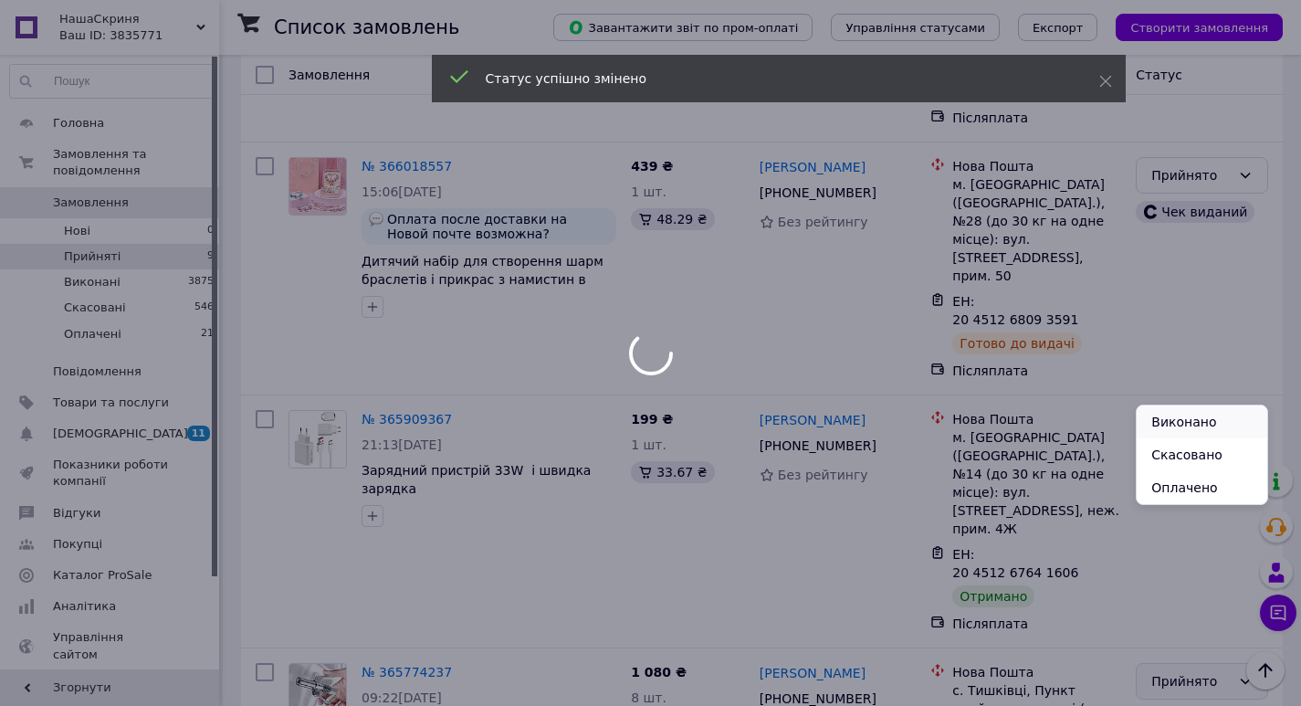
click at [1167, 420] on li "Виконано" at bounding box center [1202, 421] width 131 height 33
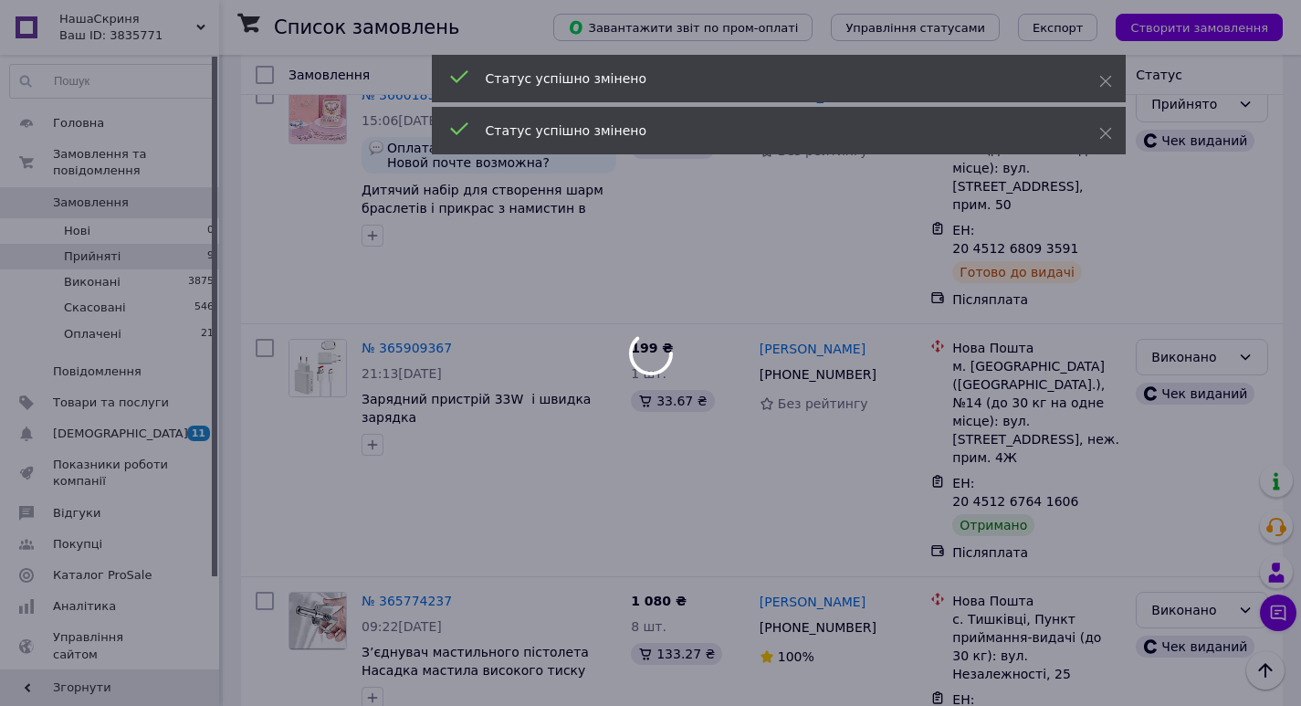
scroll to position [1258, 0]
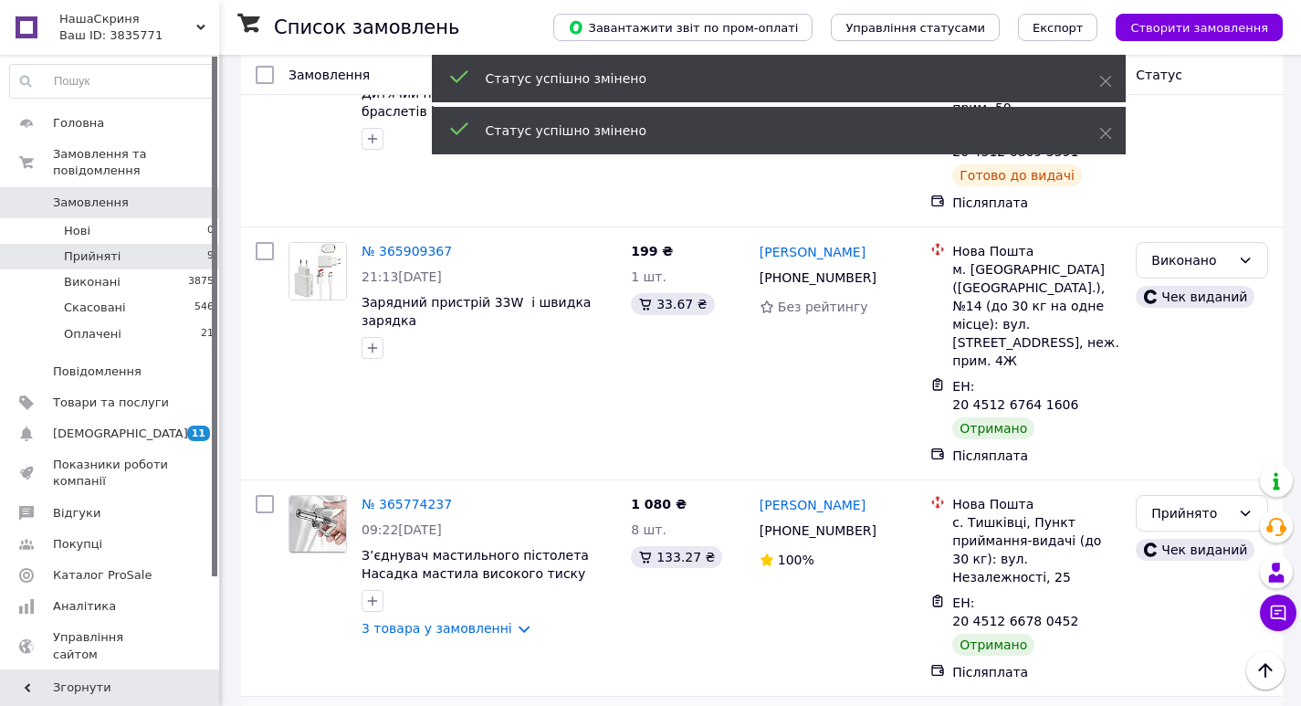
click at [1167, 427] on li "Виконано" at bounding box center [1202, 433] width 131 height 33
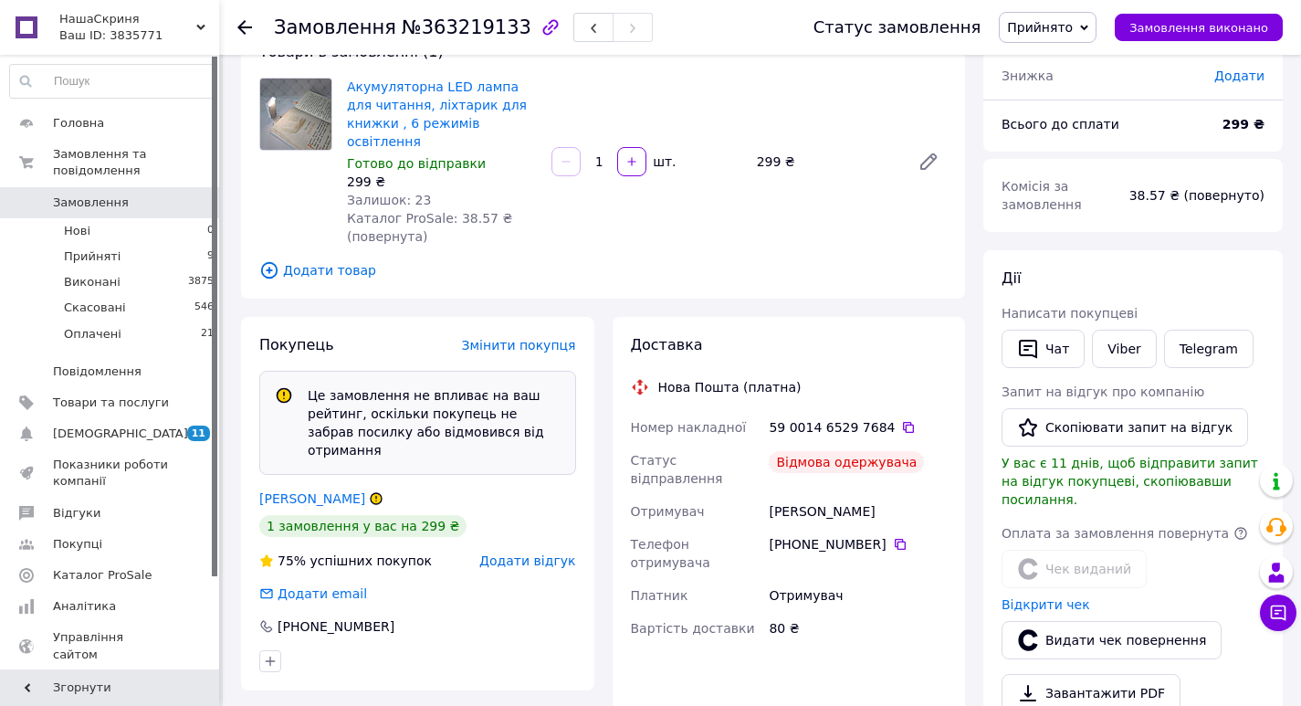
scroll to position [79, 0]
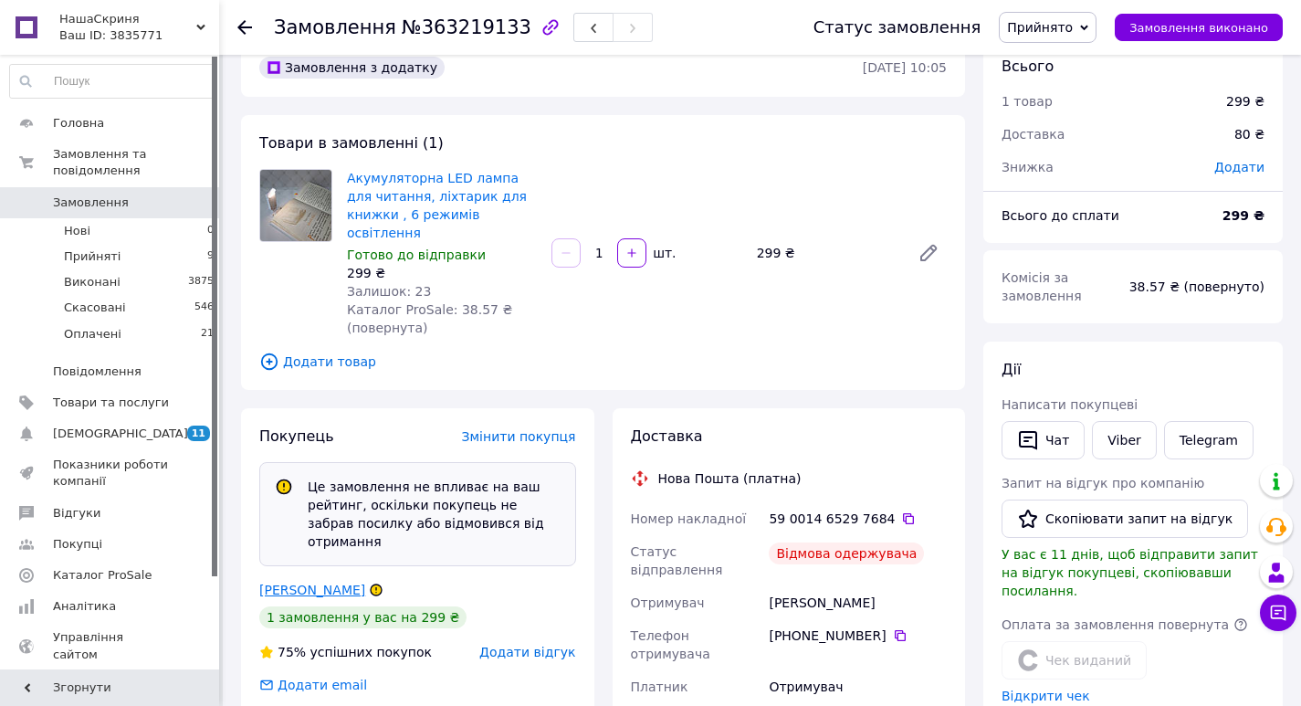
click at [321, 583] on link "Павленко Руслана" at bounding box center [312, 590] width 106 height 15
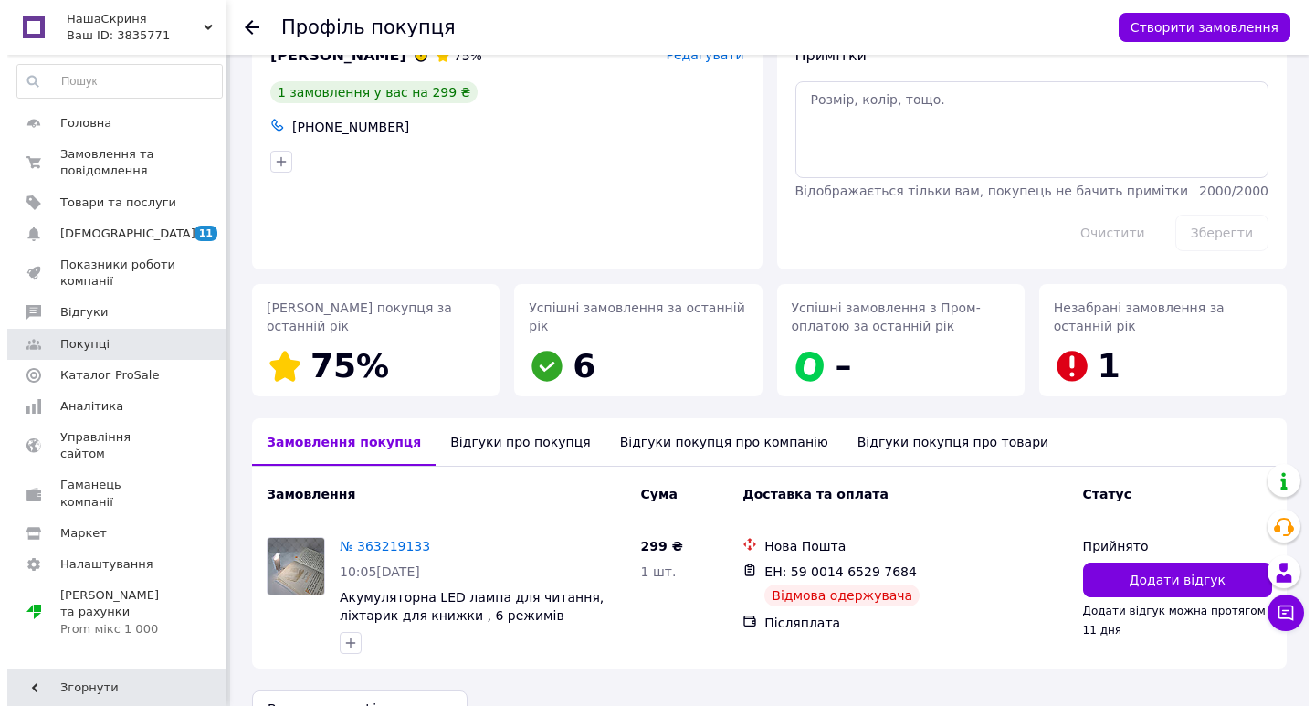
scroll to position [92, 0]
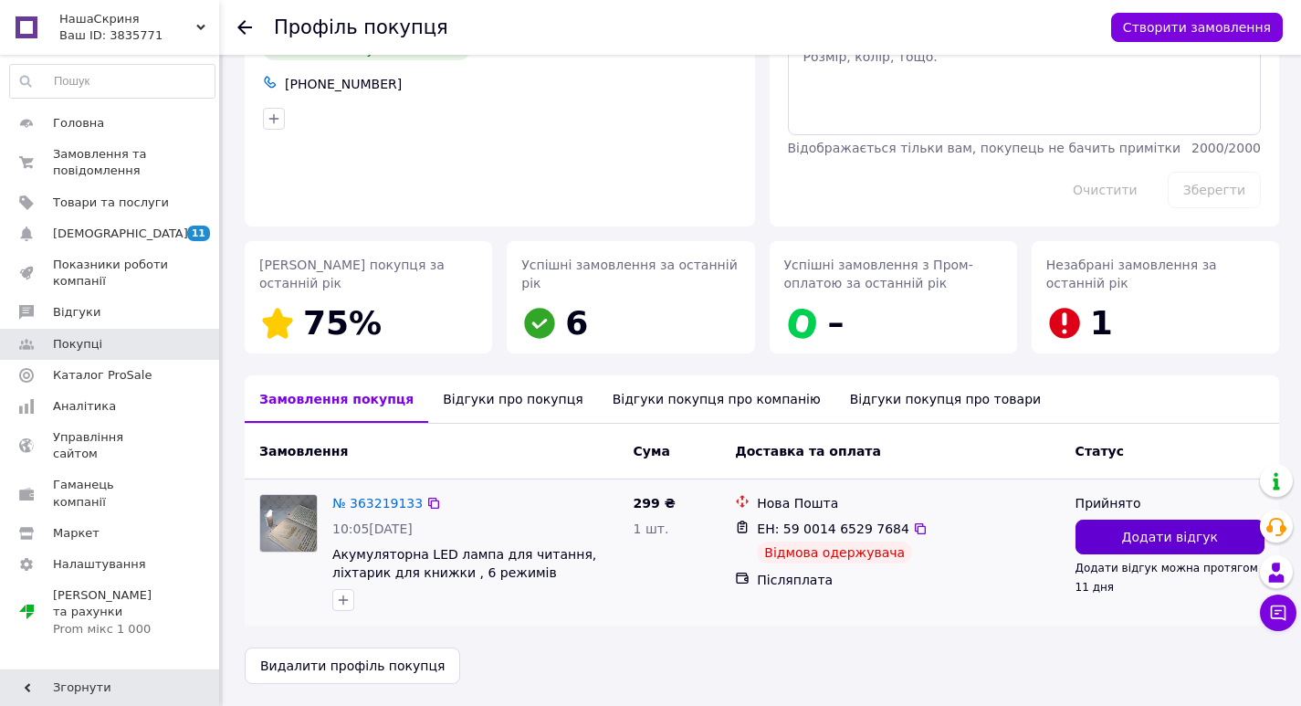
click at [1124, 543] on button "Додати відгук" at bounding box center [1170, 537] width 189 height 35
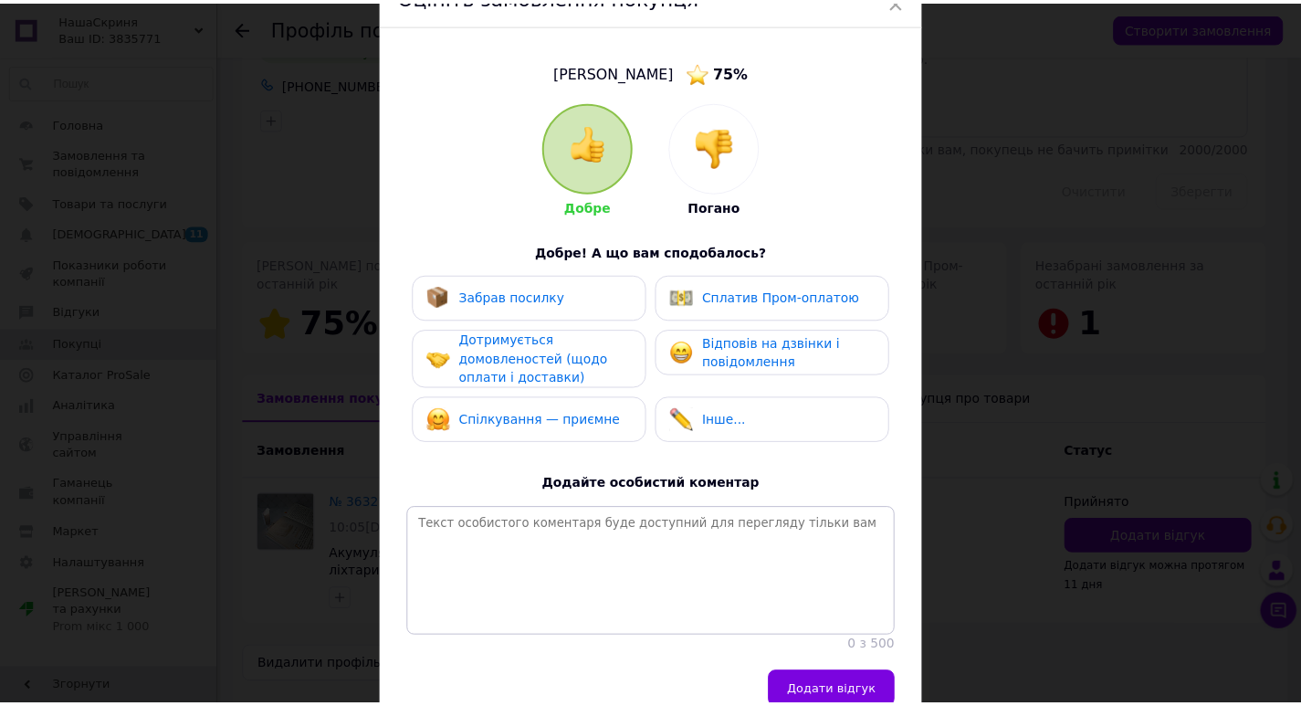
scroll to position [183, 0]
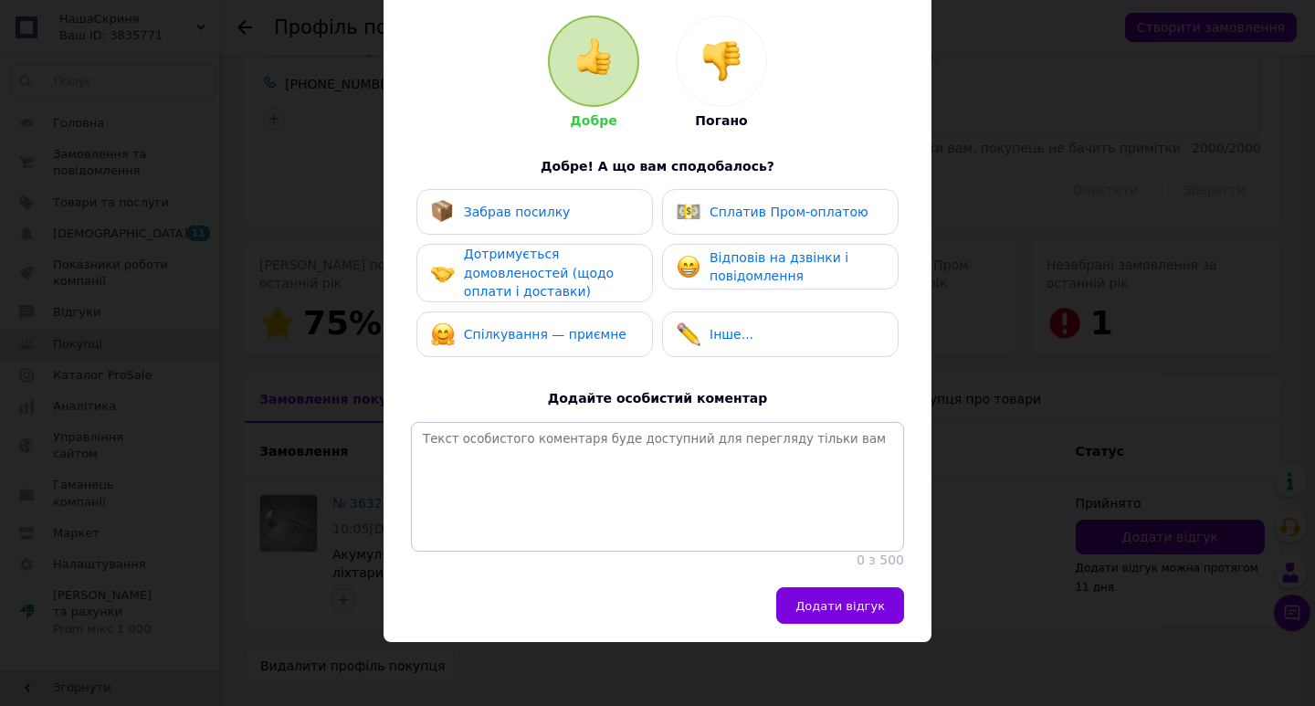
click at [710, 74] on img at bounding box center [721, 61] width 40 height 40
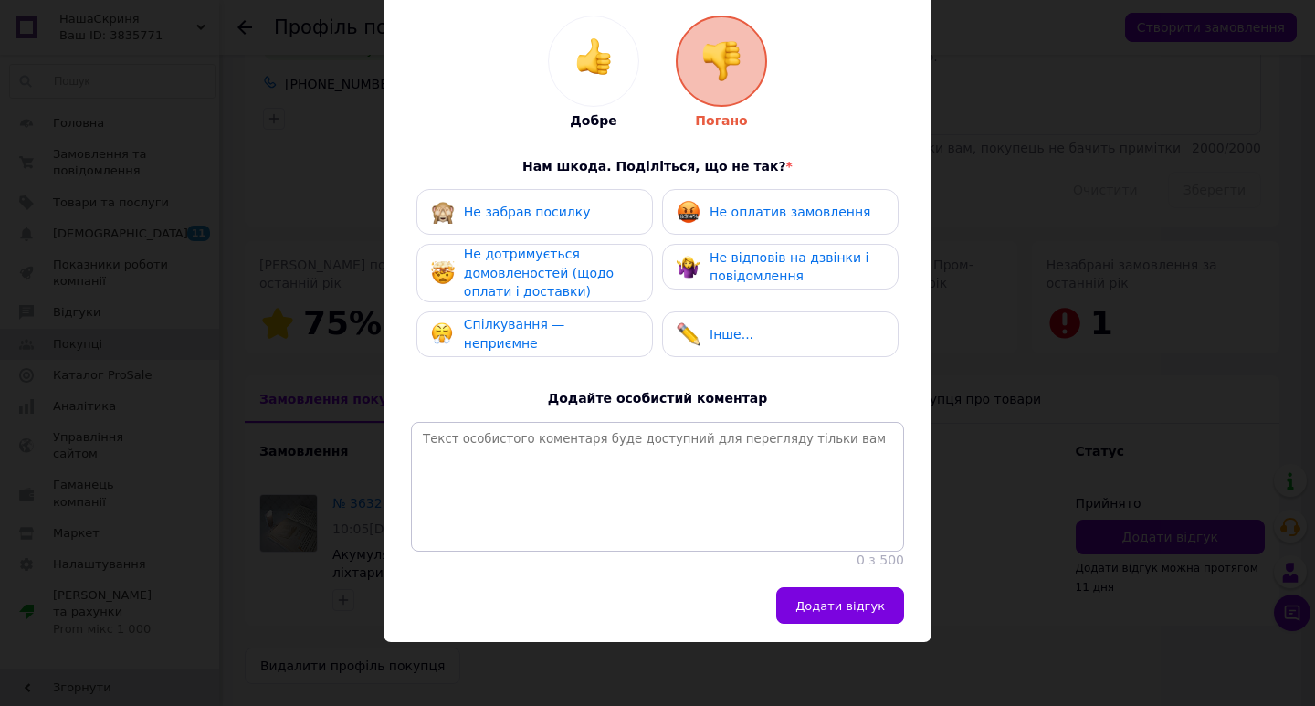
click at [584, 216] on div "Не забрав посилку" at bounding box center [534, 212] width 207 height 24
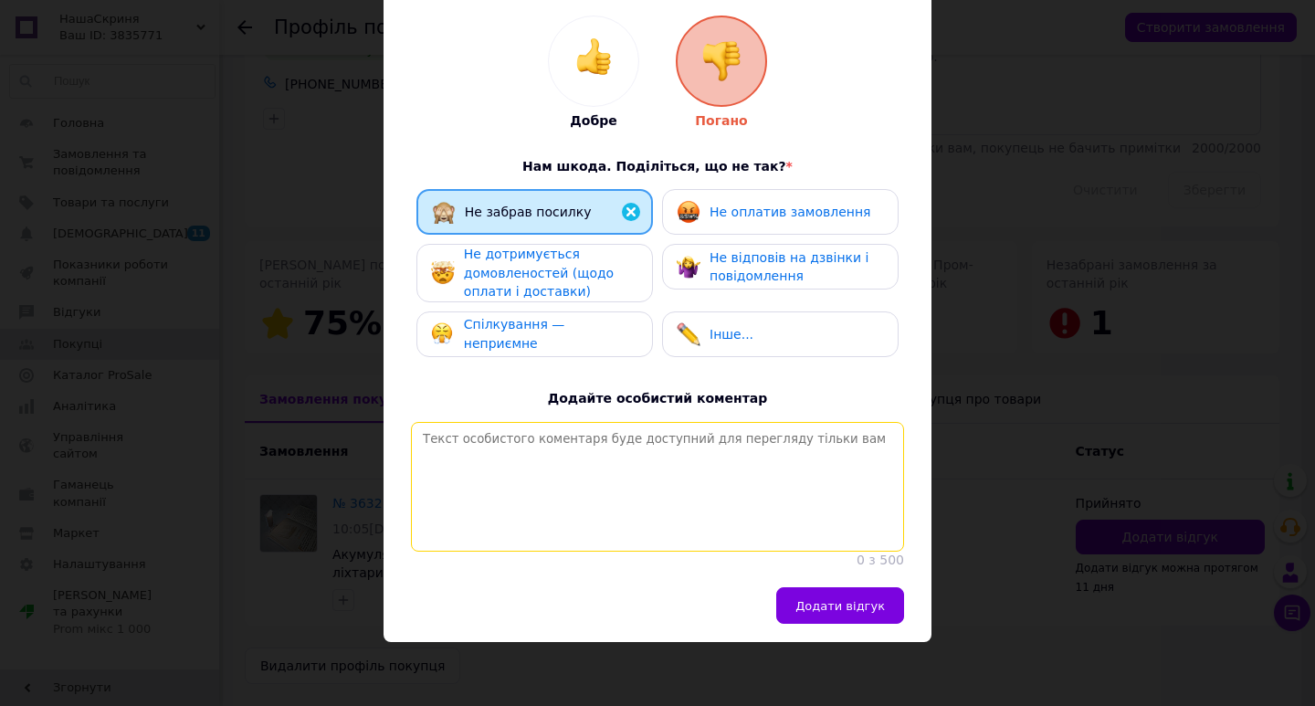
click at [667, 503] on textarea at bounding box center [657, 487] width 493 height 130
type textarea "За посилкою не прийшли, не раджу відправляти без передплати!"
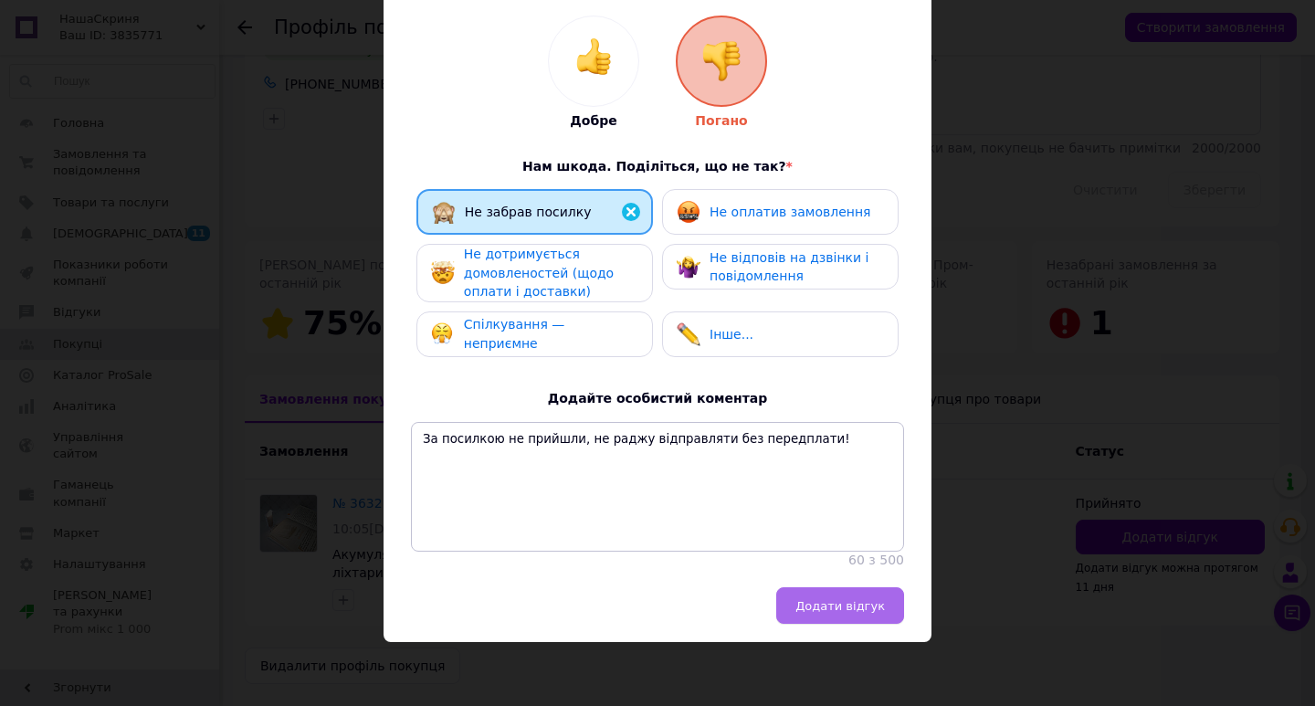
click at [858, 604] on button "Додати відгук" at bounding box center [840, 605] width 128 height 37
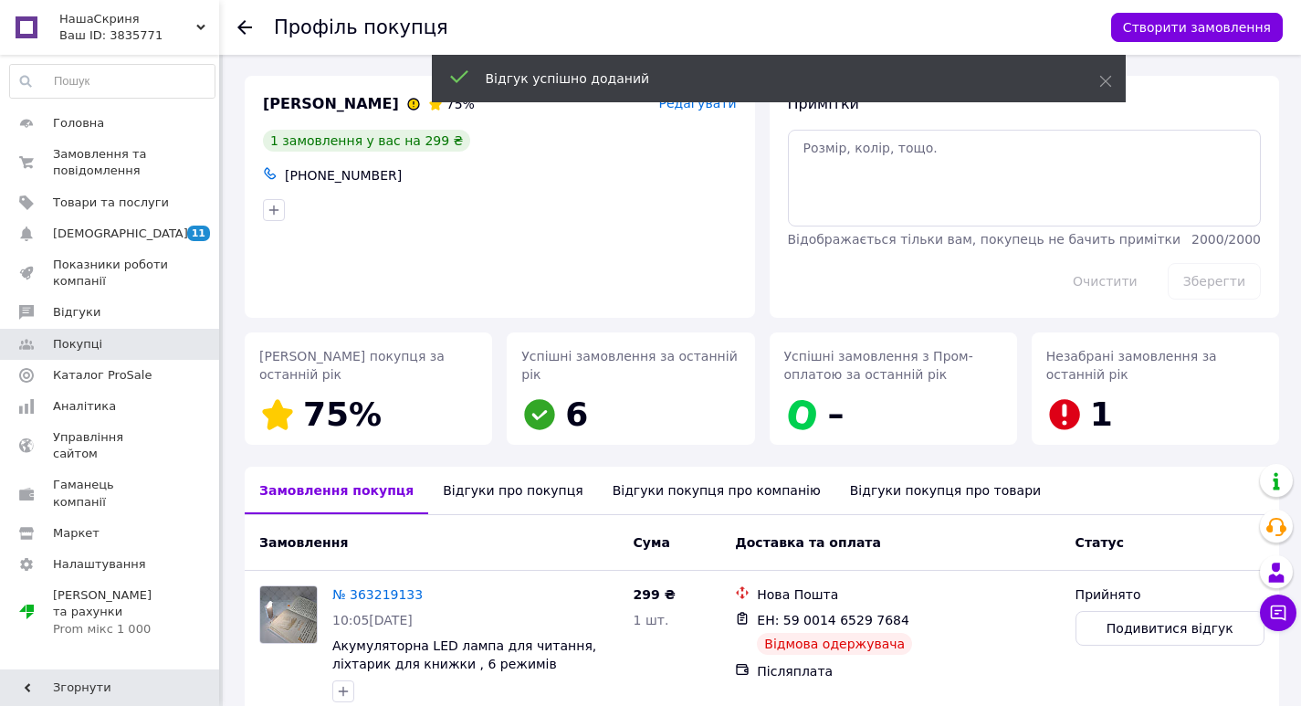
scroll to position [0, 0]
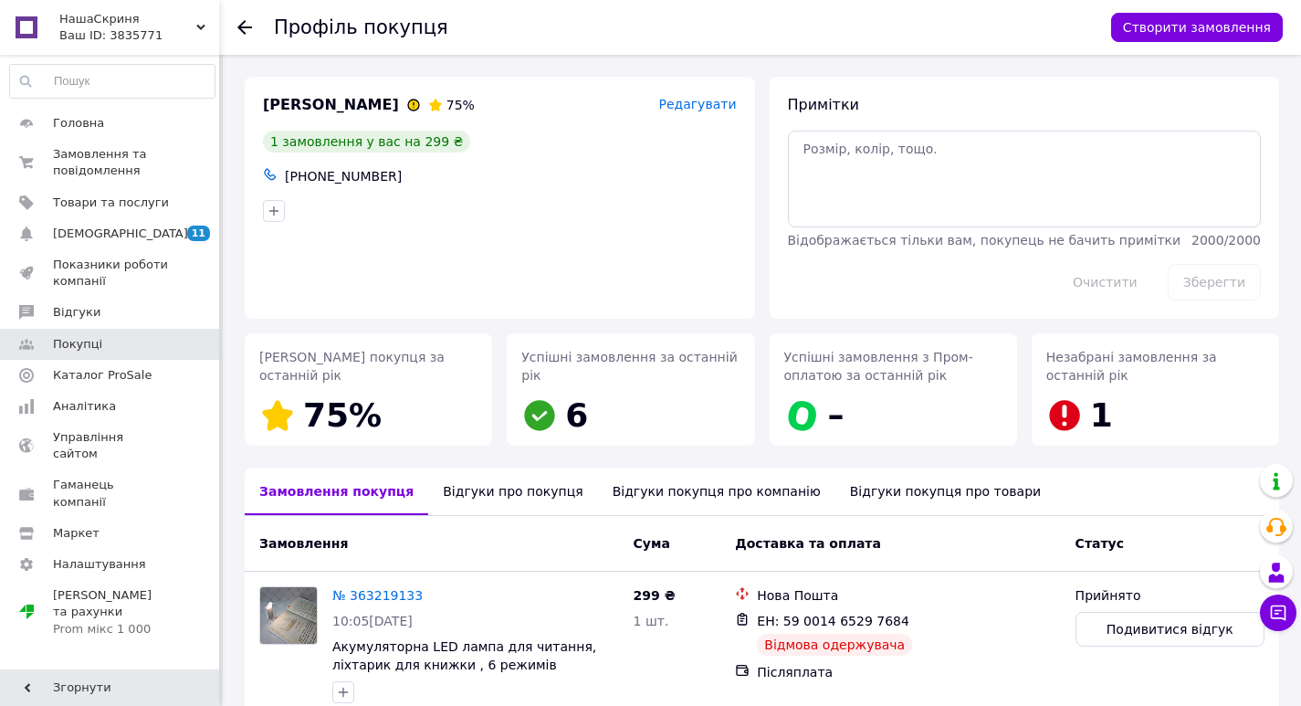
click at [246, 30] on icon at bounding box center [244, 27] width 15 height 15
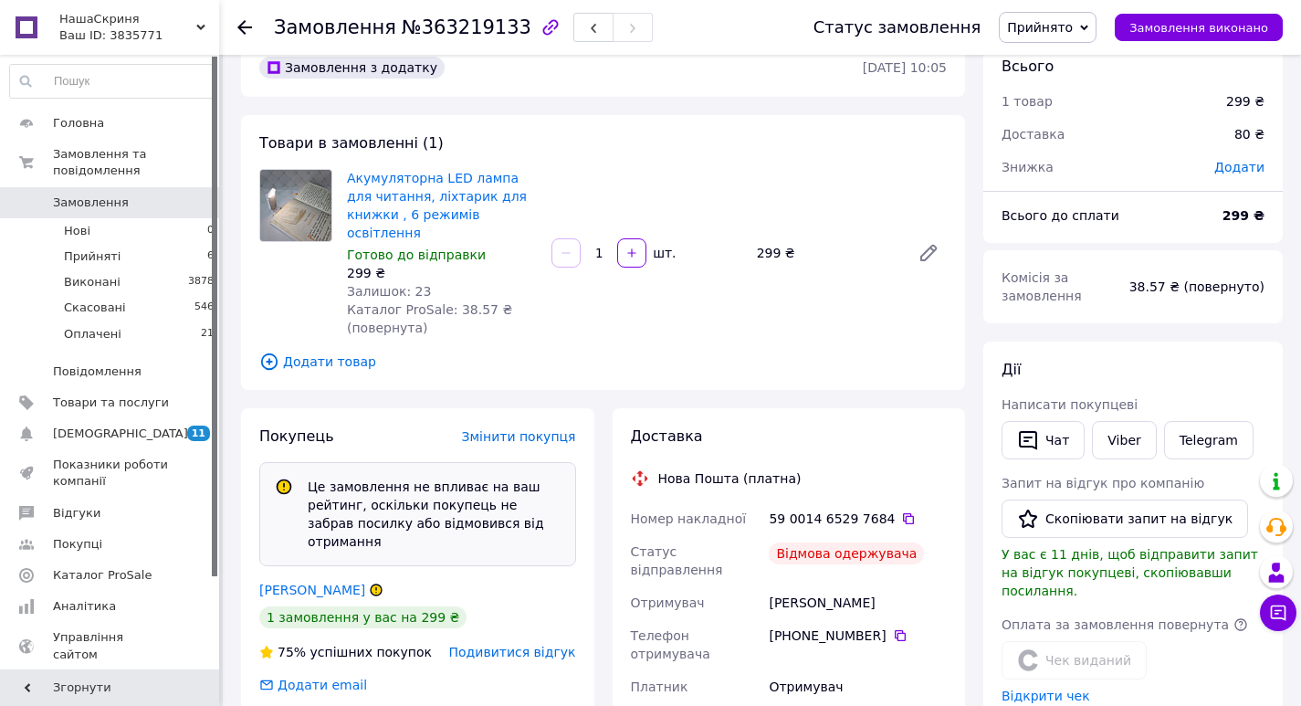
scroll to position [80, 0]
click at [244, 32] on use at bounding box center [244, 27] width 15 height 15
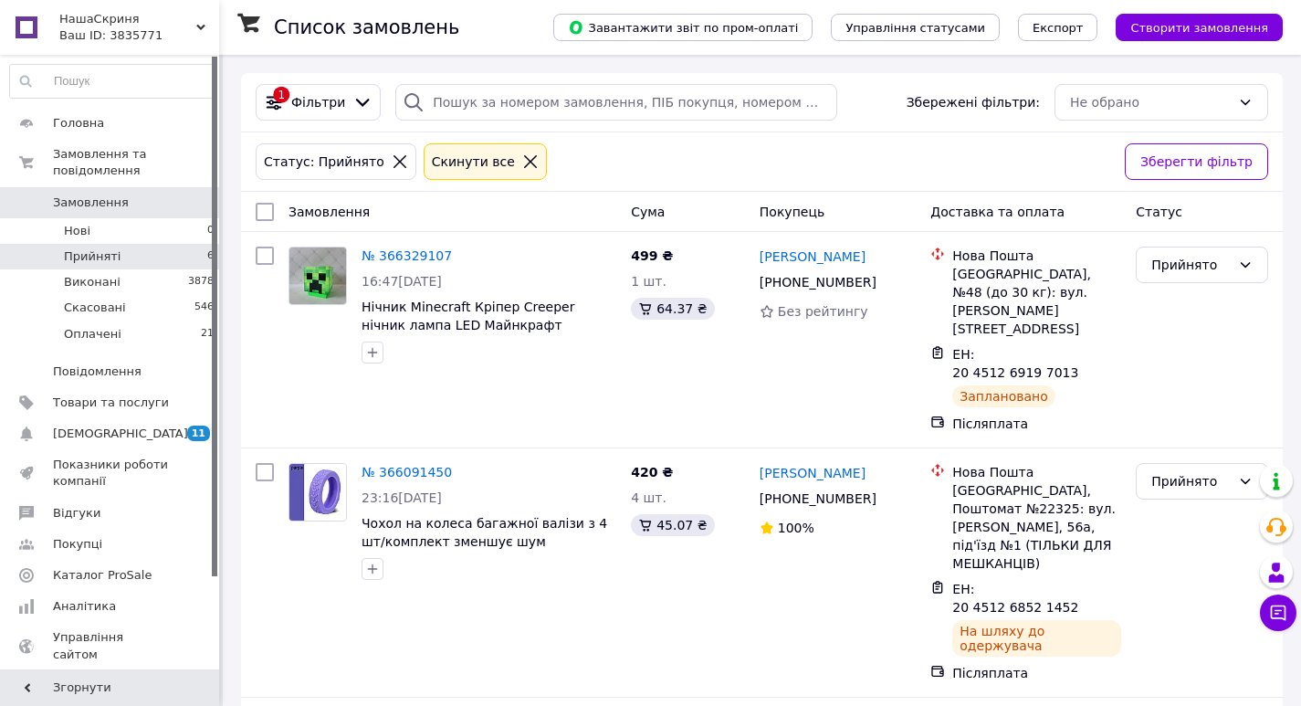
click at [163, 244] on li "Прийняті 6" at bounding box center [112, 257] width 225 height 26
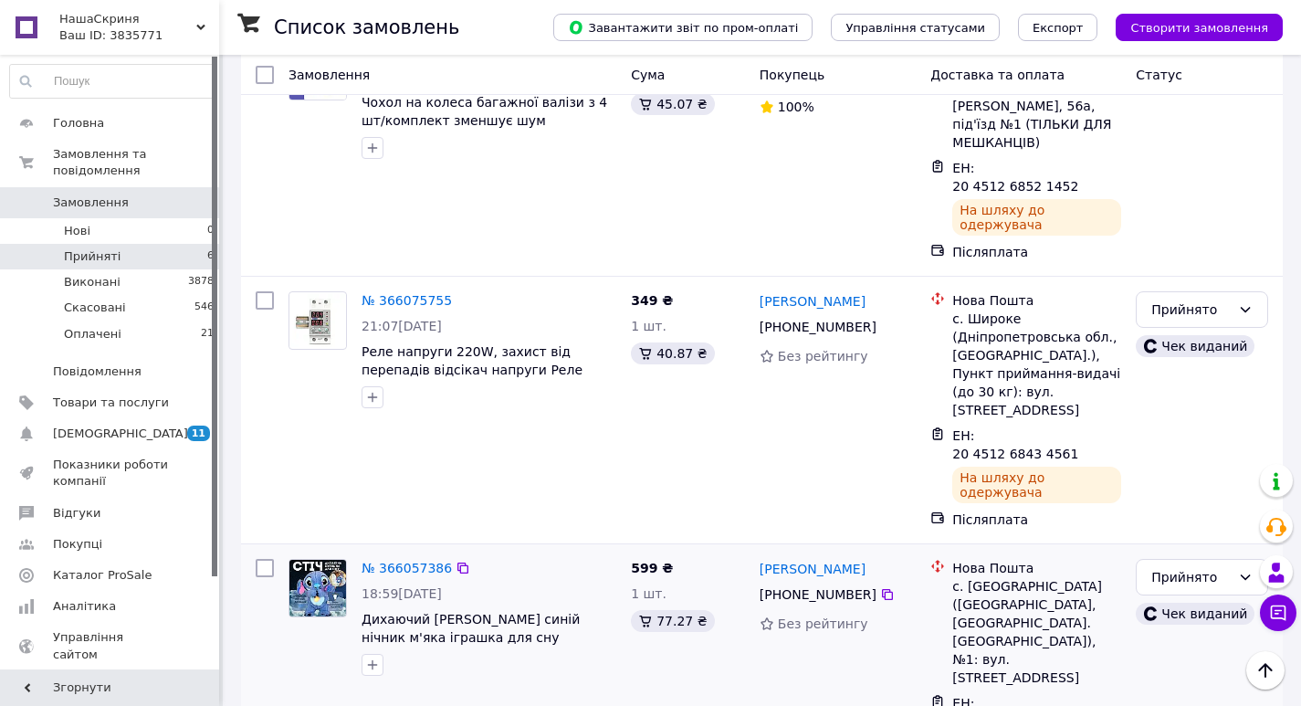
scroll to position [700, 0]
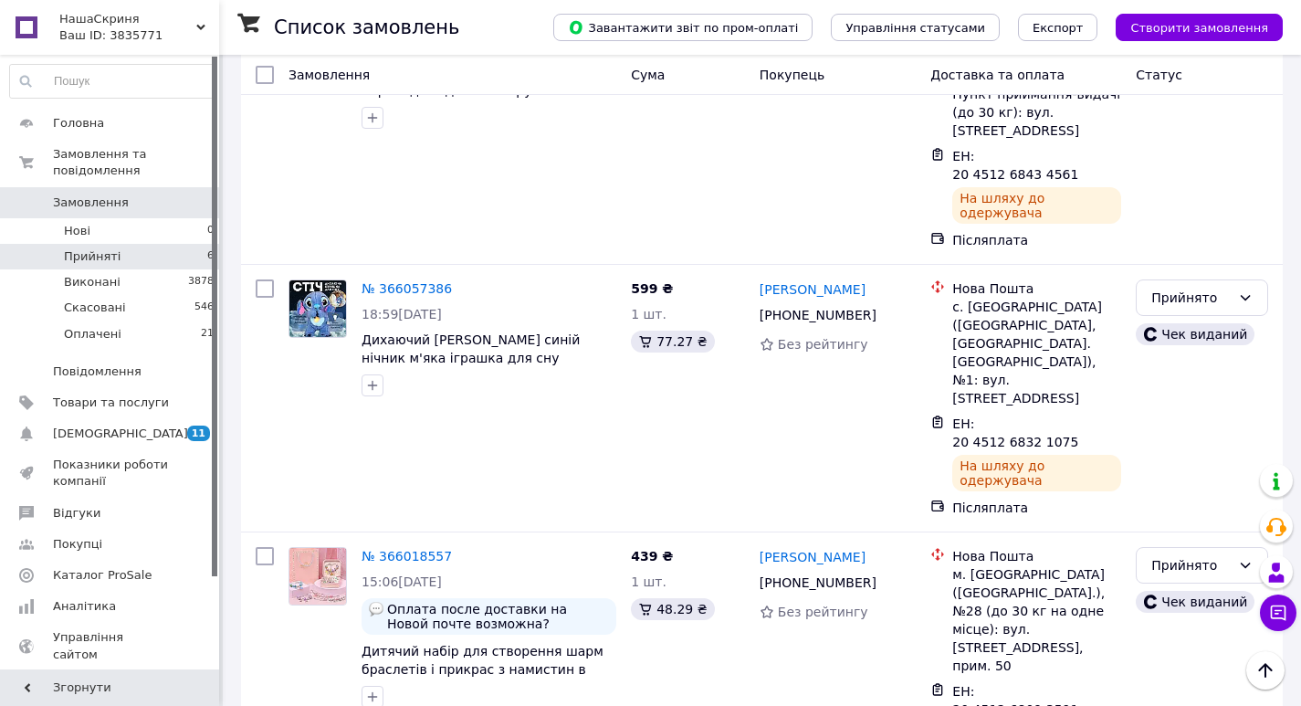
click at [1163, 610] on li "Виконано" at bounding box center [1202, 613] width 131 height 33
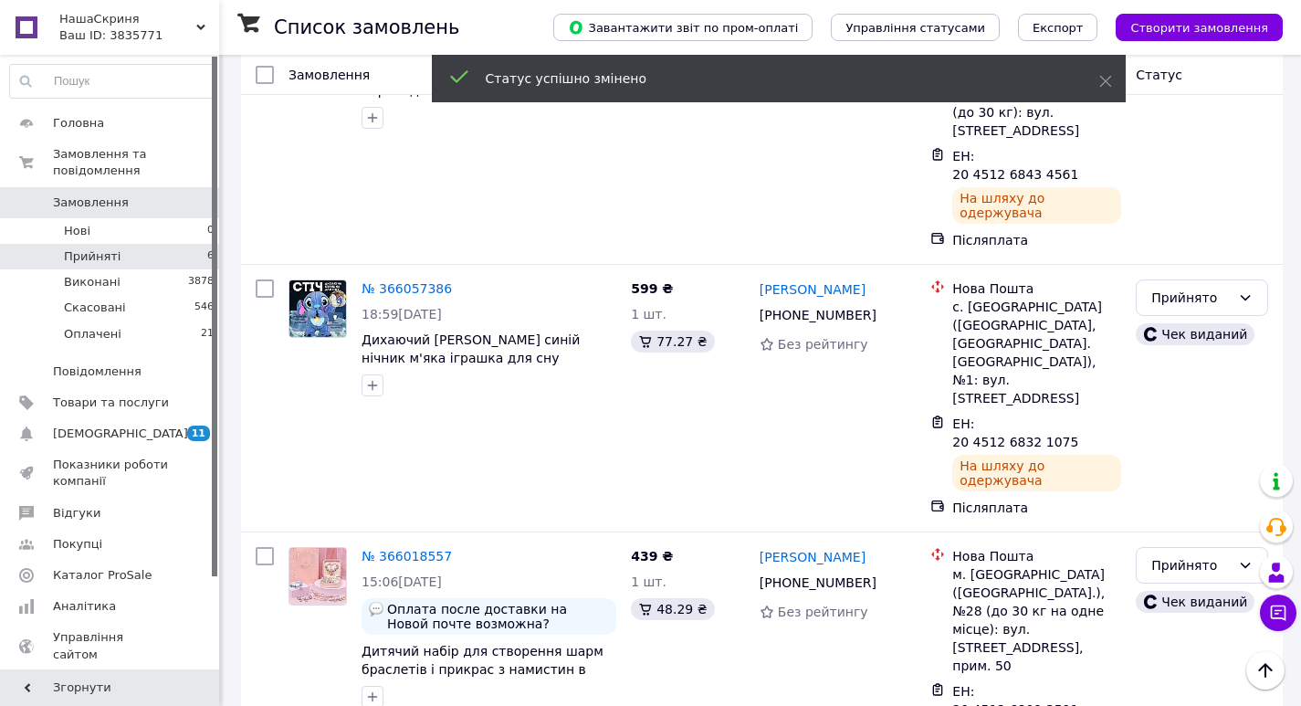
click at [1166, 648] on li "Скасовано" at bounding box center [1202, 646] width 131 height 33
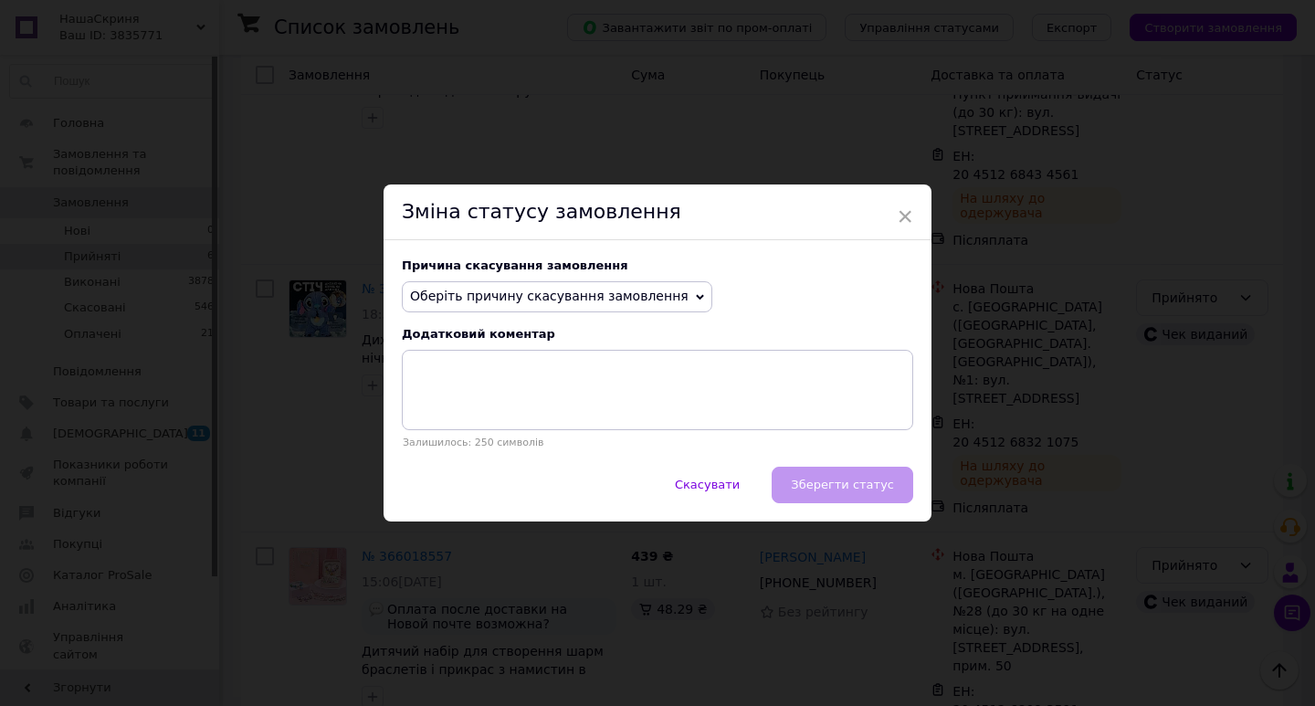
click at [553, 297] on span "Оберіть причину скасування замовлення" at bounding box center [549, 296] width 279 height 15
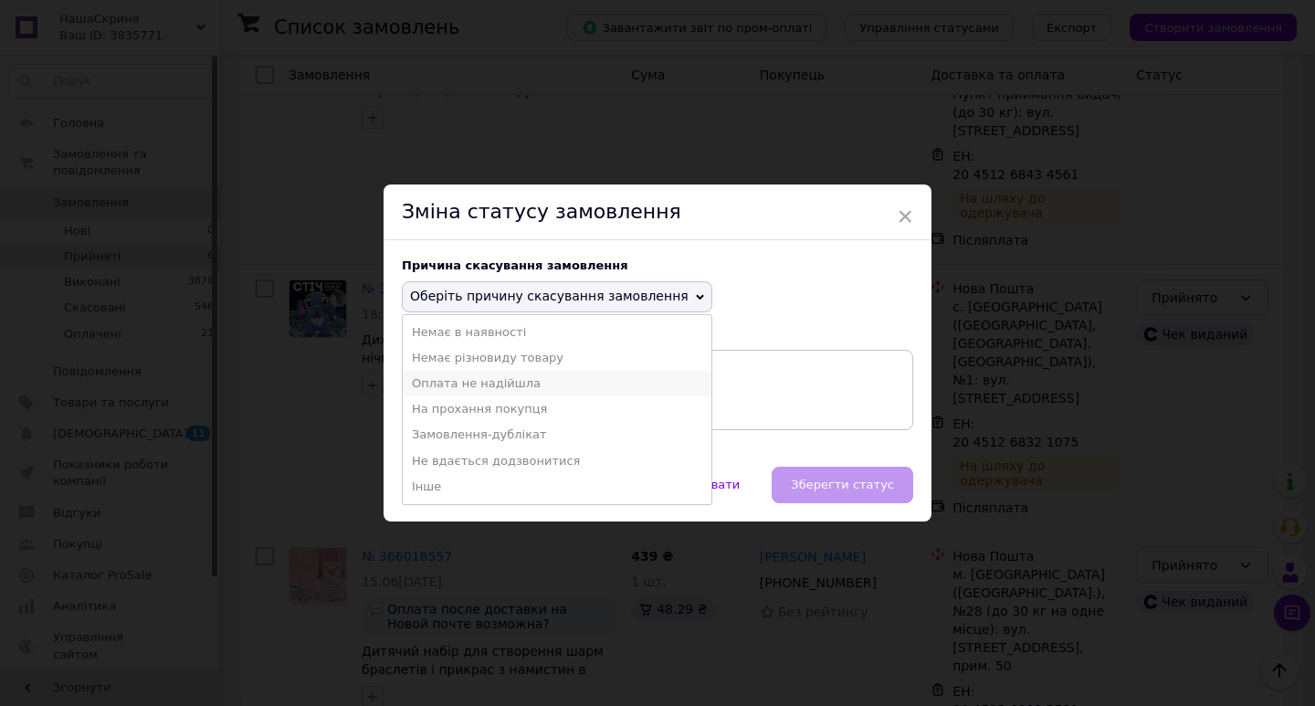
click at [493, 386] on li "Оплата не надійшла" at bounding box center [557, 384] width 309 height 26
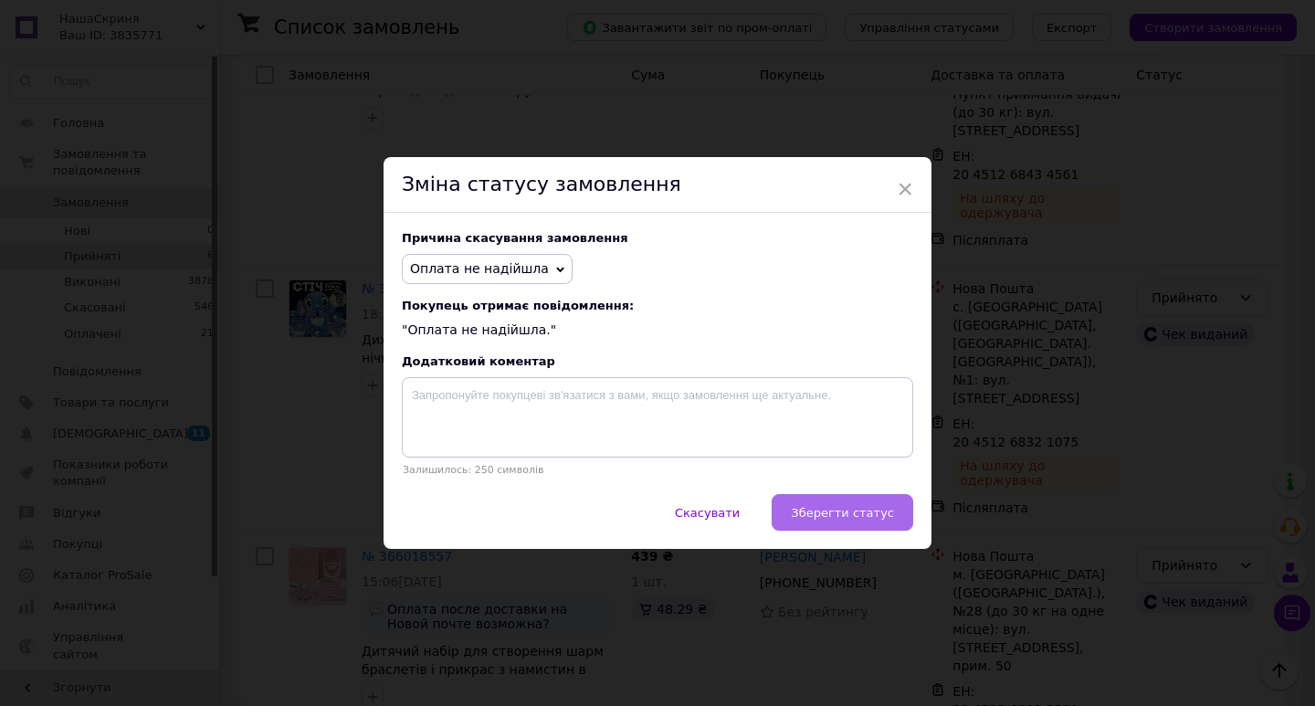
click at [842, 515] on span "Зберегти статус" at bounding box center [842, 513] width 103 height 14
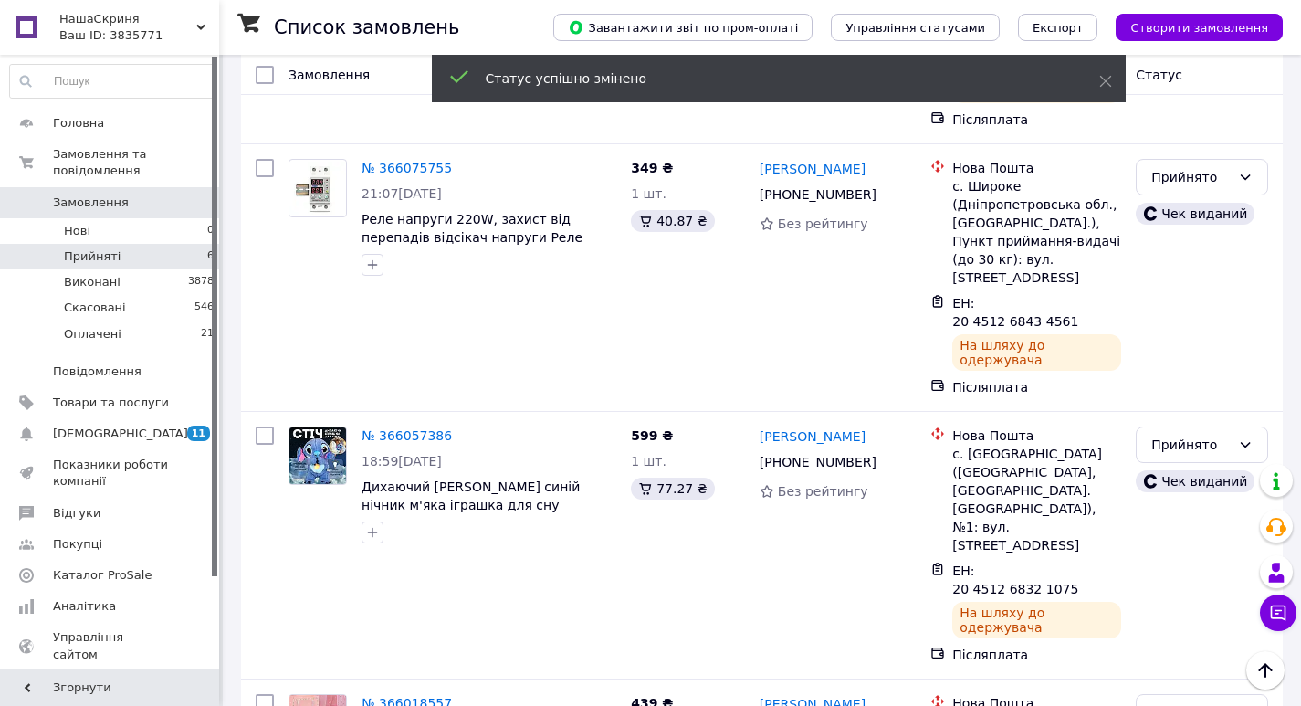
click at [101, 195] on span "Замовлення" at bounding box center [91, 203] width 76 height 16
